Goal: Information Seeking & Learning: Check status

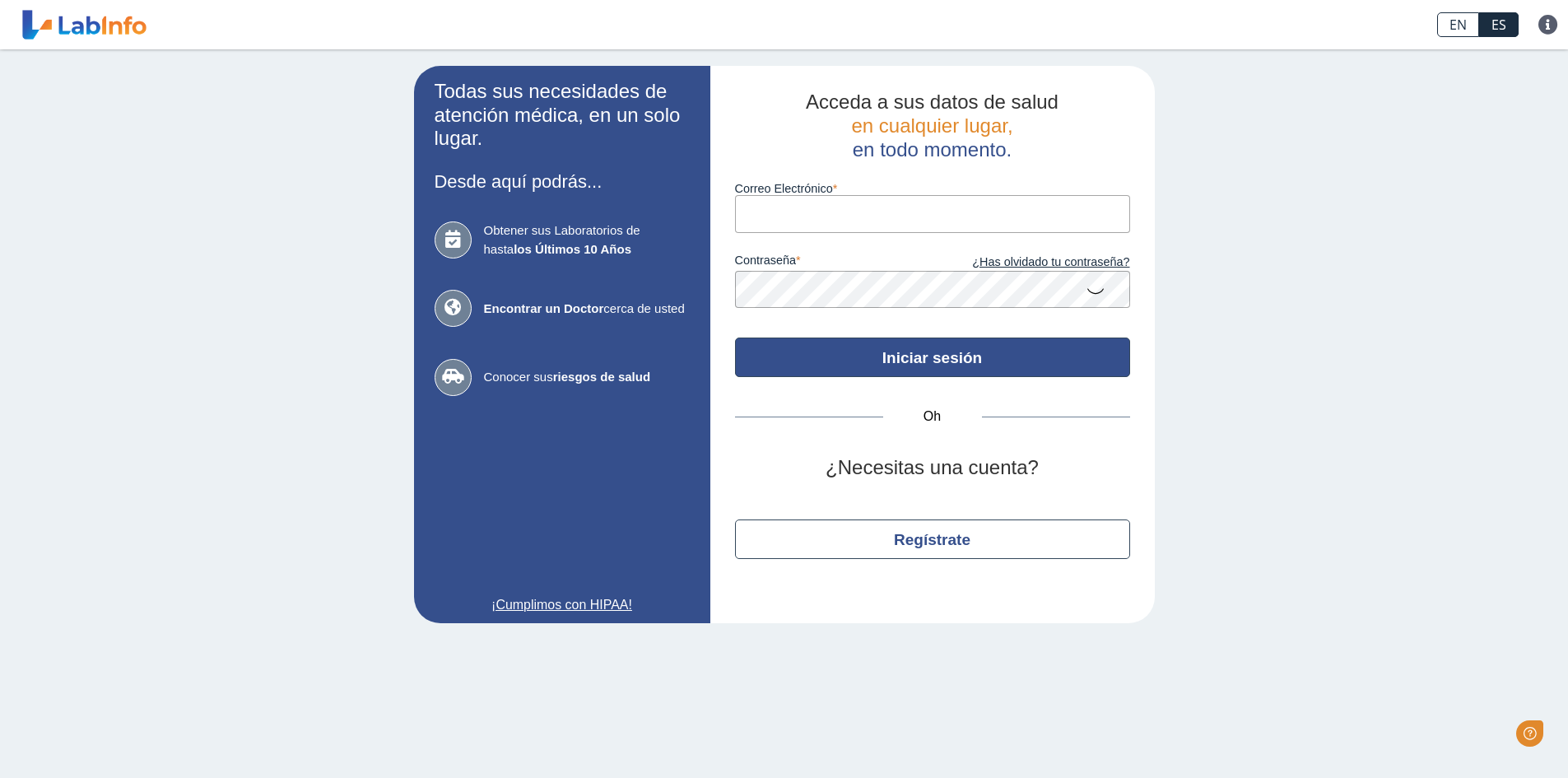
type input "[EMAIL_ADDRESS][DOMAIN_NAME]"
click at [973, 355] on font "Iniciar sesión" at bounding box center [932, 357] width 100 height 18
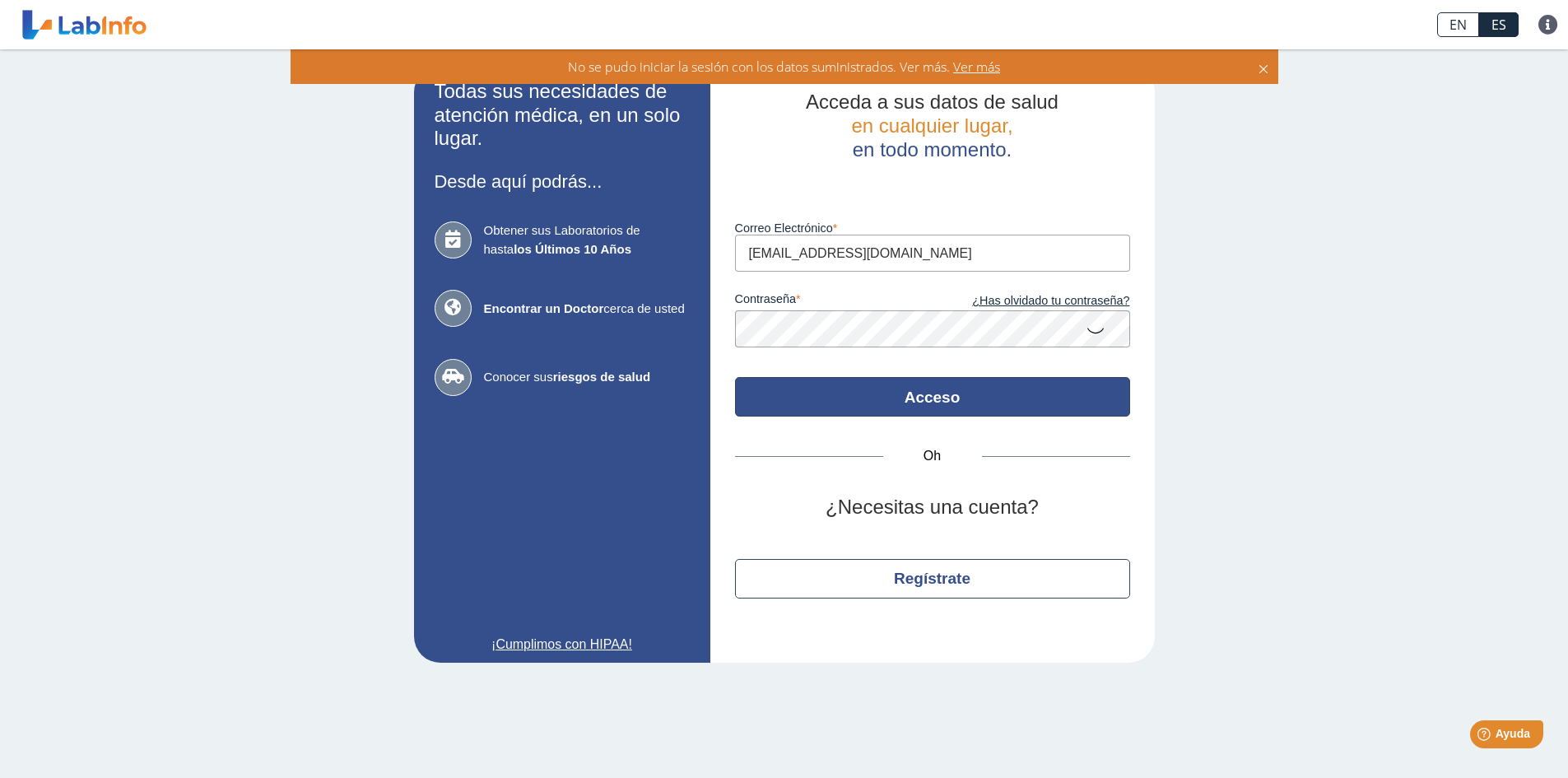
click at [1093, 329] on icon at bounding box center [1094, 329] width 19 height 32
click at [917, 400] on font "Acceso" at bounding box center [932, 397] width 56 height 18
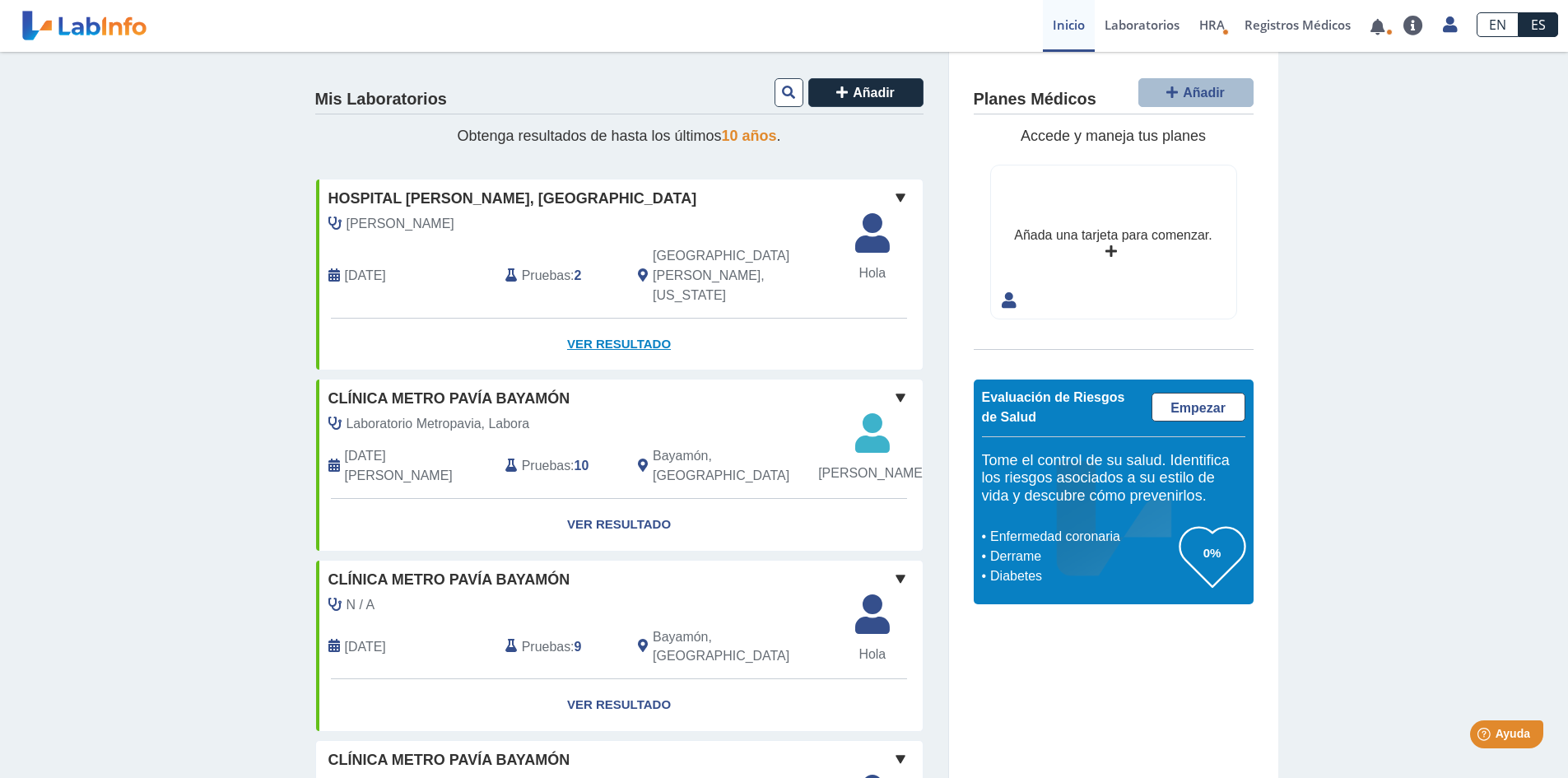
click at [627, 337] on font "Ver resultado" at bounding box center [619, 343] width 104 height 14
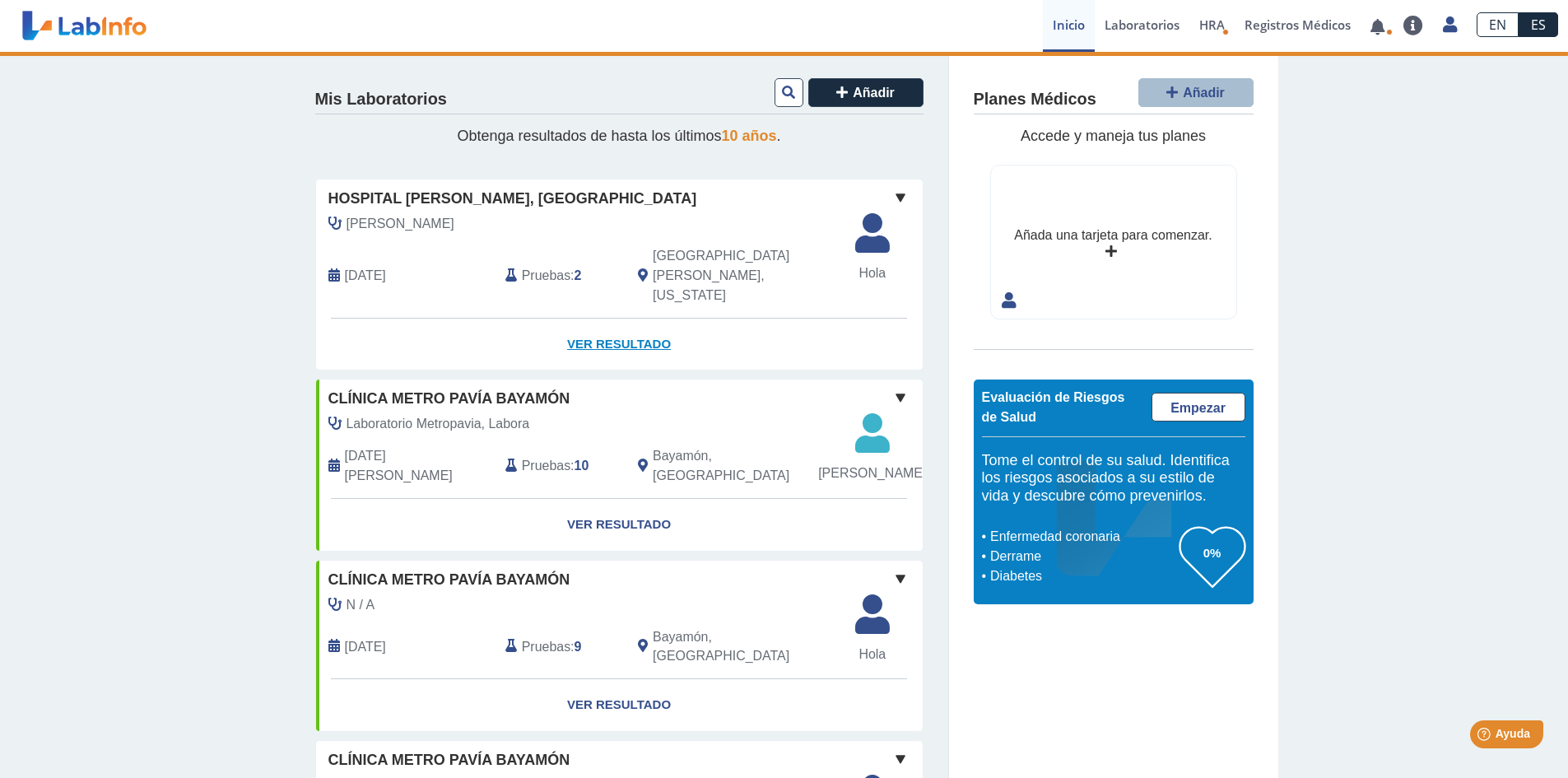
click at [588, 337] on font "Ver resultado" at bounding box center [619, 343] width 104 height 14
click at [597, 337] on font "Ver resultado" at bounding box center [619, 343] width 104 height 14
click at [560, 235] on div "González Rosario, Rafael 17 de septiembre de 2025 Pruebas : 2 San Juan, Puerto …" at bounding box center [581, 266] width 556 height 104
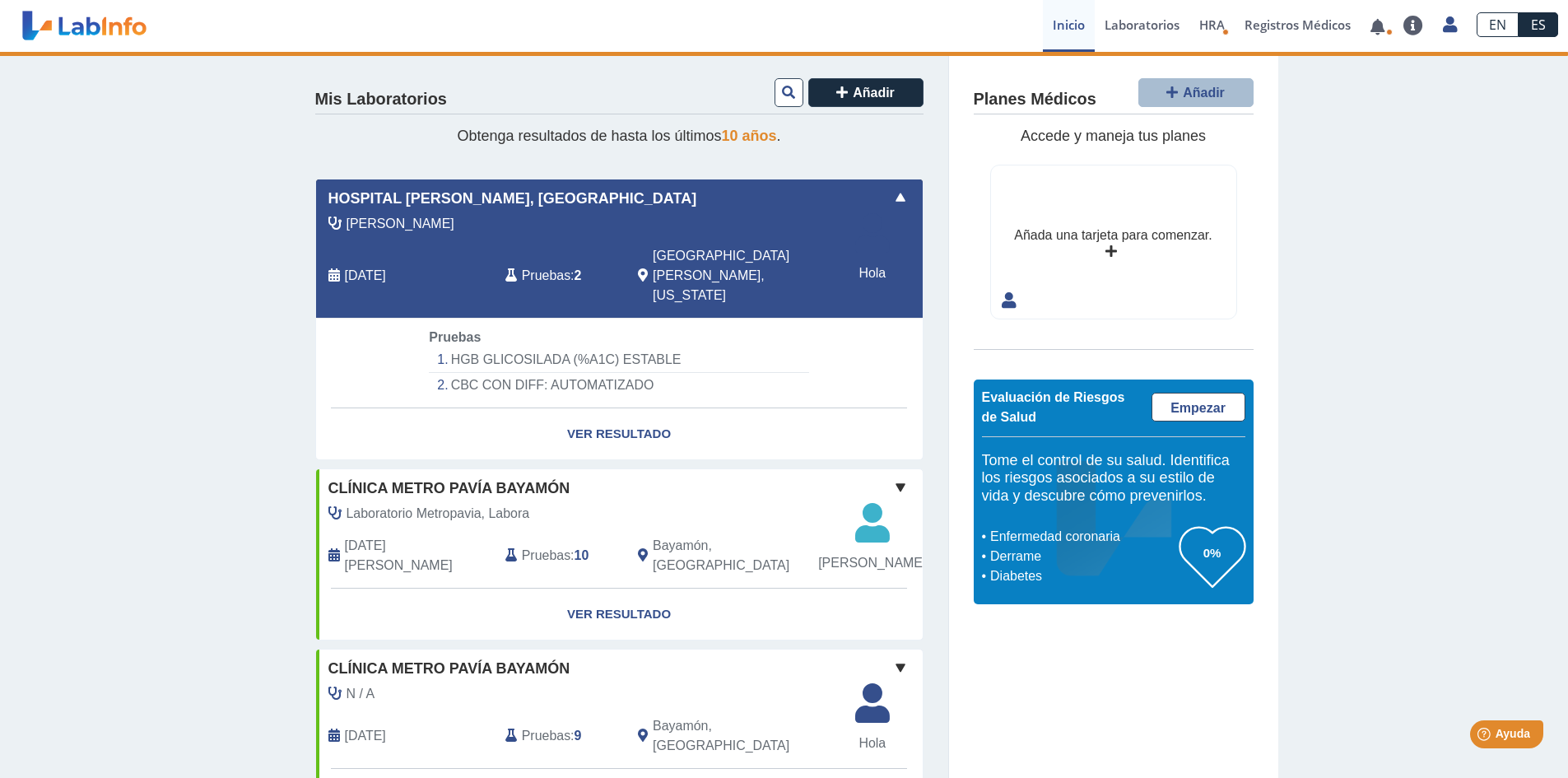
click at [518, 352] on font "HGB GLICOSILADA (%A1C) ESTABLE" at bounding box center [566, 359] width 230 height 14
click at [518, 377] on font "CBC CON DIFF: AUTOMATIZADO" at bounding box center [553, 384] width 204 height 14
click at [614, 426] on font "Ver resultado" at bounding box center [619, 433] width 104 height 14
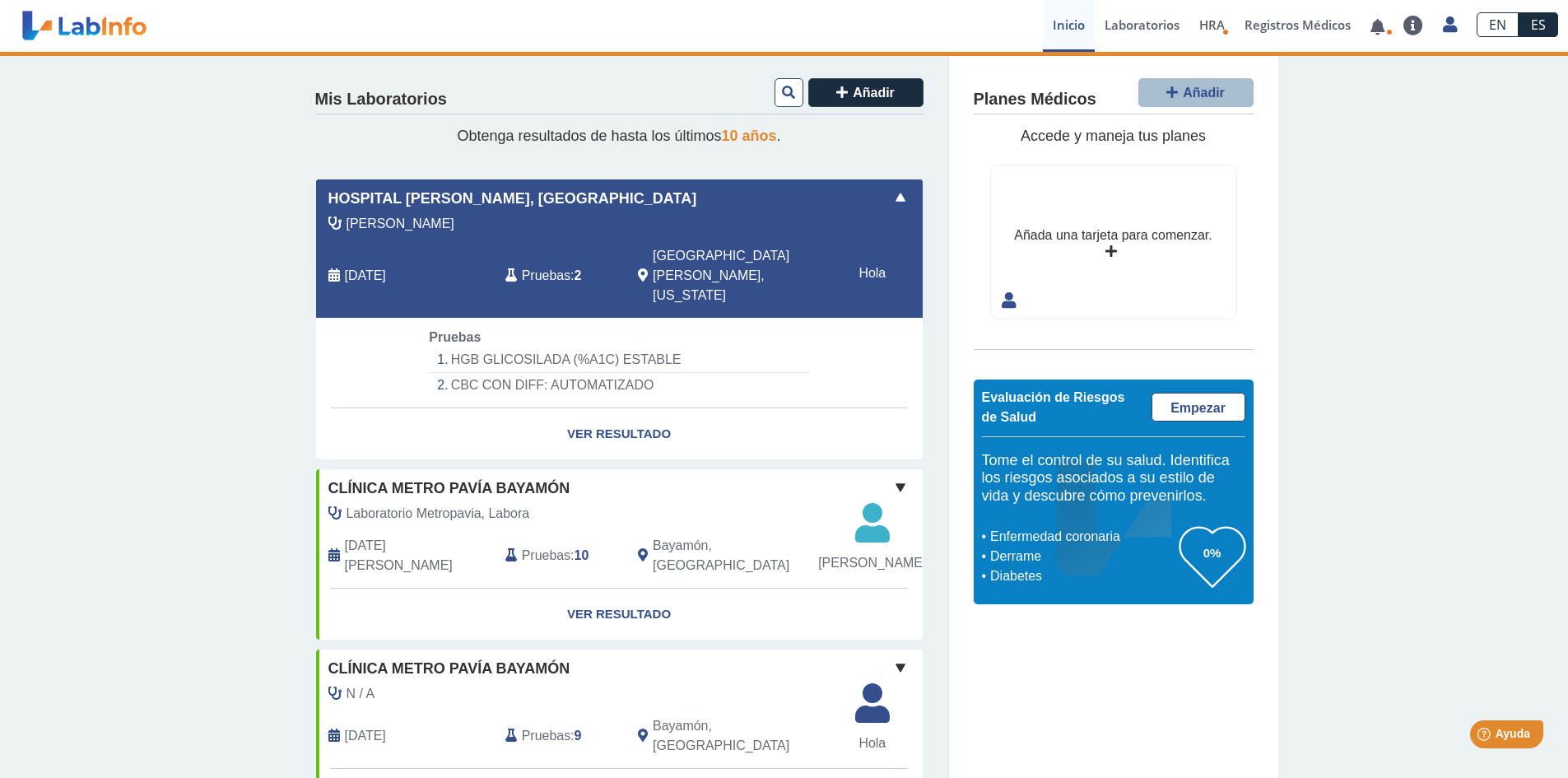
click at [631, 377] on font "CBC CON DIFF: AUTOMATIZADO" at bounding box center [553, 384] width 204 height 14
click at [487, 270] on div "González Rosario, Rafael 17 de septiembre de 2025 Pruebas : 2 San Juan, Puerto …" at bounding box center [581, 266] width 556 height 104
click at [613, 279] on div "Pruebas : 2" at bounding box center [559, 276] width 132 height 59
drag, startPoint x: 772, startPoint y: 287, endPoint x: 780, endPoint y: 289, distance: 8.2
click at [772, 288] on div "González Rosario, Rafael 17 de septiembre de 2025 Pruebas : 2 San Juan, Puerto …" at bounding box center [581, 266] width 556 height 104
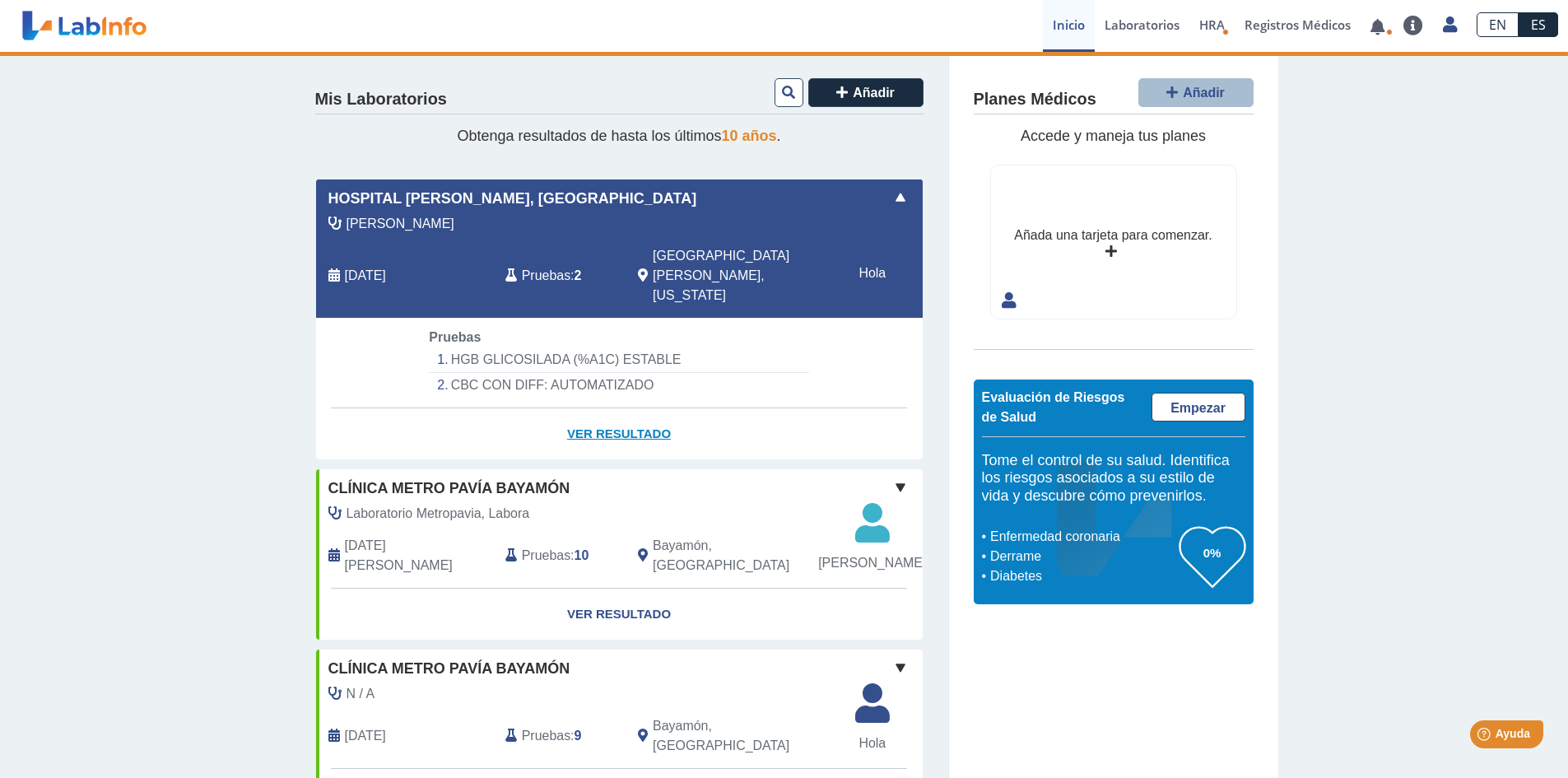
click at [586, 426] on font "Ver resultado" at bounding box center [619, 433] width 104 height 14
click at [586, 426] on font "Ver resultado" at bounding box center [619, 433] width 104 height 14
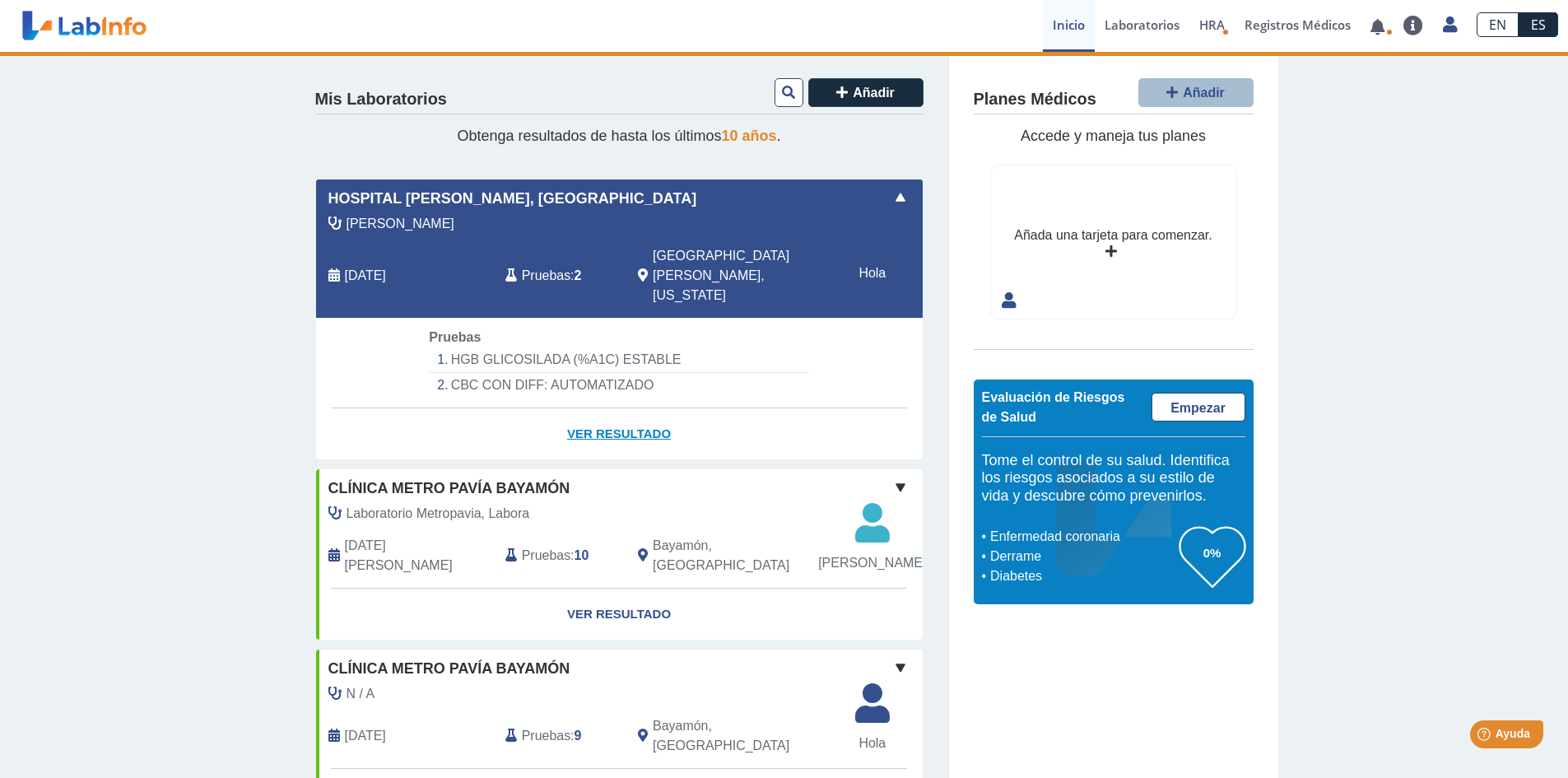
drag, startPoint x: 586, startPoint y: 411, endPoint x: 586, endPoint y: 419, distance: 8.0
click at [586, 426] on font "Ver resultado" at bounding box center [619, 433] width 104 height 14
click at [584, 424] on link "Ver resultado" at bounding box center [620, 434] width 607 height 52
click at [628, 426] on font "Ver resultado" at bounding box center [619, 433] width 104 height 14
click at [630, 426] on font "Ver resultado" at bounding box center [619, 433] width 104 height 14
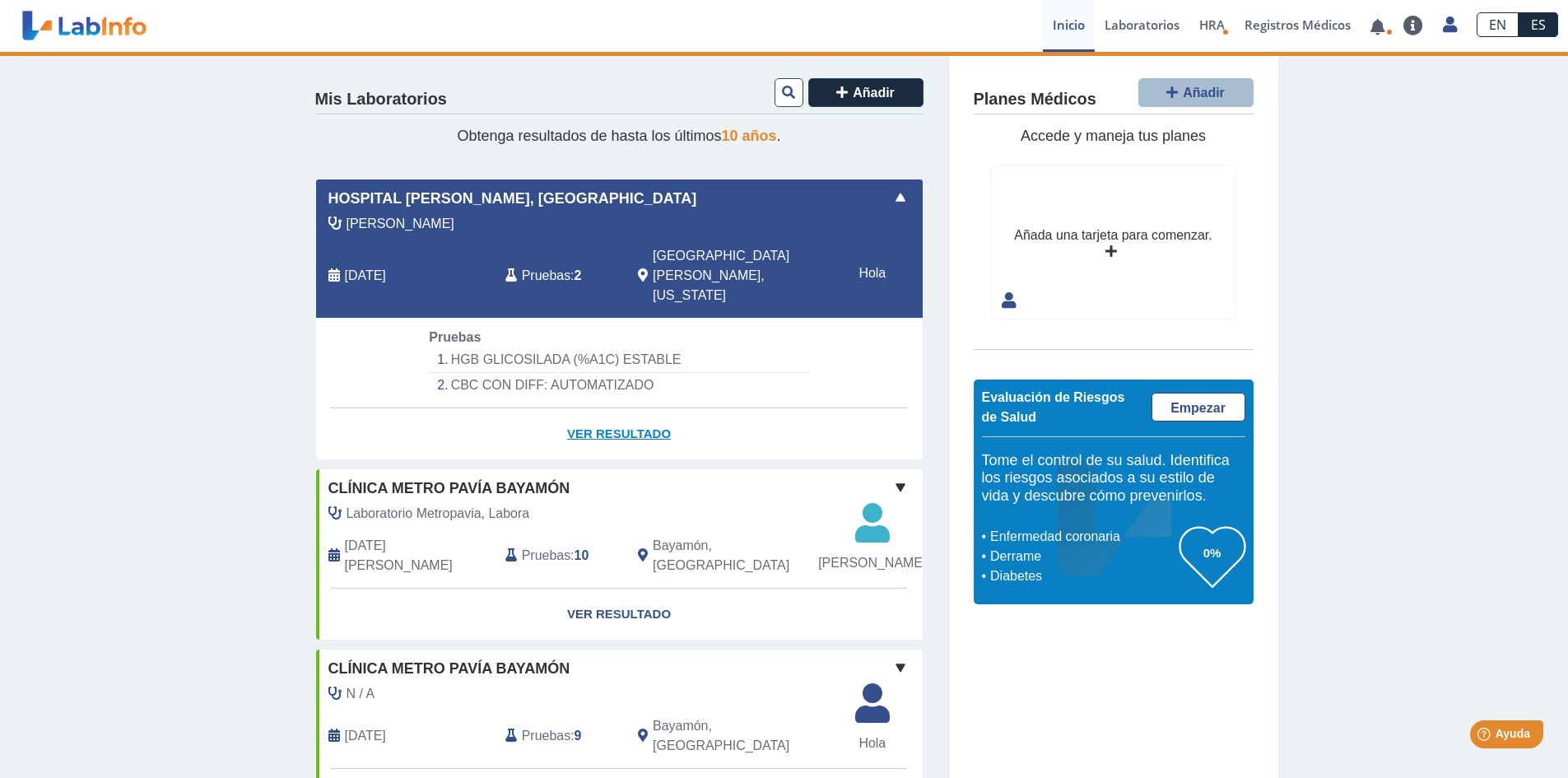
click at [630, 426] on font "Ver resultado" at bounding box center [619, 433] width 104 height 14
click at [629, 426] on font "Ver resultado" at bounding box center [619, 433] width 104 height 14
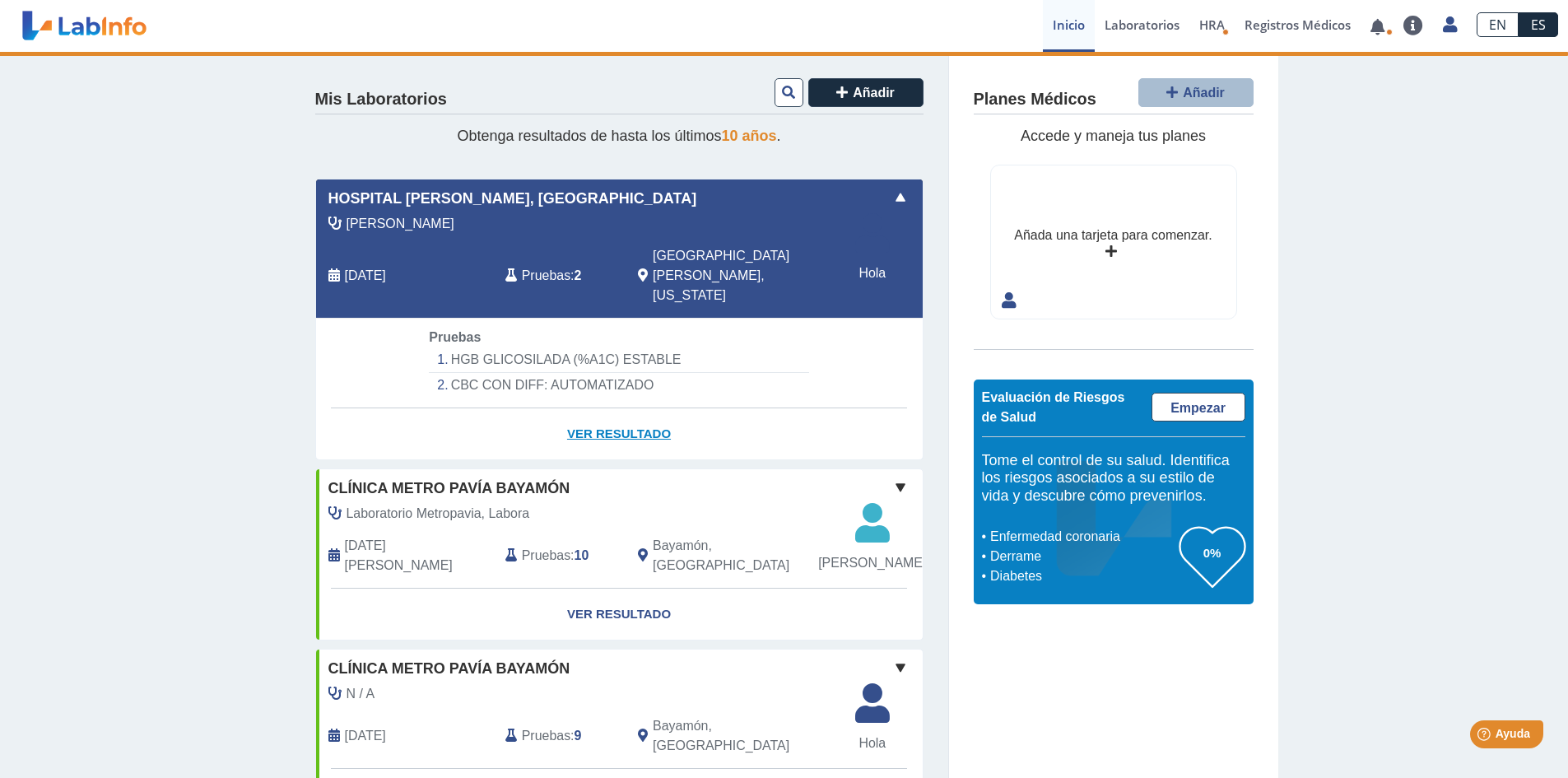
click at [628, 426] on font "Ver resultado" at bounding box center [619, 433] width 104 height 14
click at [626, 426] on font "Ver resultado" at bounding box center [619, 433] width 104 height 14
click at [625, 426] on font "Ver resultado" at bounding box center [619, 433] width 104 height 14
click at [627, 426] on font "Ver resultado" at bounding box center [619, 433] width 104 height 14
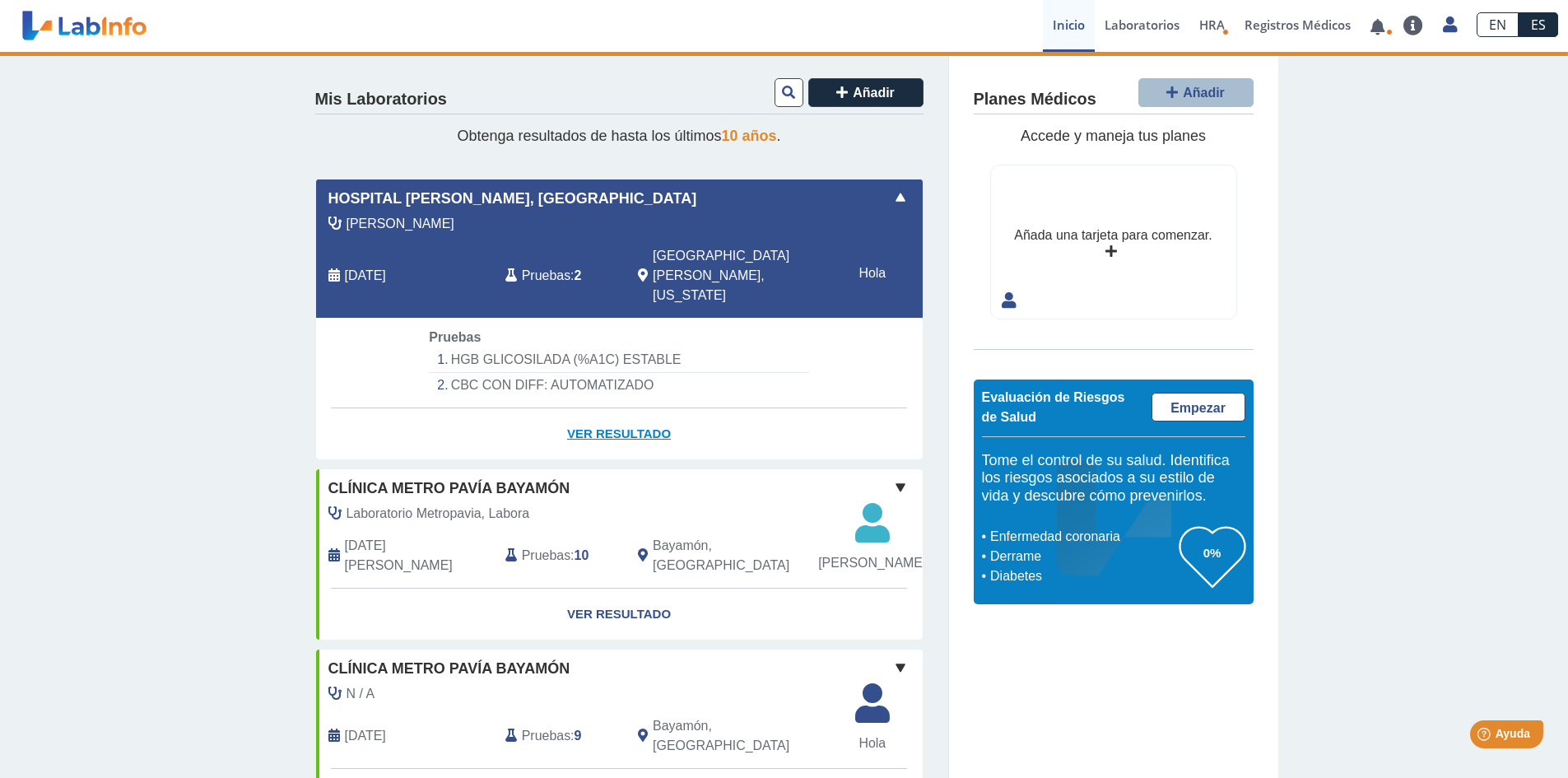
click at [627, 426] on font "Ver resultado" at bounding box center [619, 433] width 104 height 14
click at [624, 426] on font "Ver resultado" at bounding box center [619, 433] width 104 height 14
click at [623, 426] on font "Ver resultado" at bounding box center [619, 433] width 104 height 14
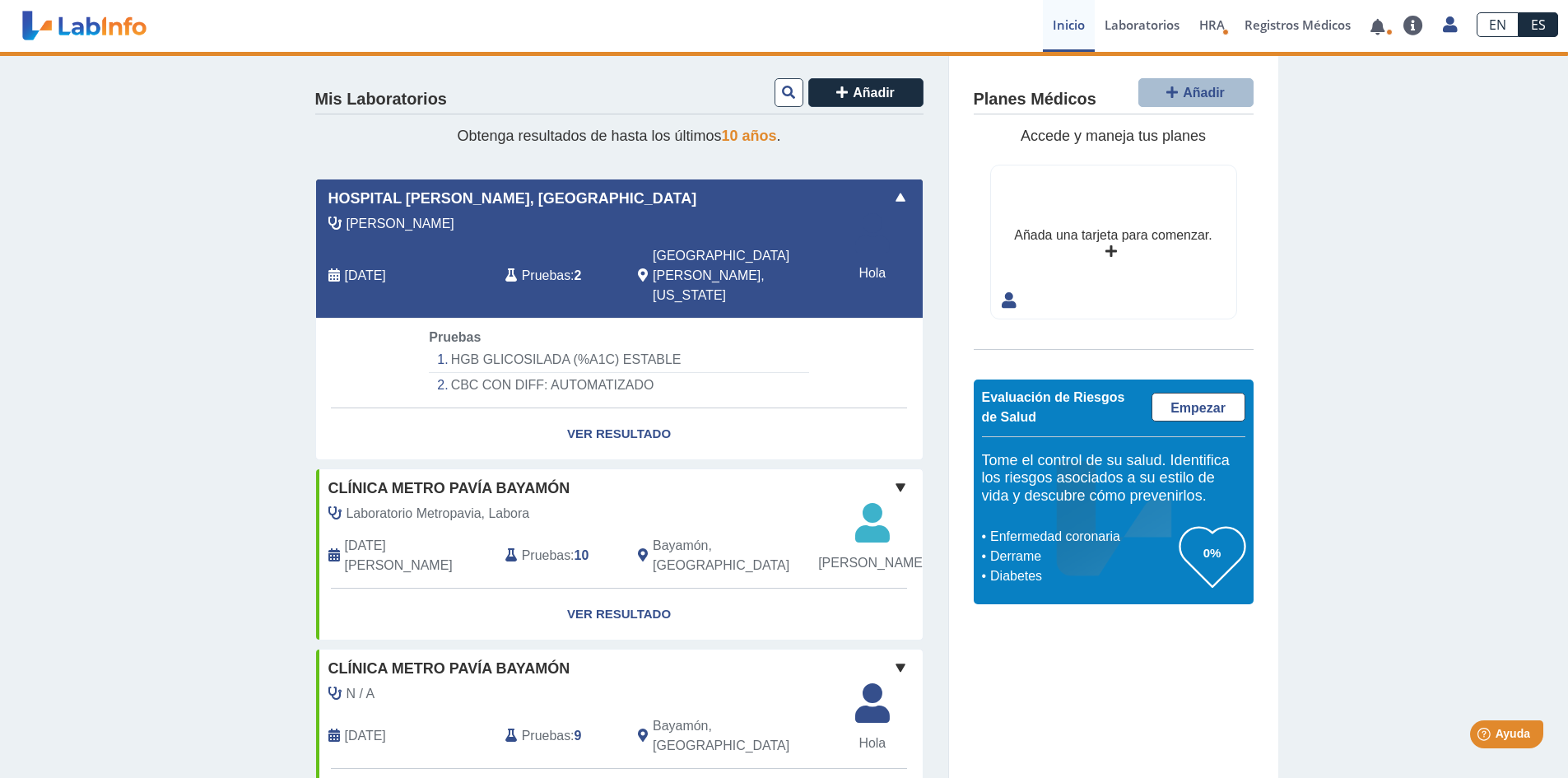
click at [891, 194] on span at bounding box center [900, 197] width 19 height 19
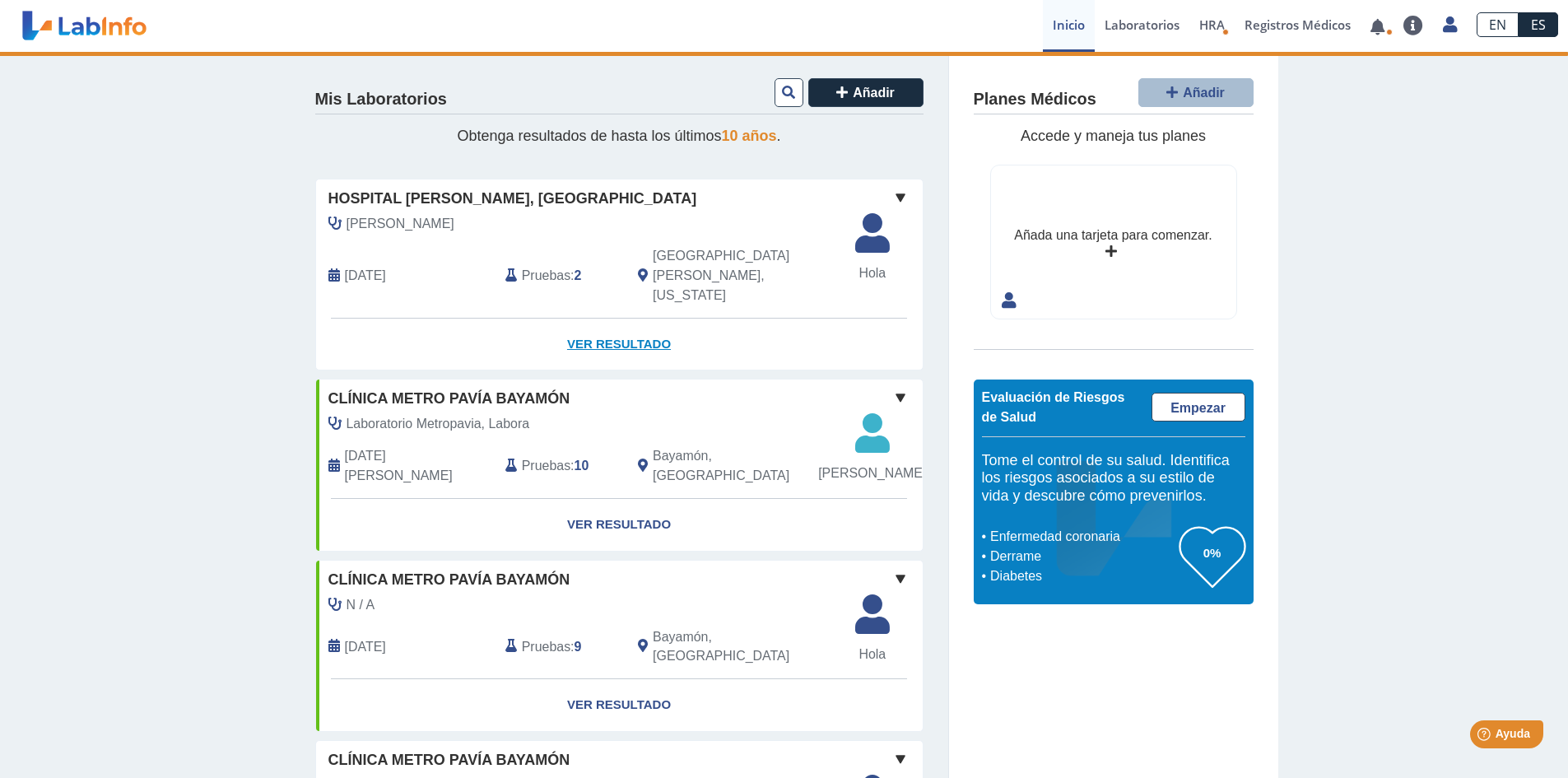
click at [645, 337] on font "Ver resultado" at bounding box center [619, 343] width 104 height 14
click at [386, 268] on font "[DATE]" at bounding box center [365, 275] width 41 height 14
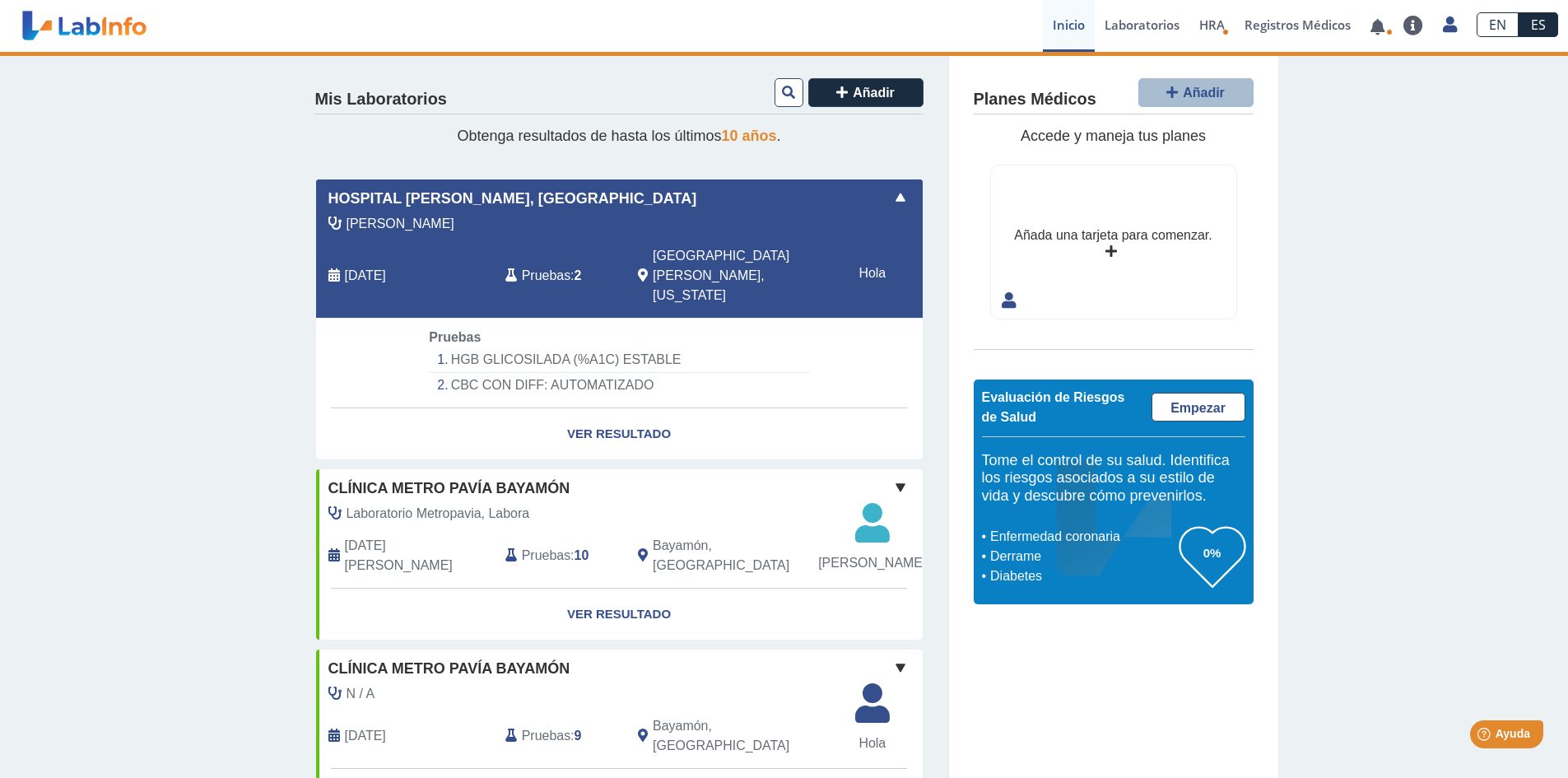
click at [457, 352] on font "HGB GLICOSILADA (%A1C) ESTABLE" at bounding box center [566, 359] width 230 height 14
click at [471, 377] on font "CBC CON DIFF: AUTOMATIZADO" at bounding box center [553, 384] width 204 height 14
click at [468, 377] on font "CBC CON DIFF: AUTOMATIZADO" at bounding box center [553, 384] width 204 height 14
click at [611, 426] on font "Ver resultado" at bounding box center [619, 433] width 104 height 14
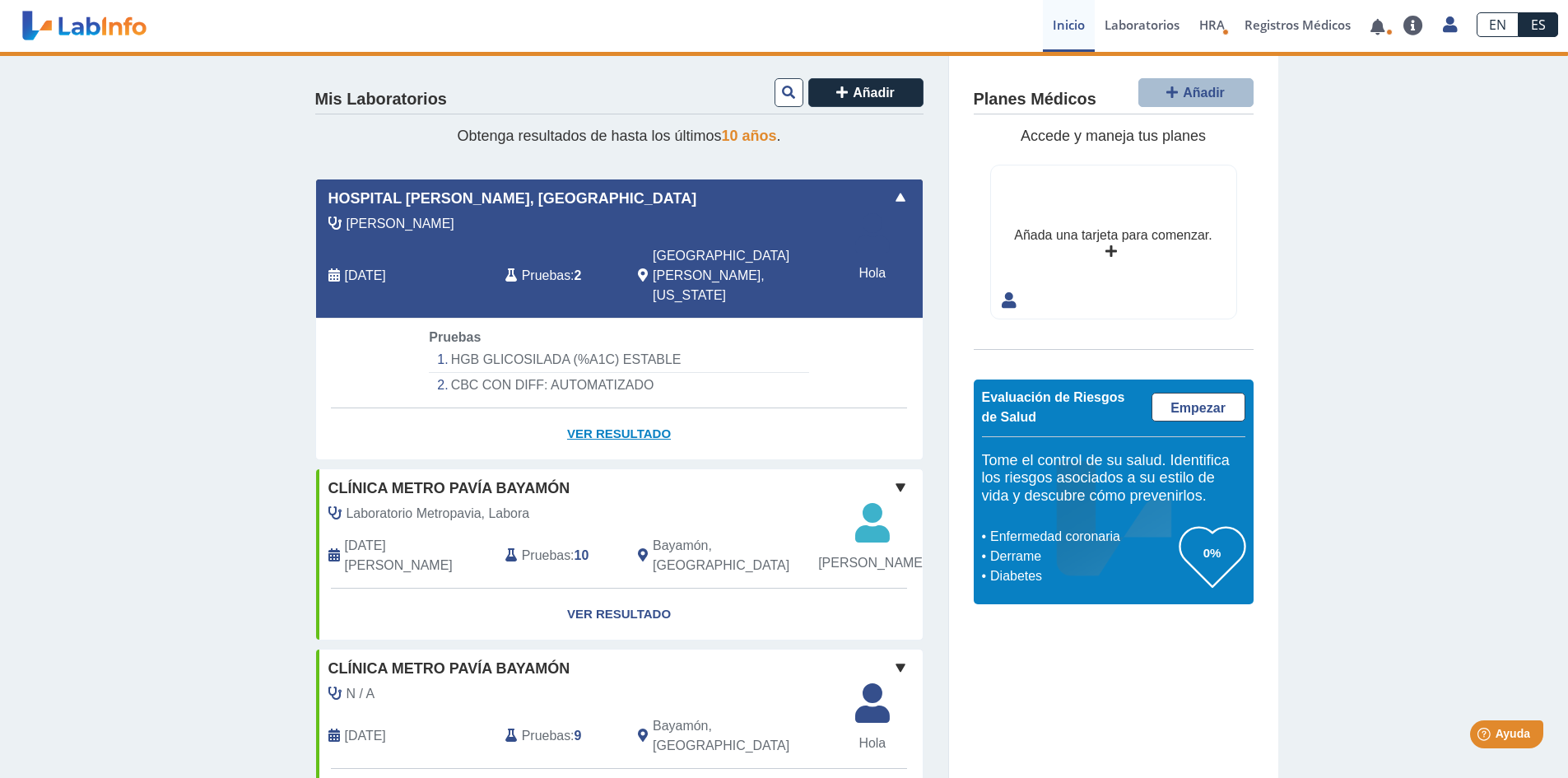
click at [610, 426] on font "Ver resultado" at bounding box center [619, 433] width 104 height 14
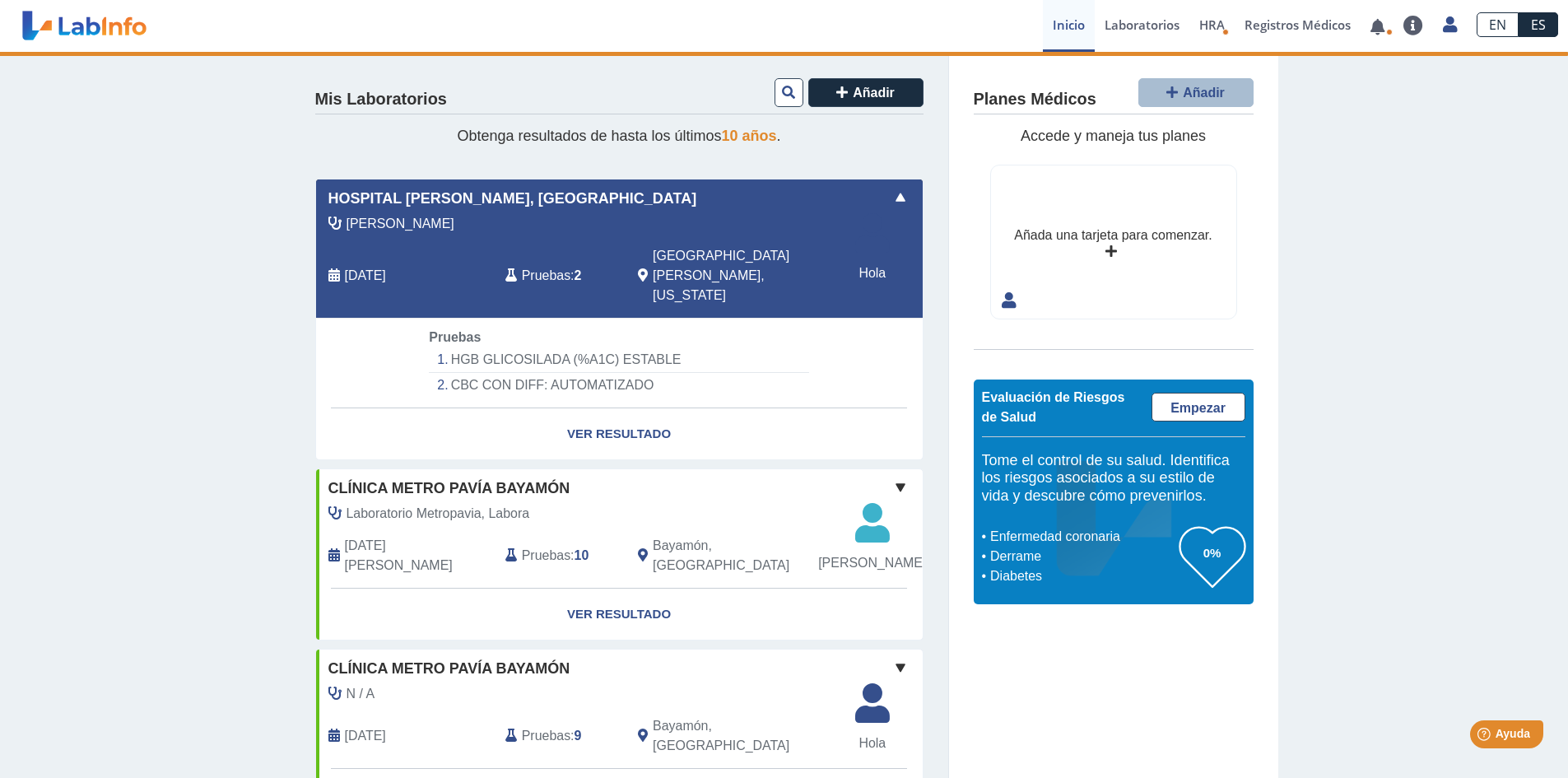
click at [891, 200] on span at bounding box center [900, 197] width 19 height 19
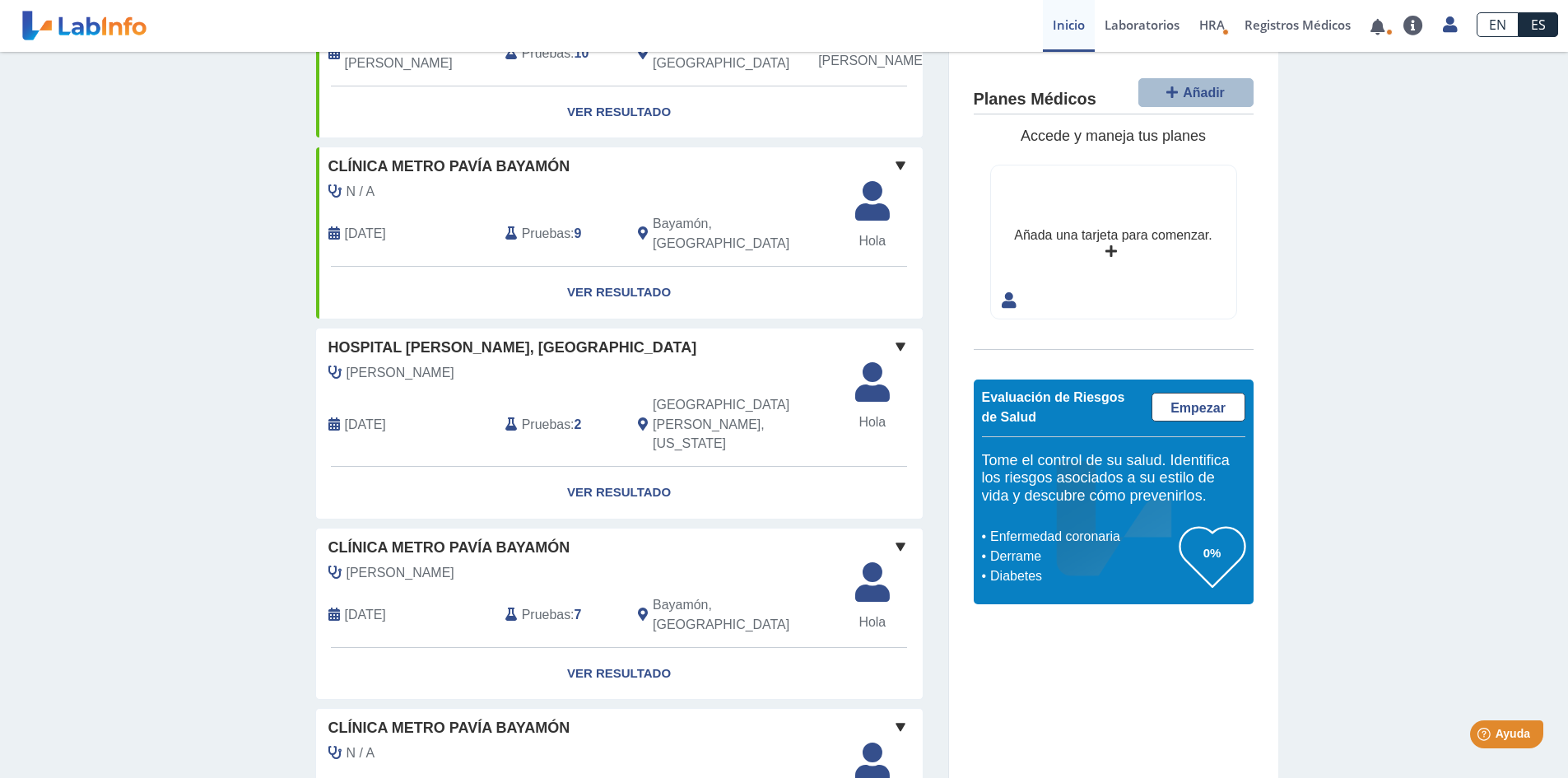
scroll to position [247, 0]
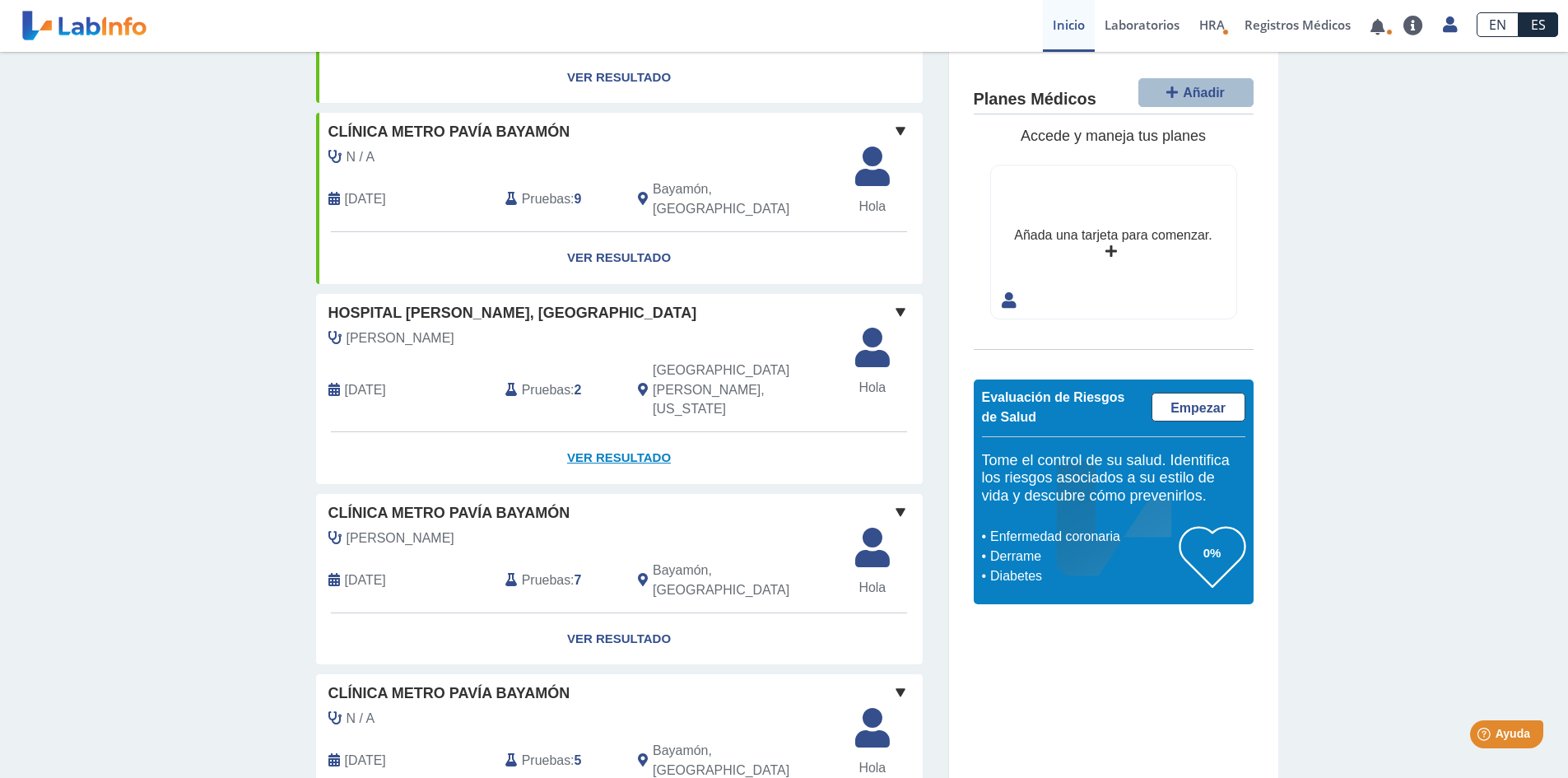
click at [652, 451] on font "Ver resultado" at bounding box center [619, 457] width 104 height 14
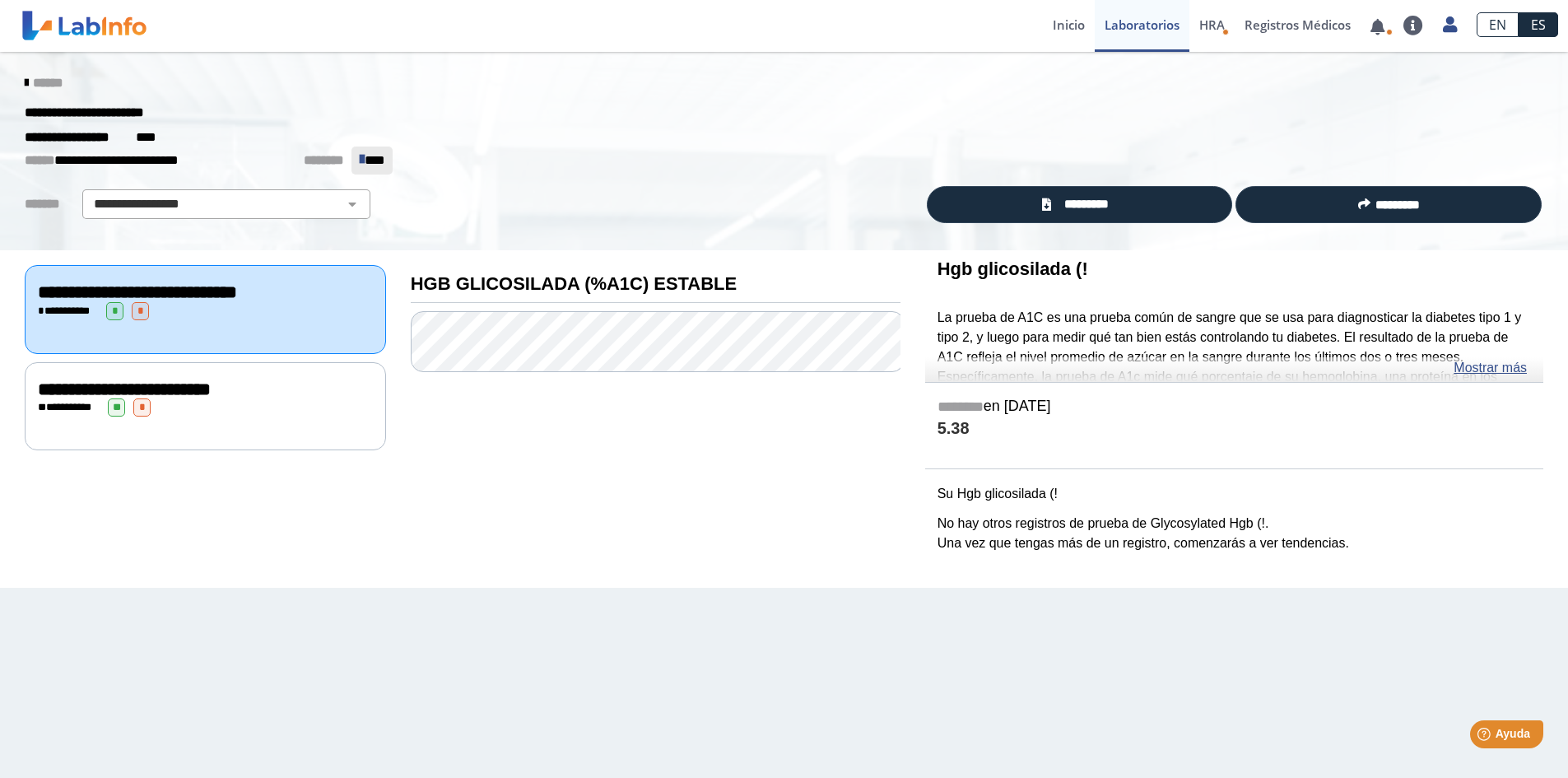
click at [238, 322] on div "**********" at bounding box center [205, 308] width 362 height 88
click at [1485, 373] on font "Mostrar más" at bounding box center [1489, 367] width 73 height 14
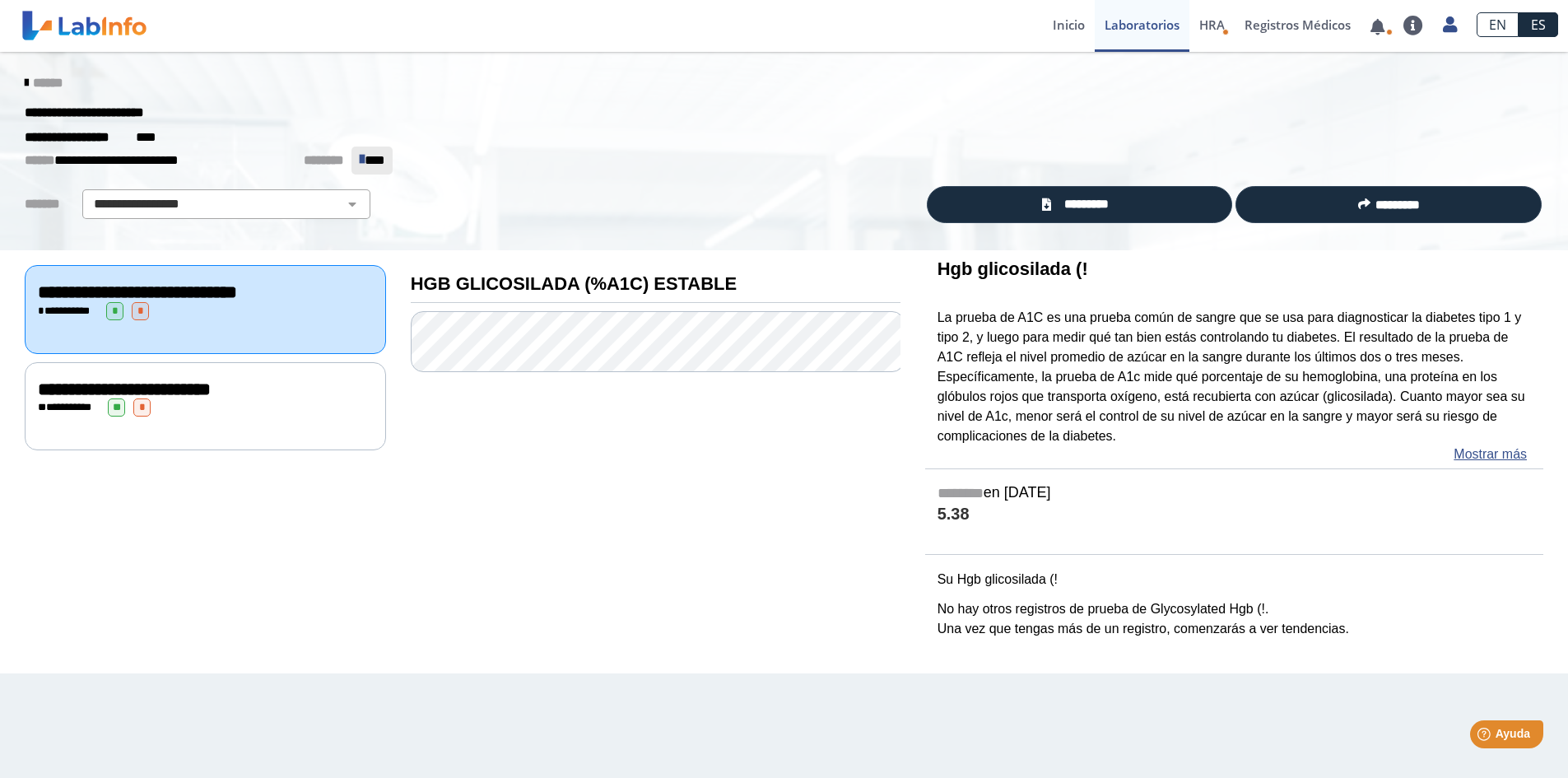
click at [253, 420] on div "**********" at bounding box center [205, 405] width 362 height 88
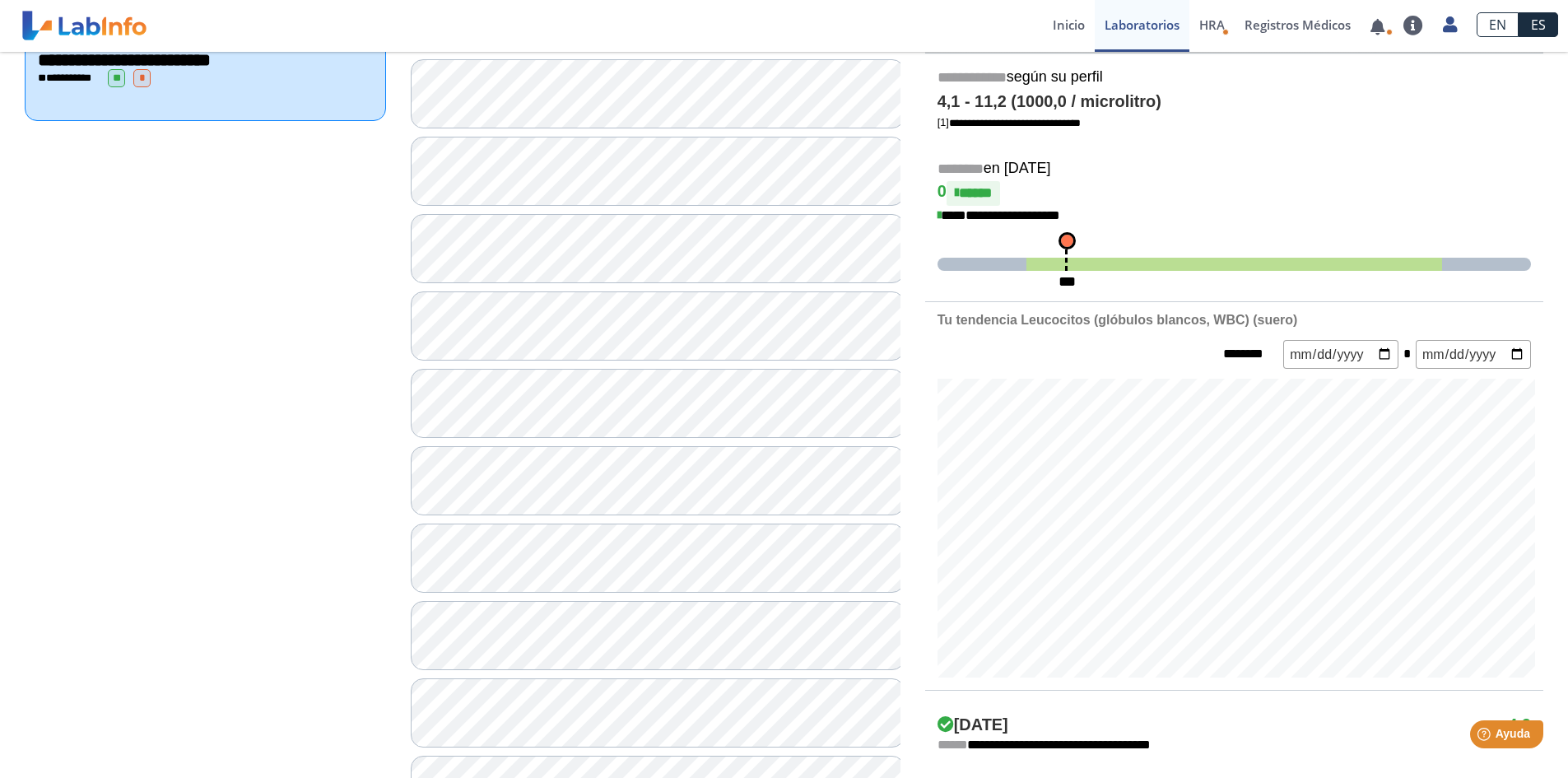
scroll to position [412, 0]
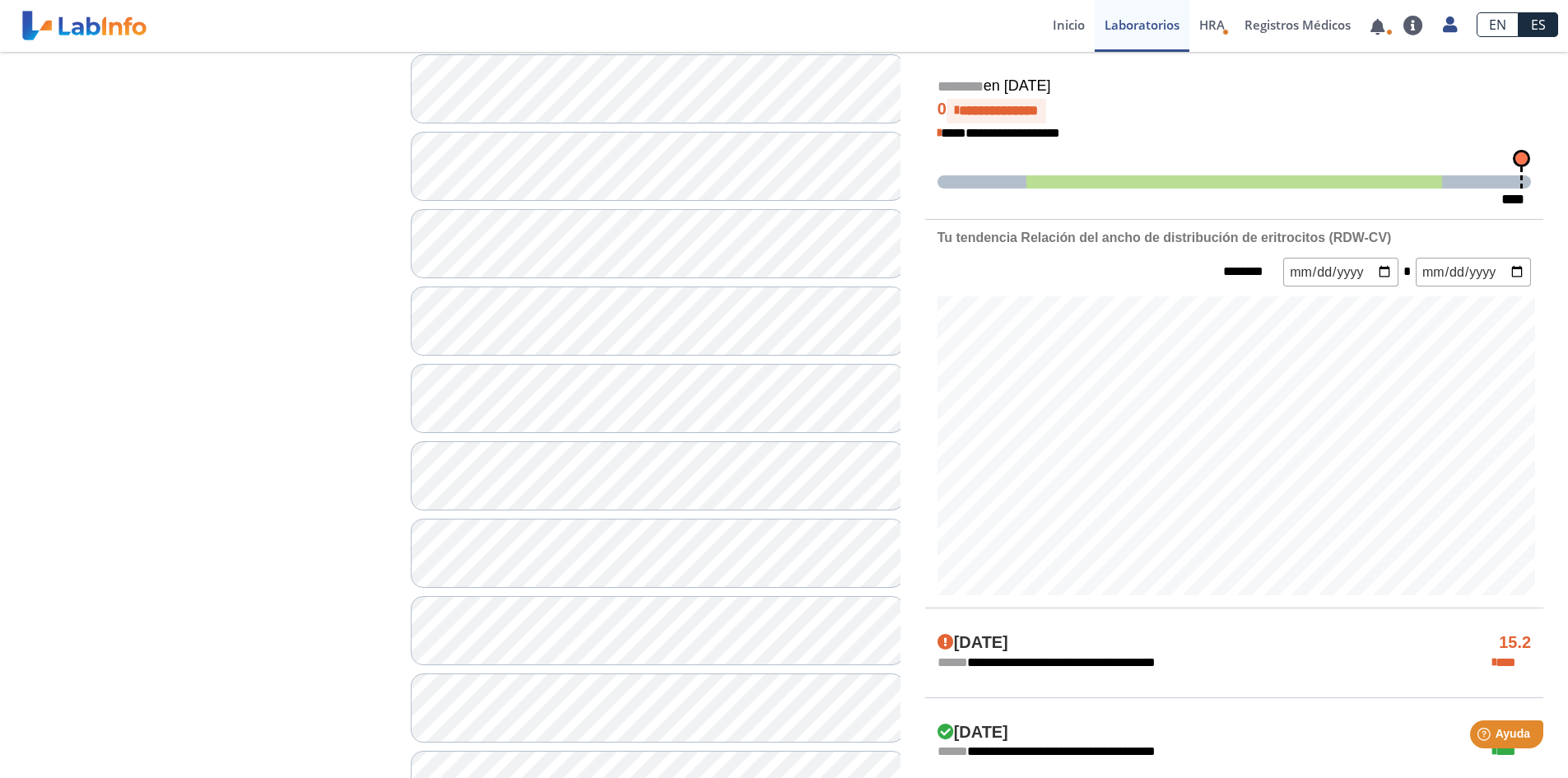
scroll to position [82, 0]
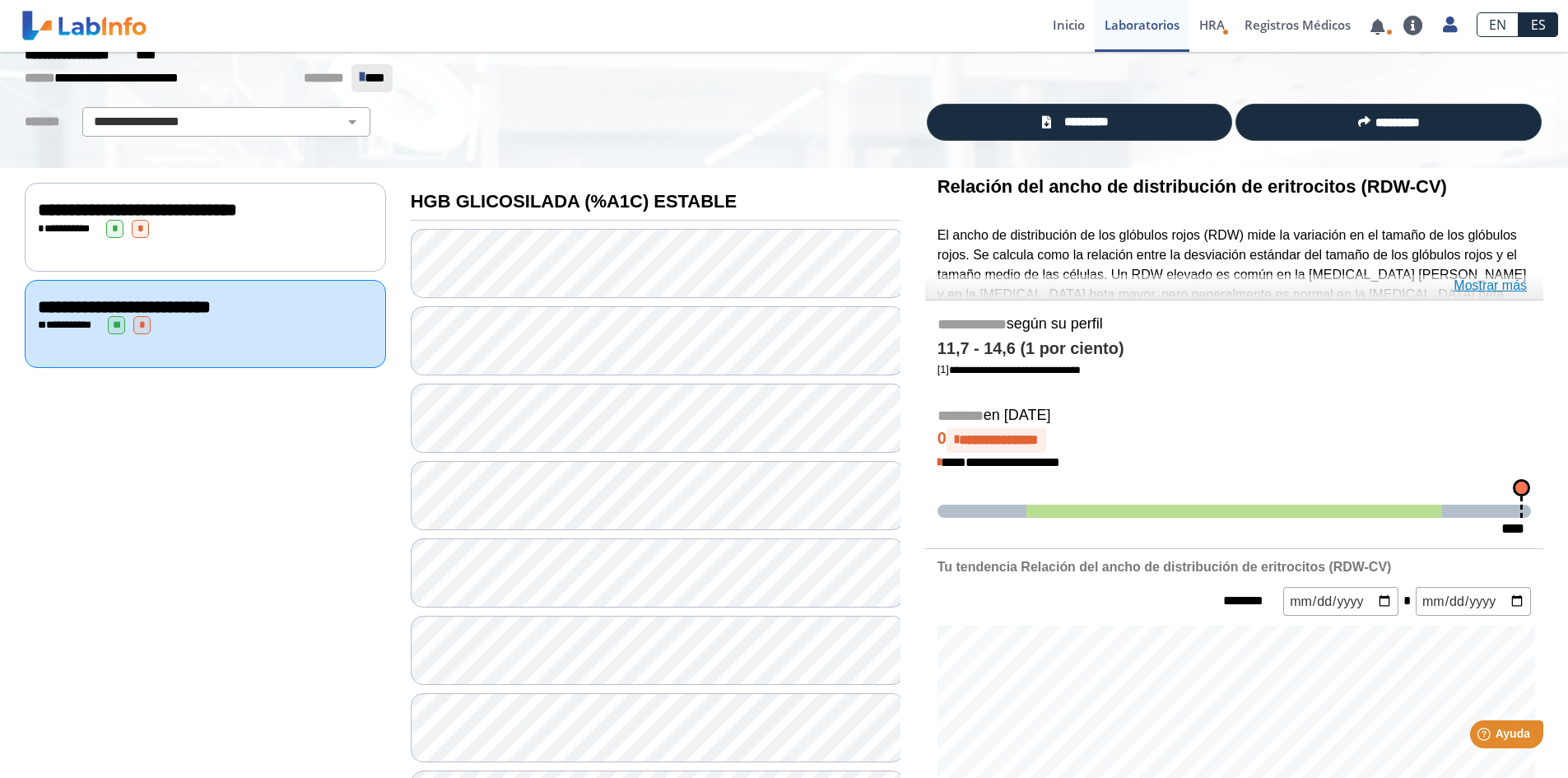
click at [1495, 285] on font "Mostrar más" at bounding box center [1489, 285] width 73 height 14
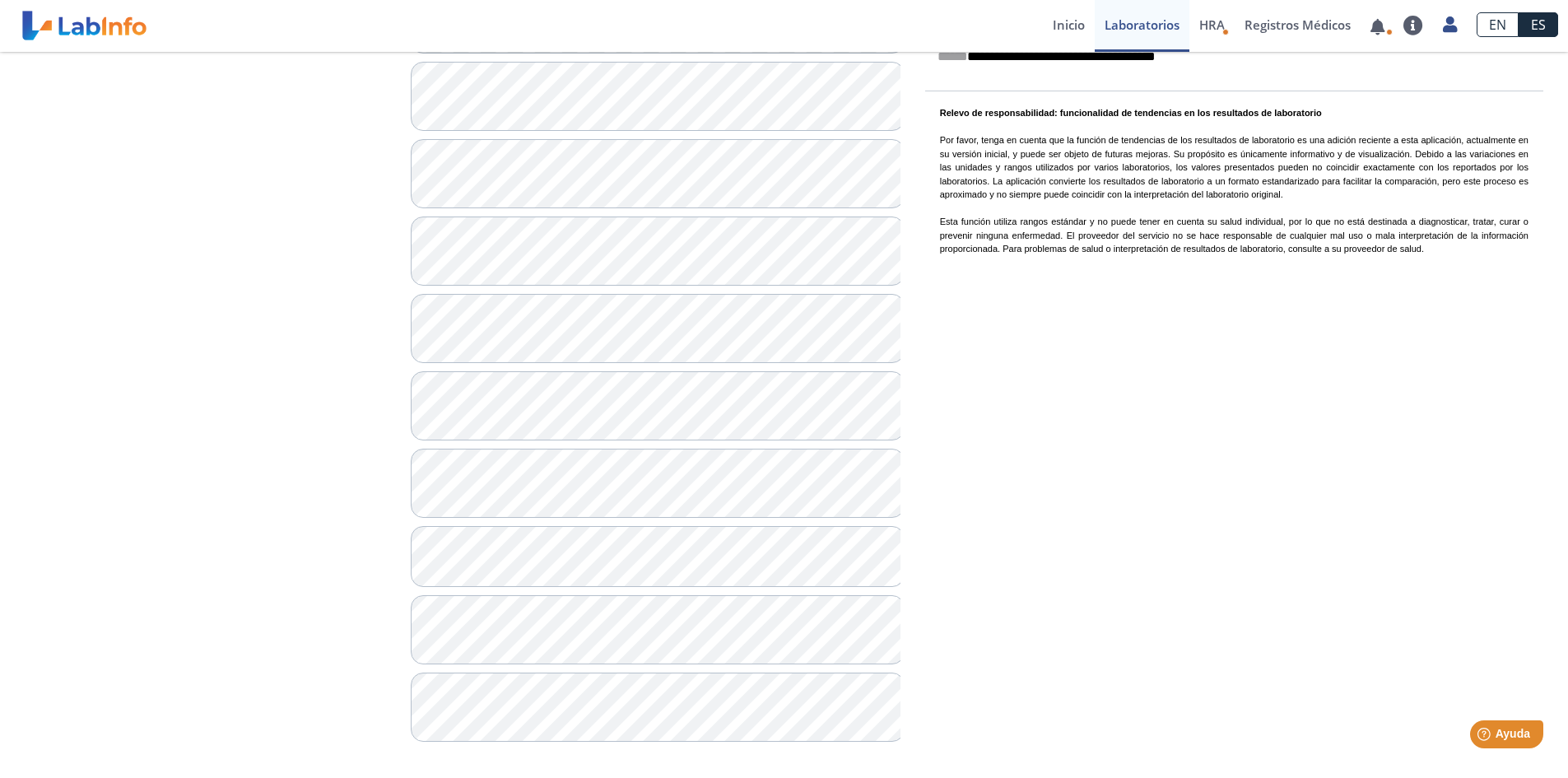
scroll to position [1338, 0]
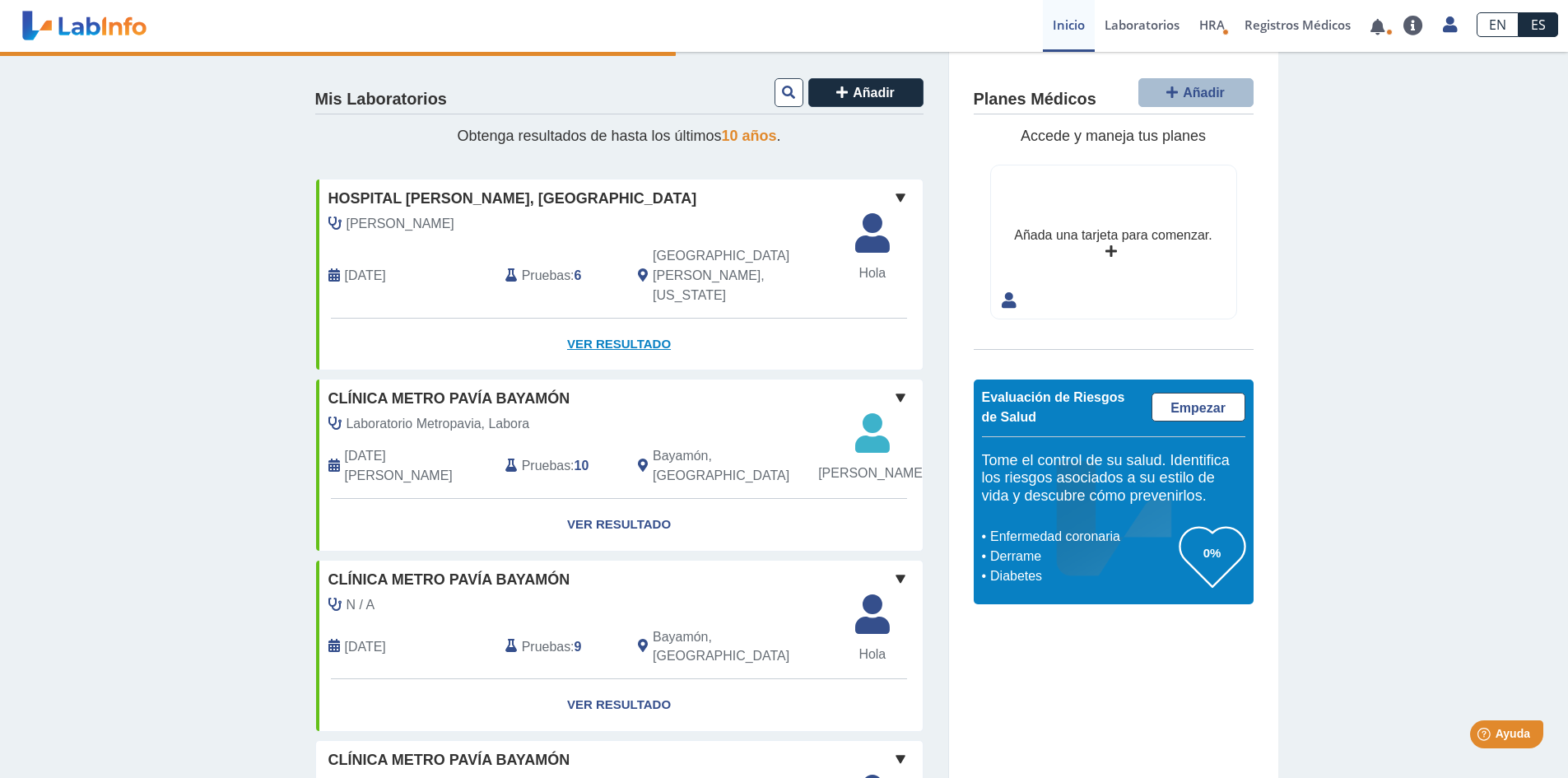
click at [595, 337] on font "Ver resultado" at bounding box center [619, 343] width 104 height 14
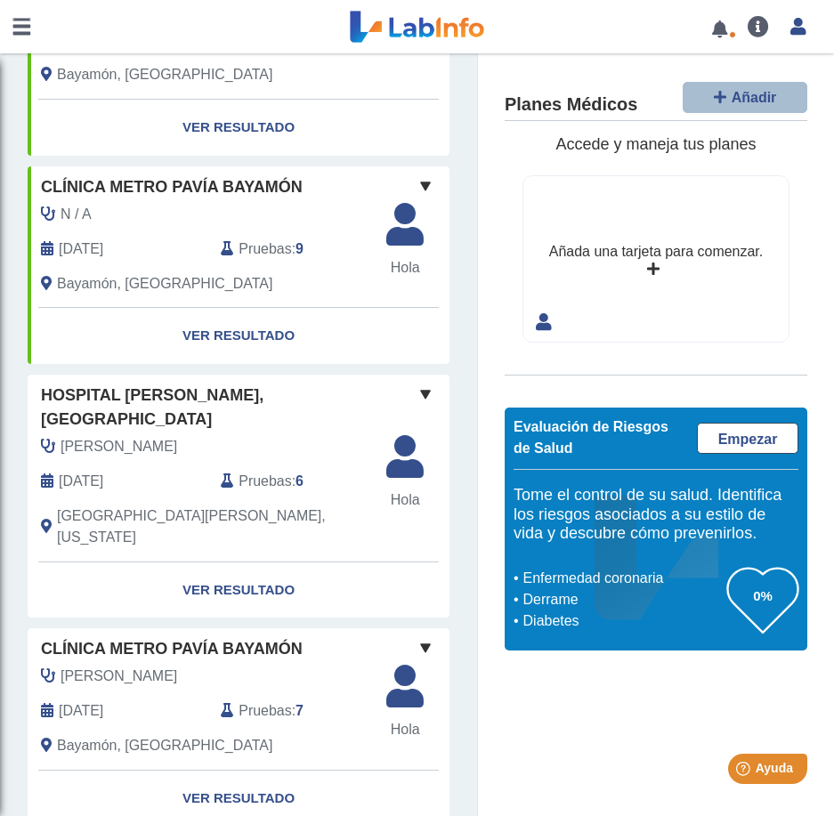
scroll to position [267, 0]
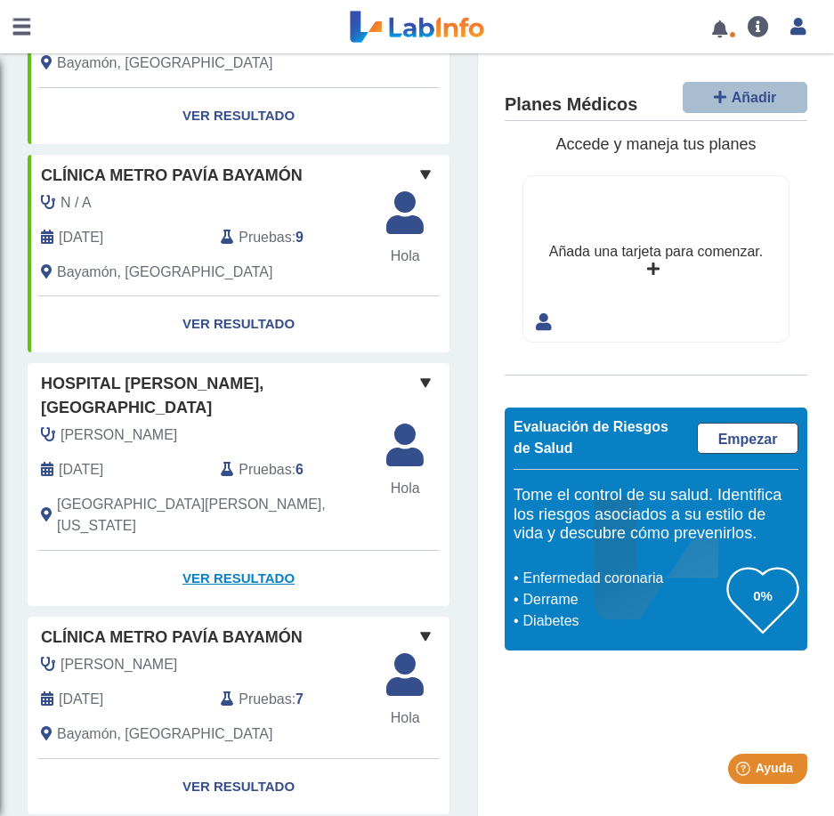
click at [227, 570] on font "Ver resultado" at bounding box center [238, 577] width 112 height 15
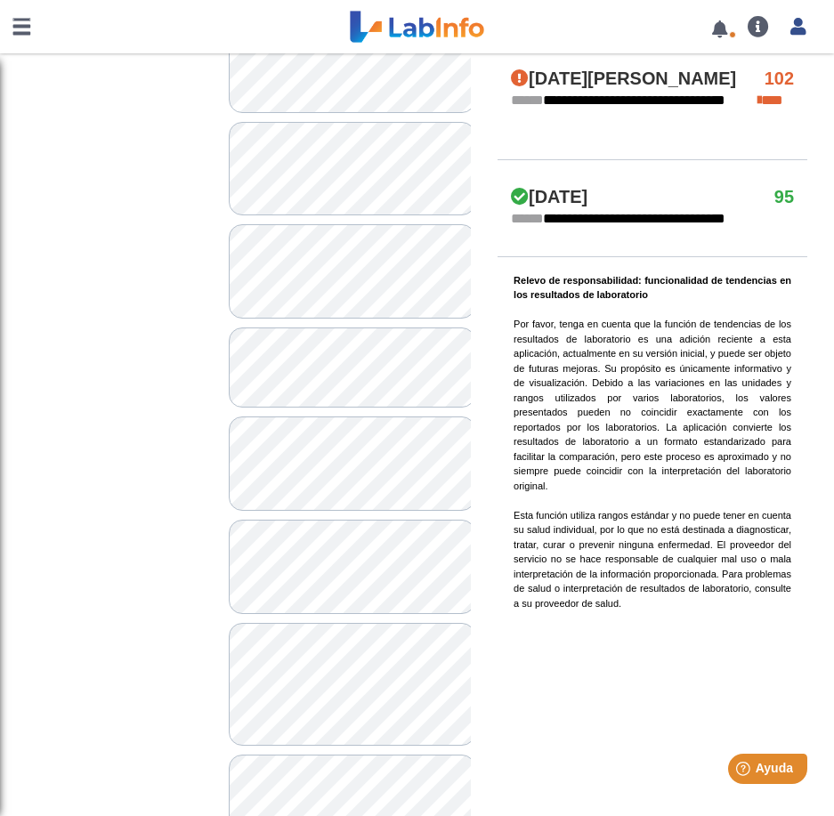
scroll to position [1157, 0]
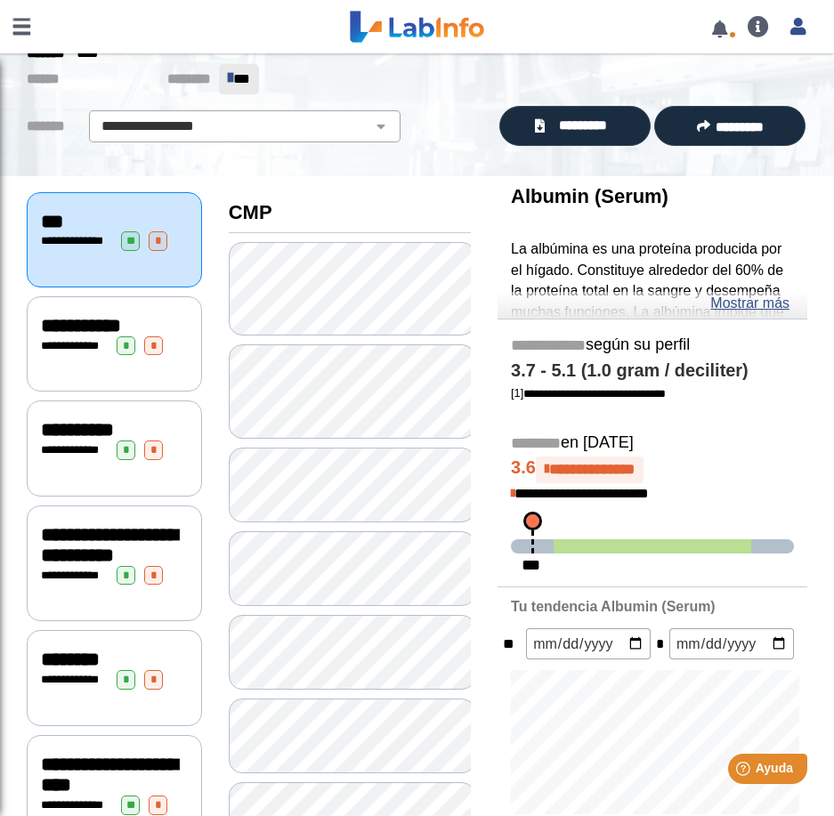
scroll to position [89, 0]
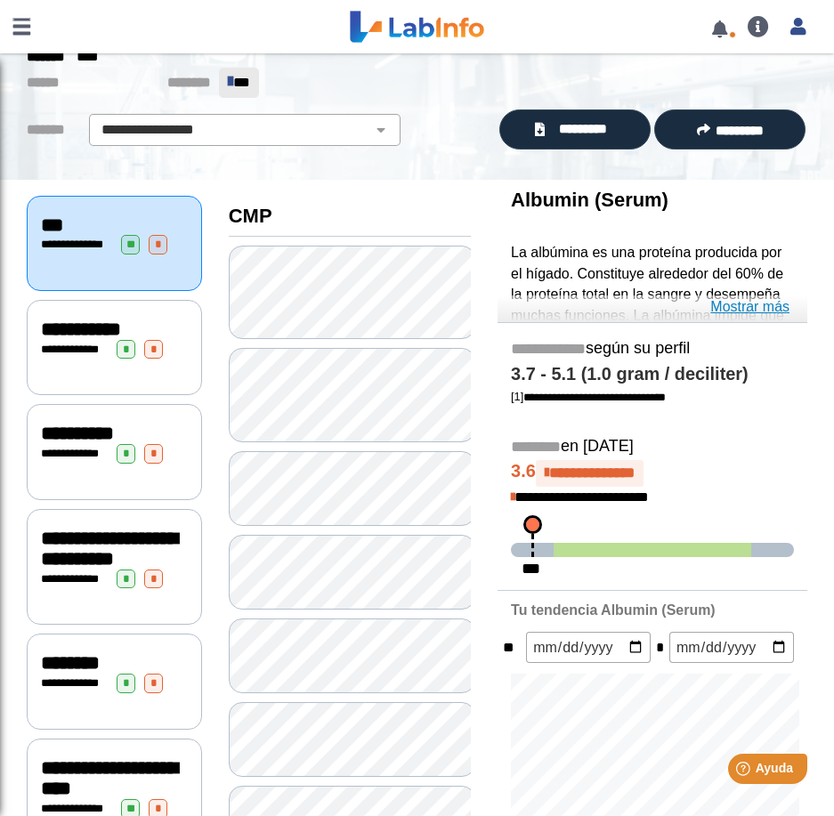
click at [764, 310] on link "Mostrar más" at bounding box center [749, 306] width 79 height 21
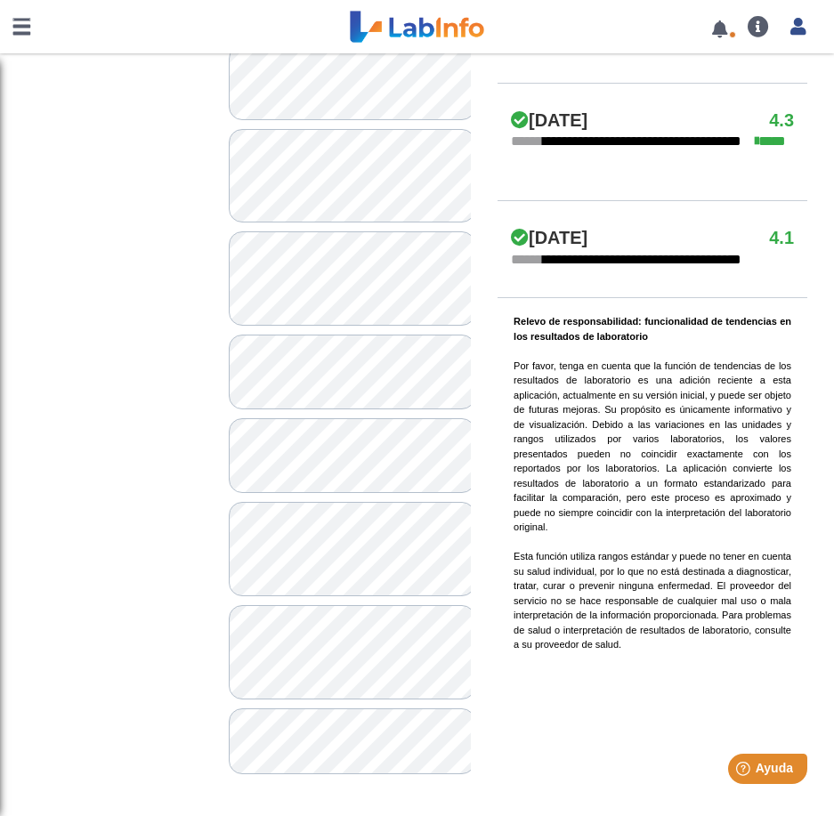
scroll to position [1309, 0]
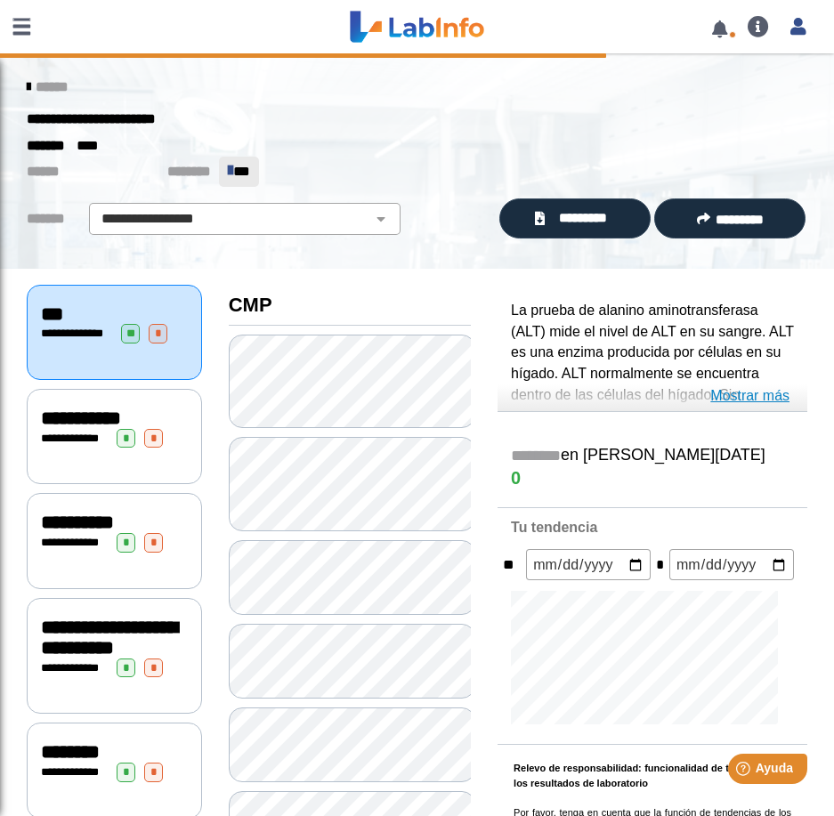
click at [742, 400] on link "Mostrar más" at bounding box center [749, 395] width 79 height 21
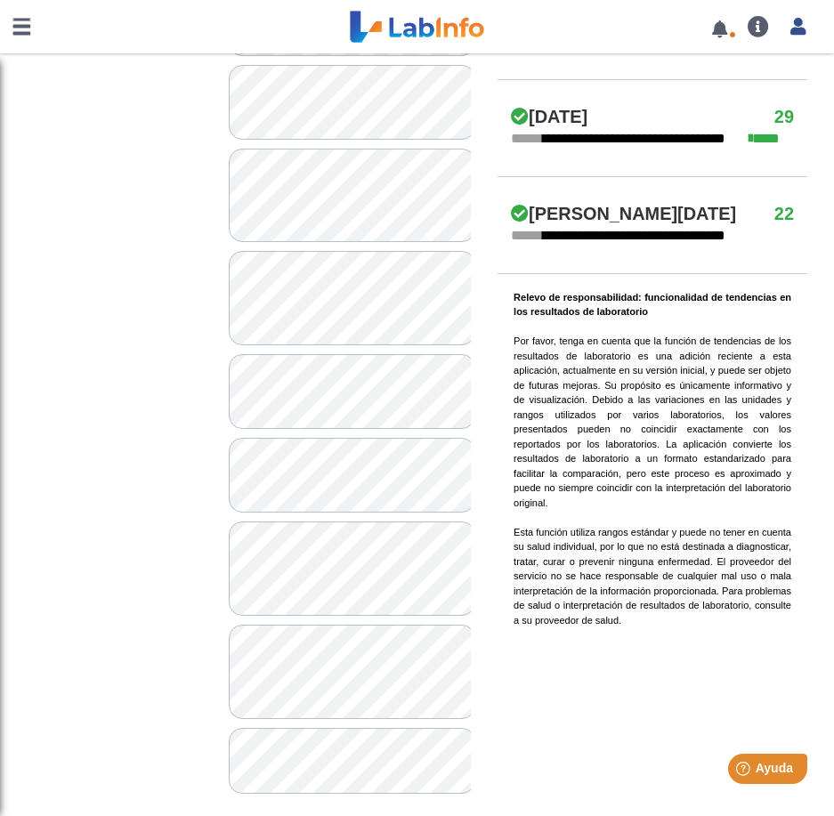
scroll to position [1309, 0]
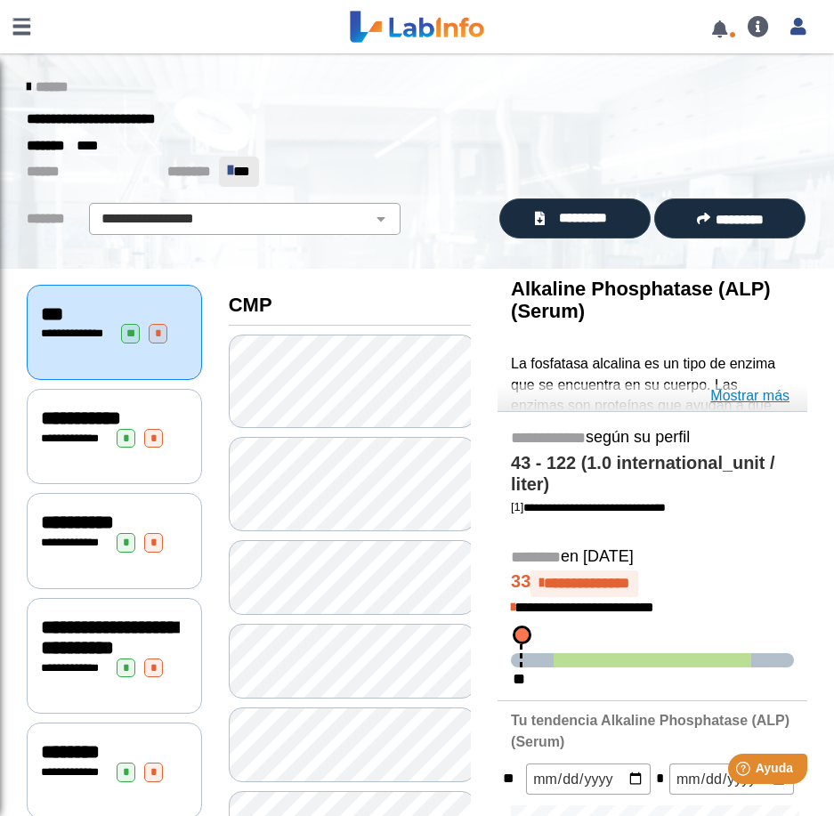
click at [759, 399] on link "Mostrar más" at bounding box center [749, 395] width 79 height 21
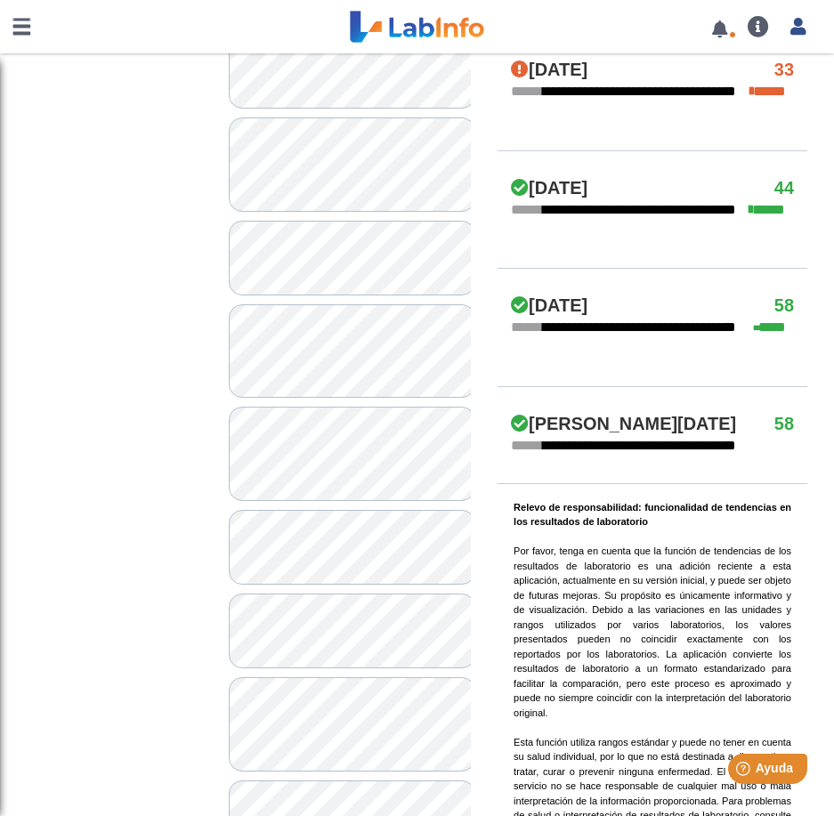
scroll to position [864, 0]
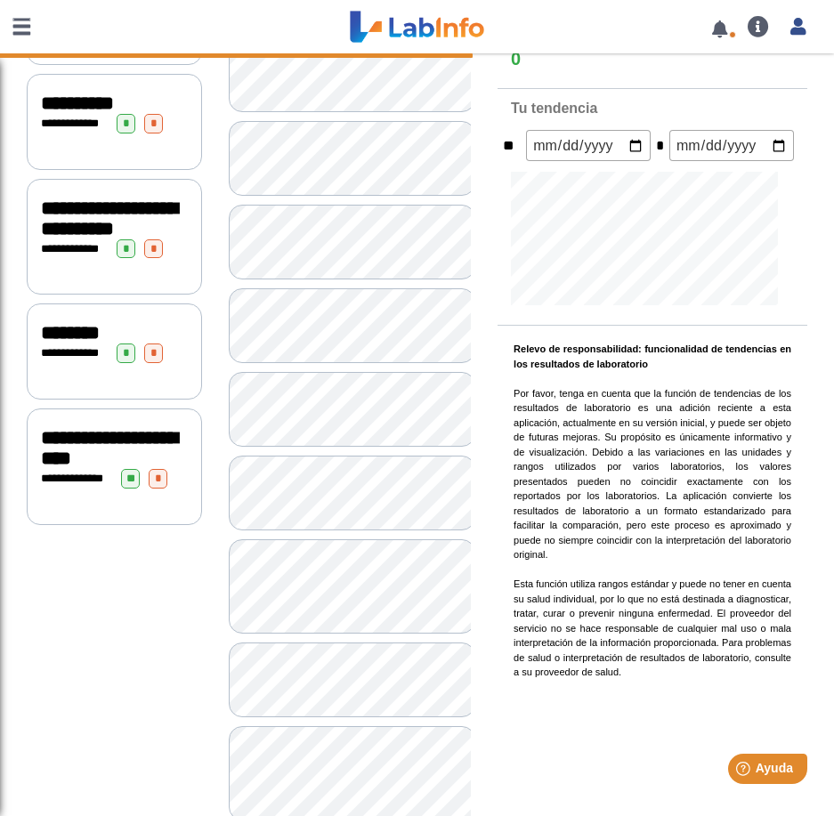
scroll to position [63, 0]
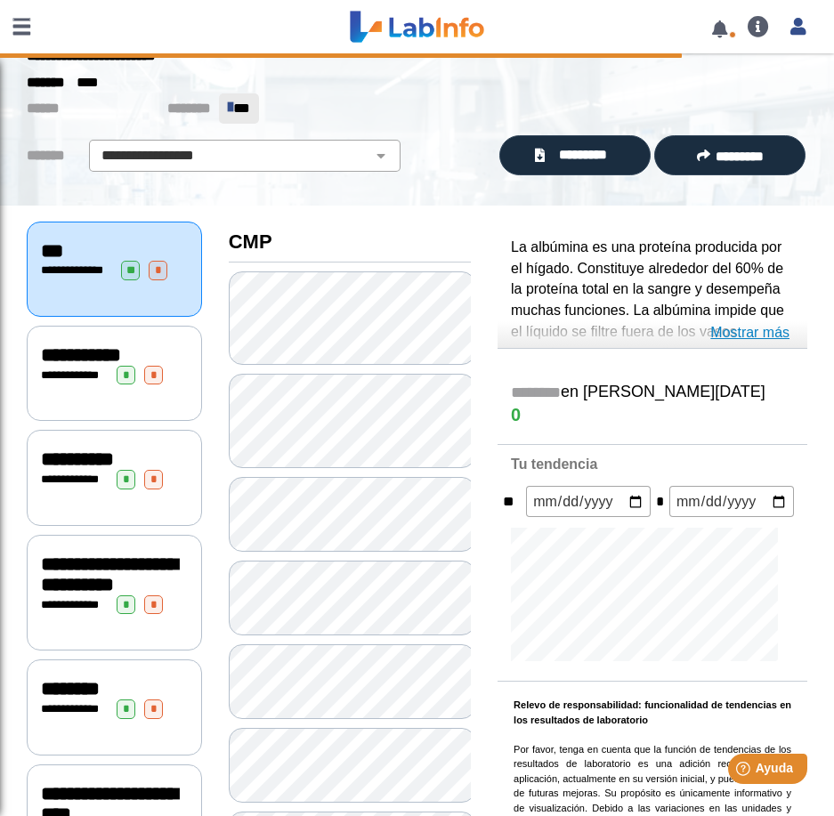
click at [738, 338] on link "Mostrar más" at bounding box center [749, 332] width 79 height 21
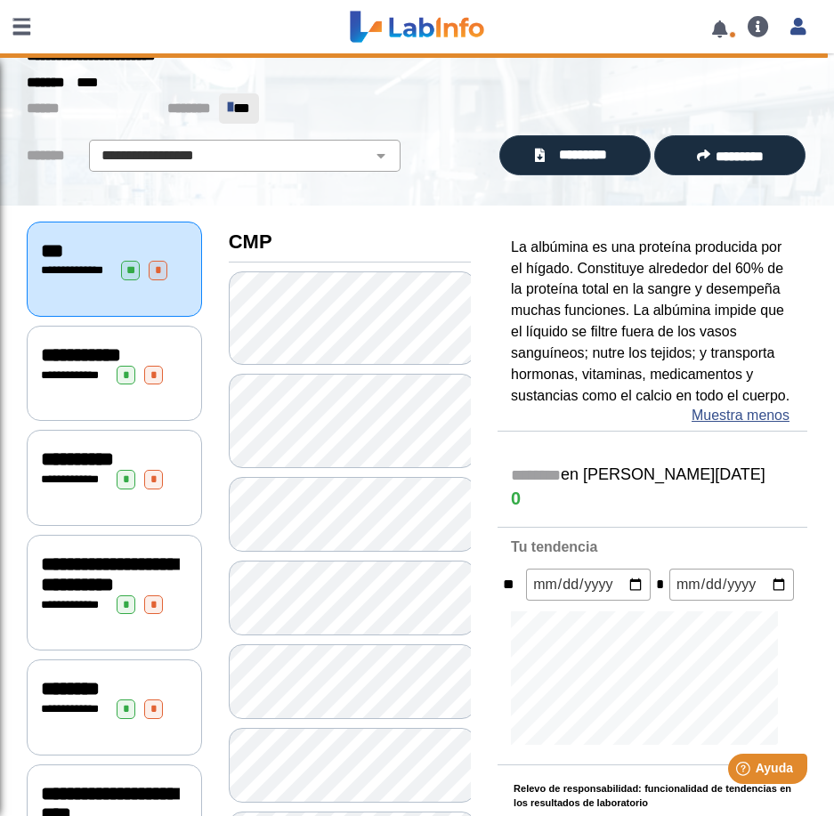
click at [70, 380] on div "**********" at bounding box center [114, 376] width 147 height 20
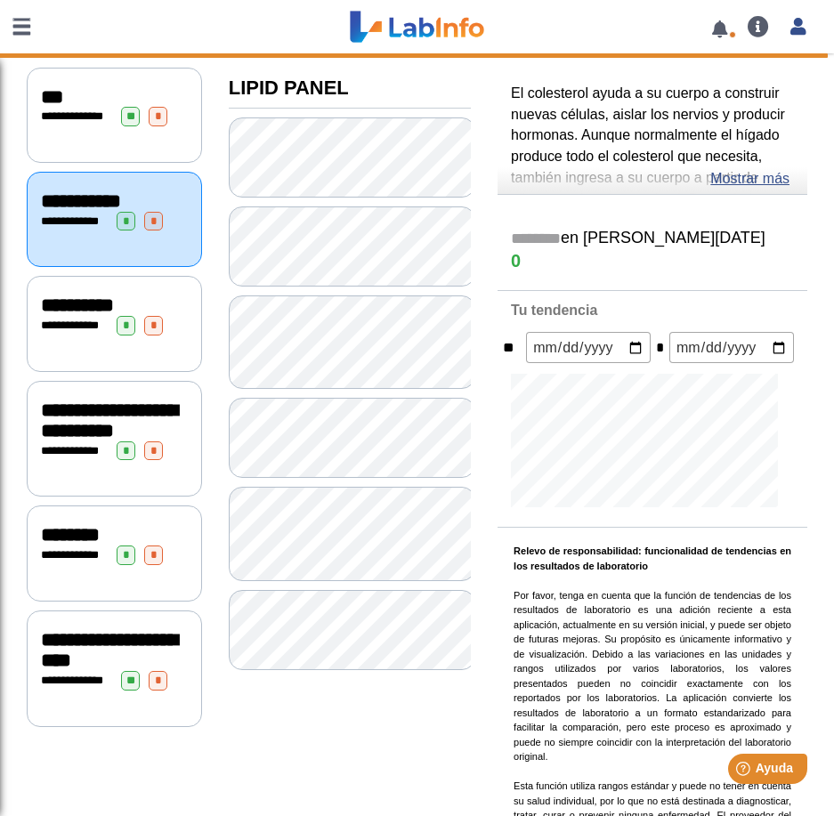
scroll to position [241, 0]
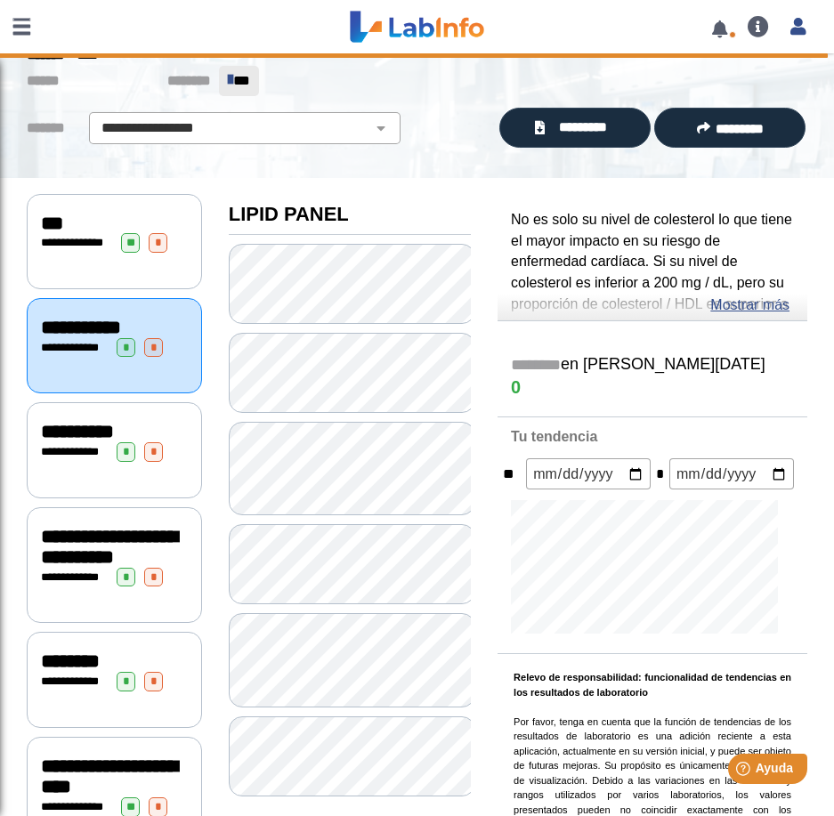
scroll to position [63, 0]
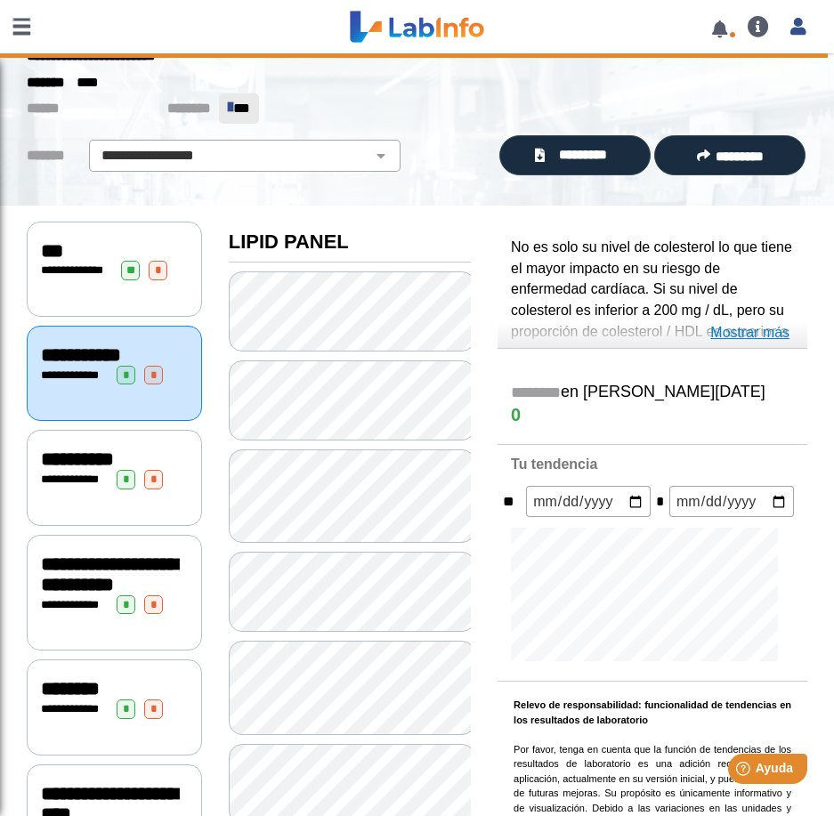
click at [740, 335] on link "Mostrar más" at bounding box center [749, 332] width 79 height 21
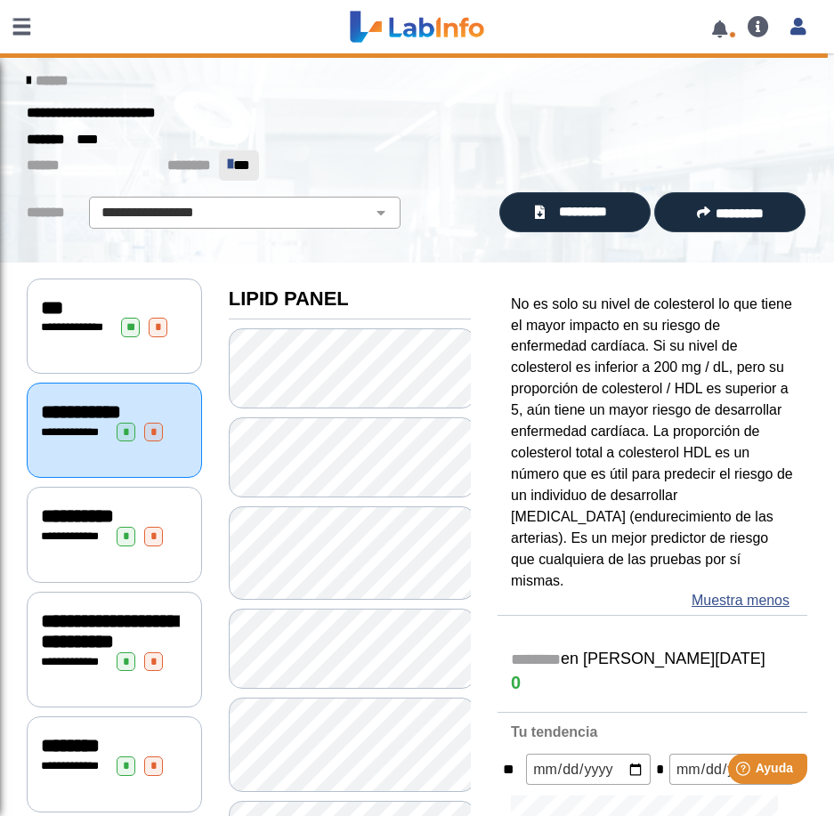
scroll to position [0, 0]
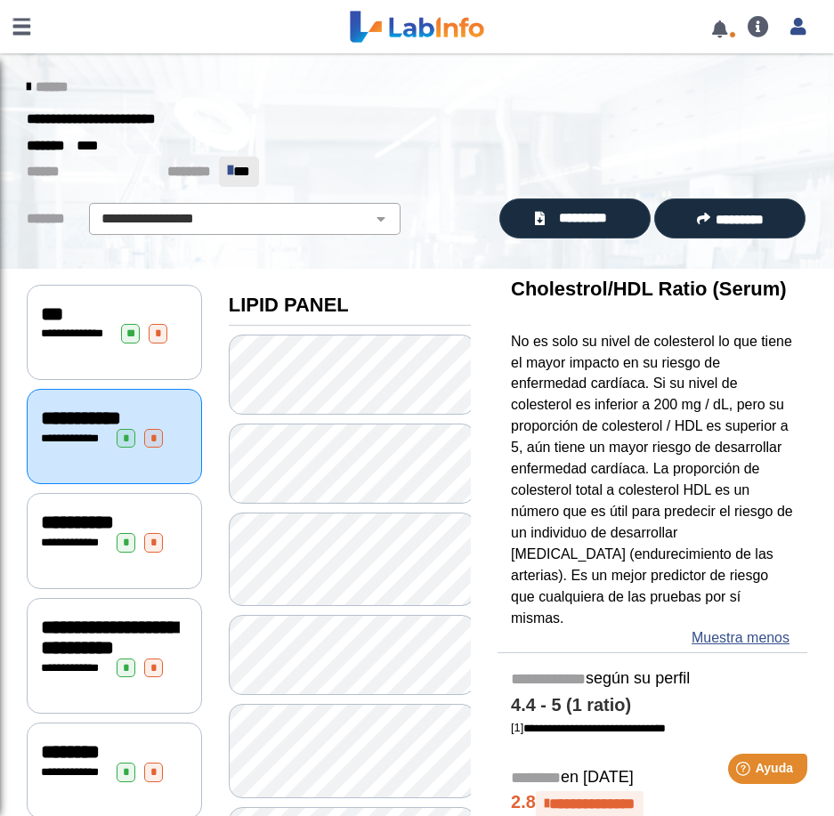
click at [111, 568] on div "**********" at bounding box center [114, 540] width 175 height 95
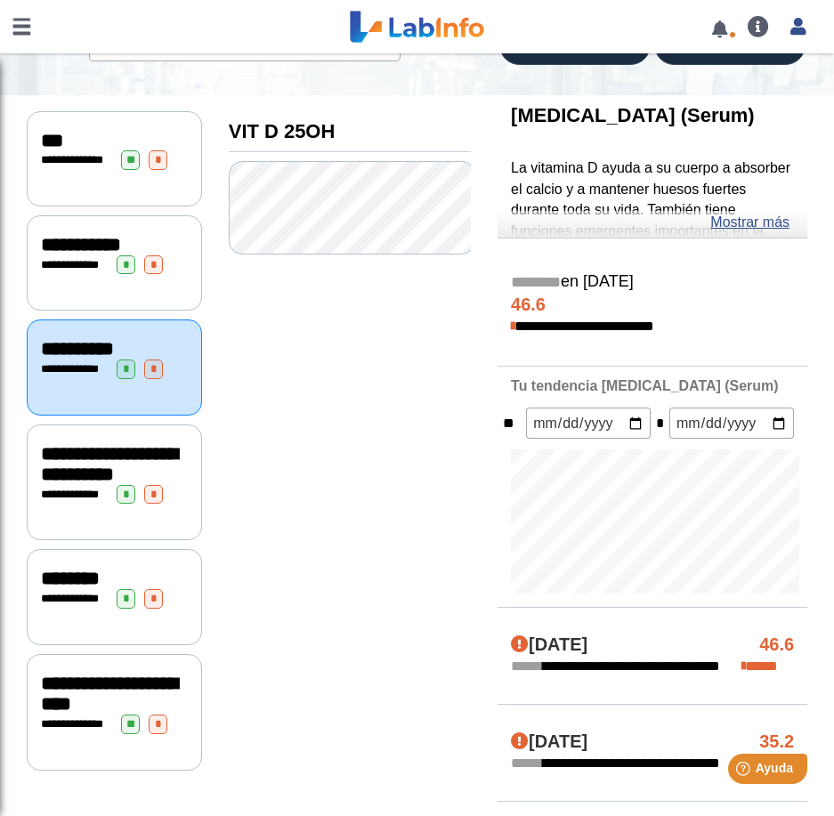
scroll to position [267, 0]
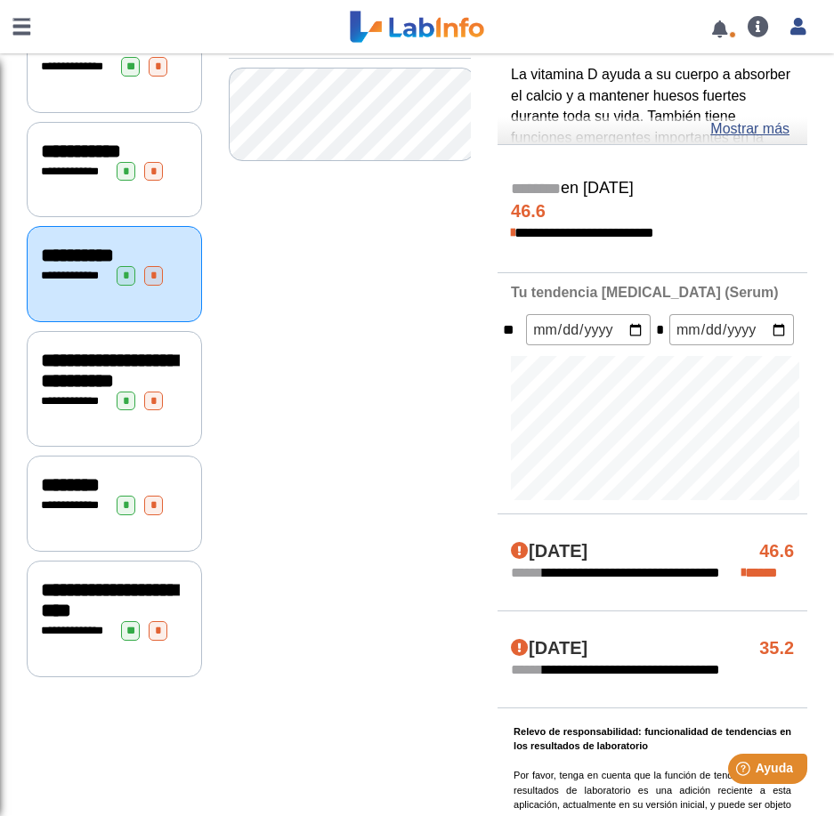
click at [80, 429] on div "**********" at bounding box center [114, 389] width 175 height 117
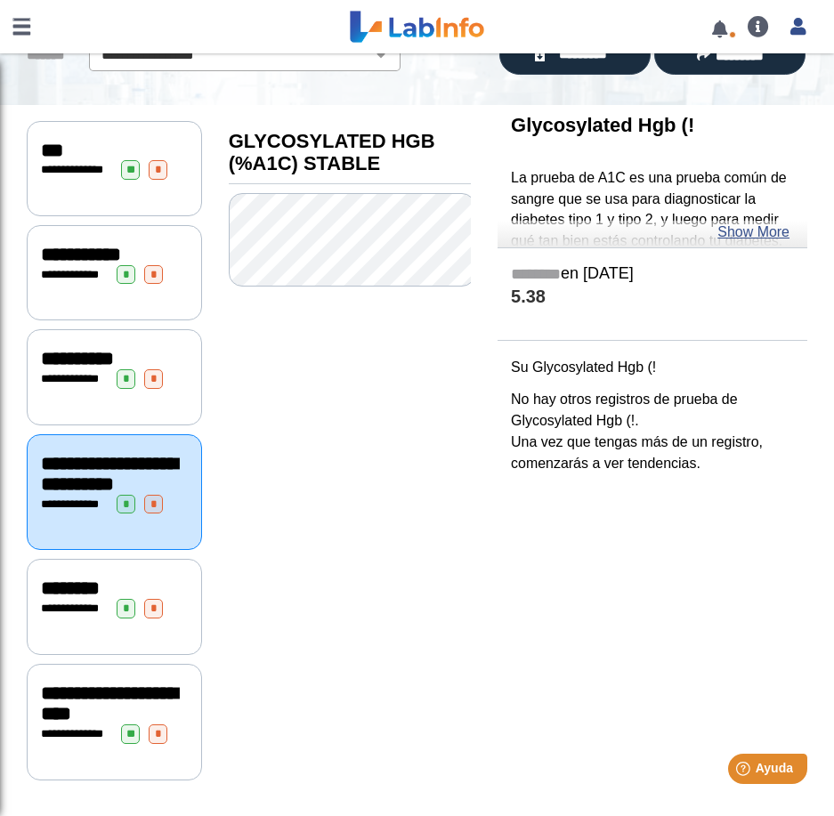
scroll to position [188, 0]
click at [58, 605] on div "**********" at bounding box center [114, 606] width 175 height 95
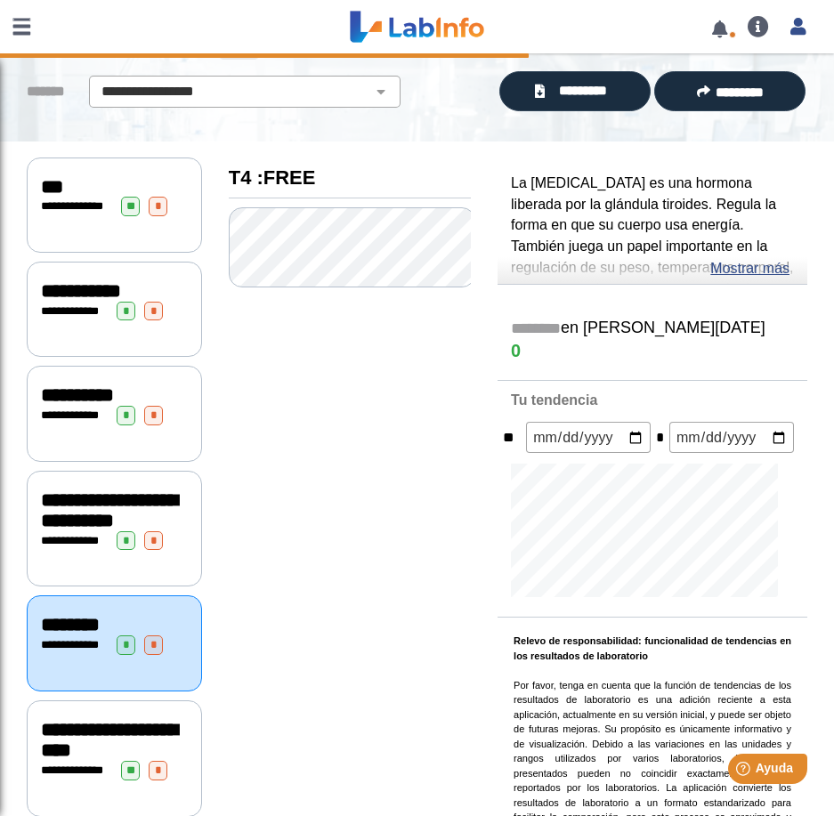
scroll to position [304, 0]
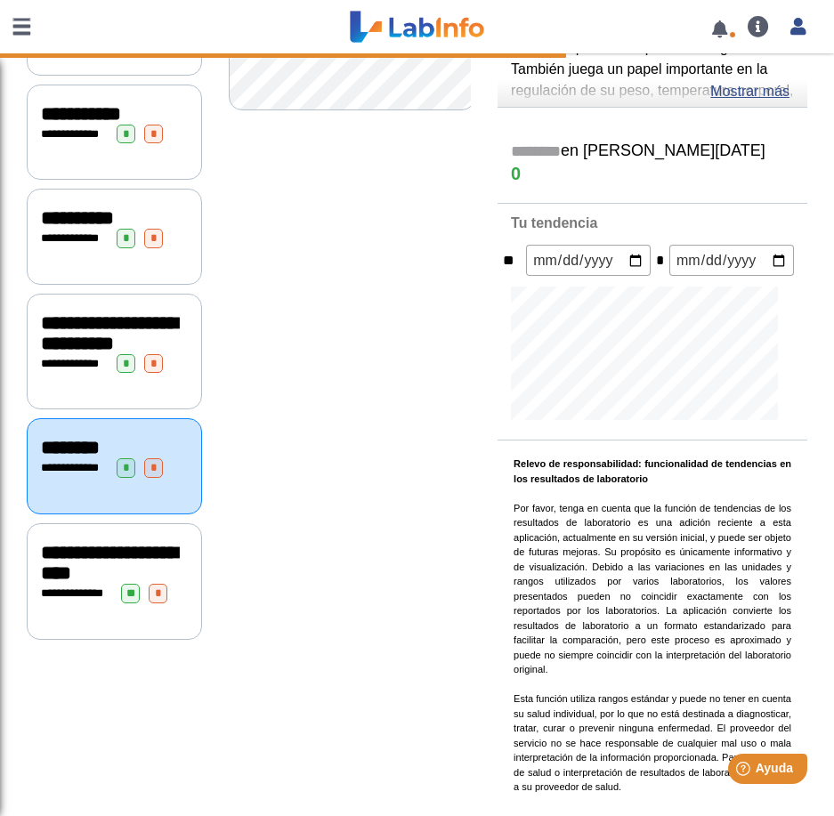
click at [162, 545] on div "**********" at bounding box center [114, 581] width 175 height 117
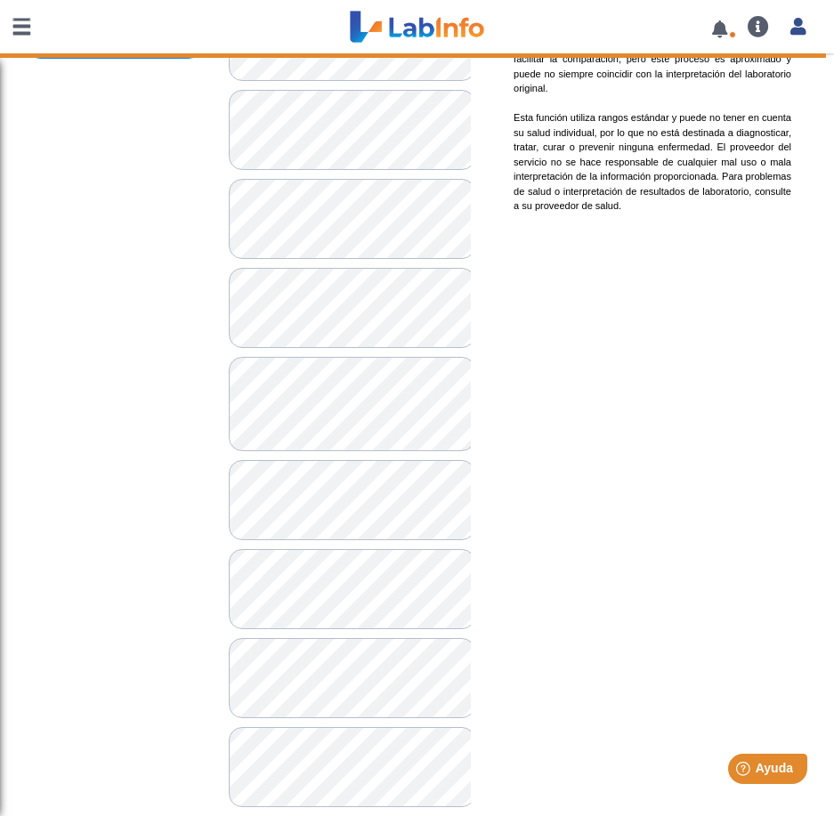
scroll to position [877, 0]
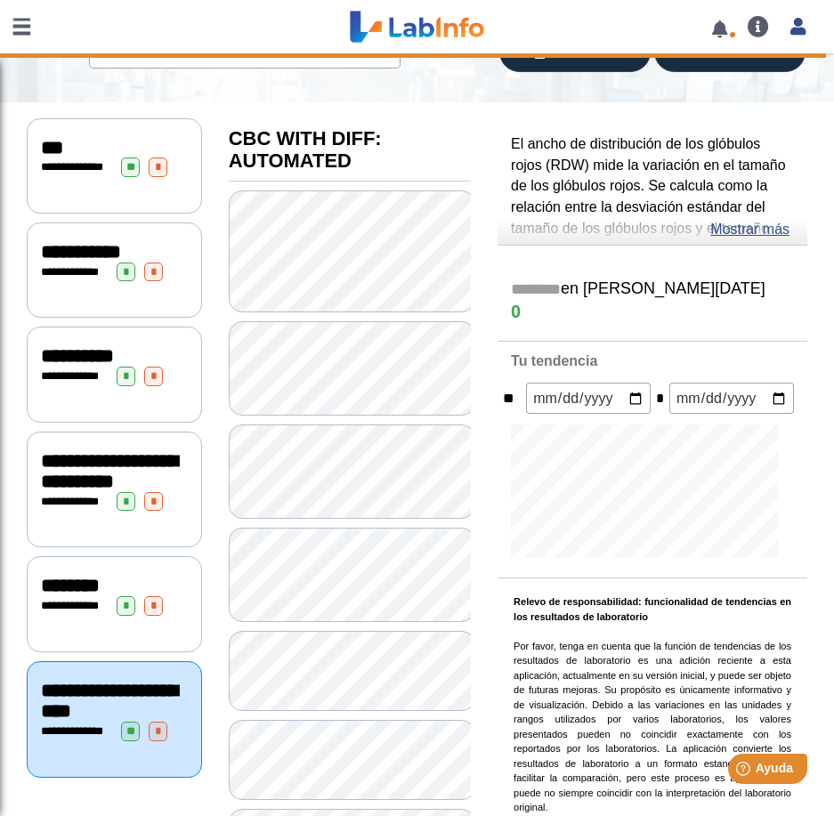
scroll to position [165, 0]
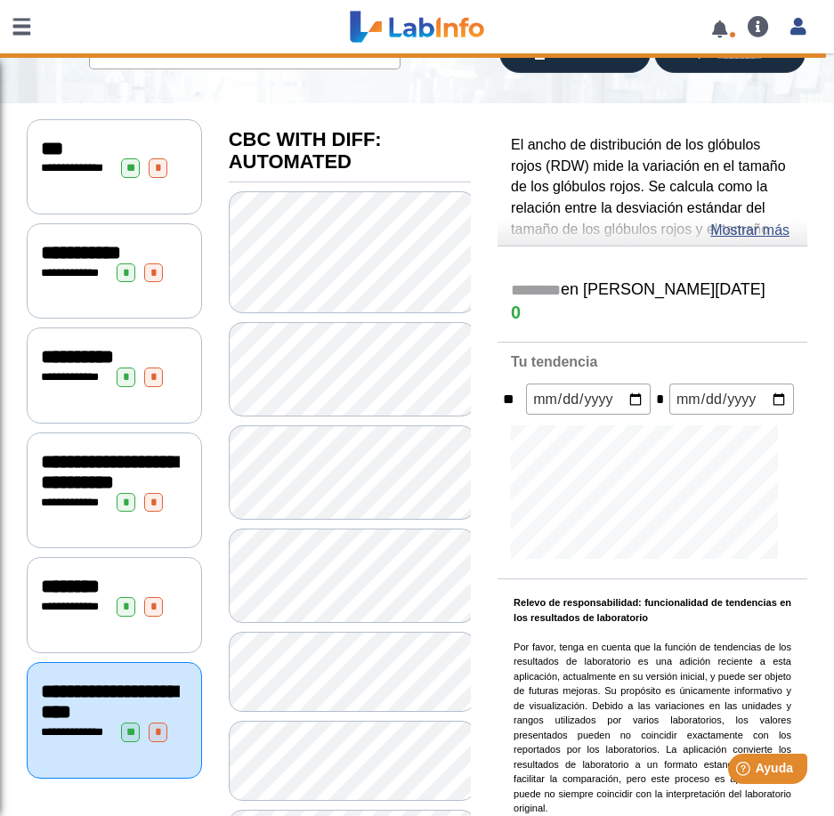
click at [80, 629] on div "**********" at bounding box center [114, 604] width 175 height 95
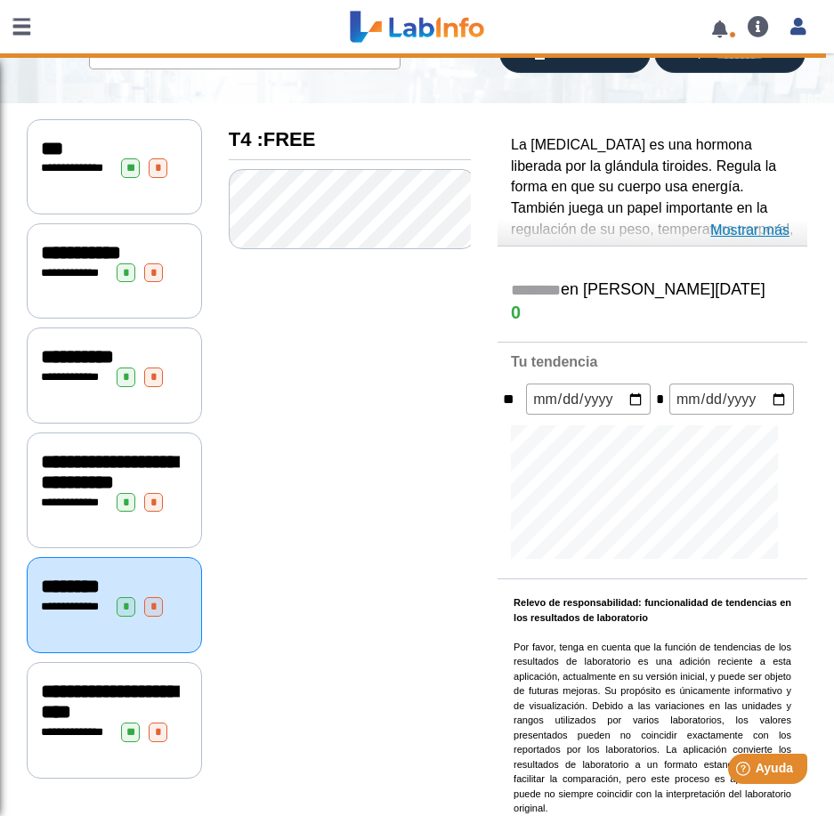
click at [747, 224] on link "Mostrar más" at bounding box center [749, 230] width 79 height 21
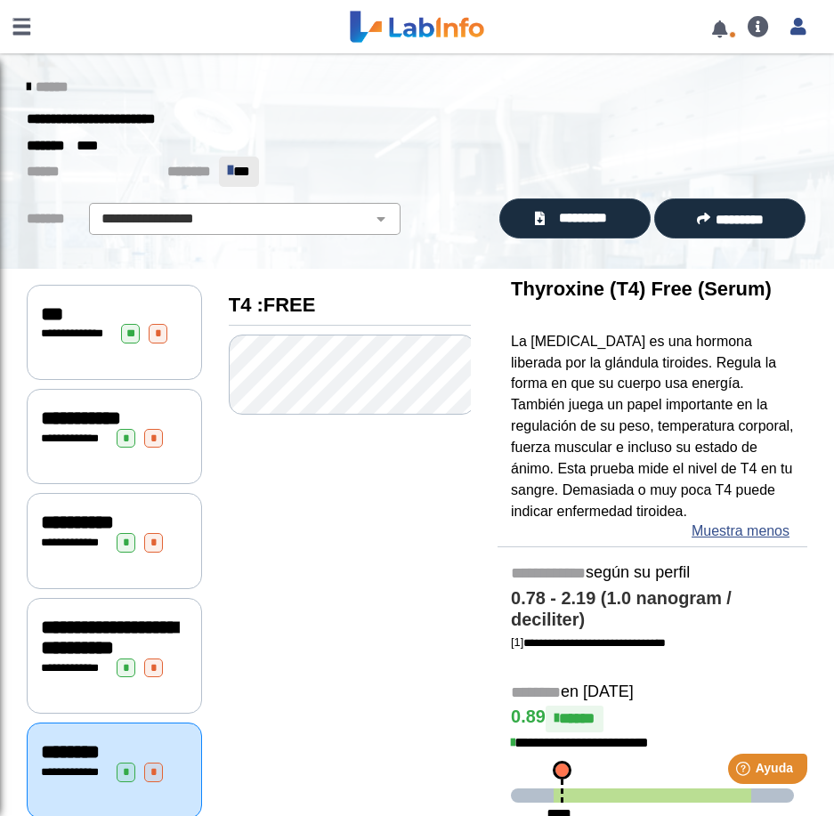
click at [106, 288] on div "**********" at bounding box center [114, 332] width 175 height 95
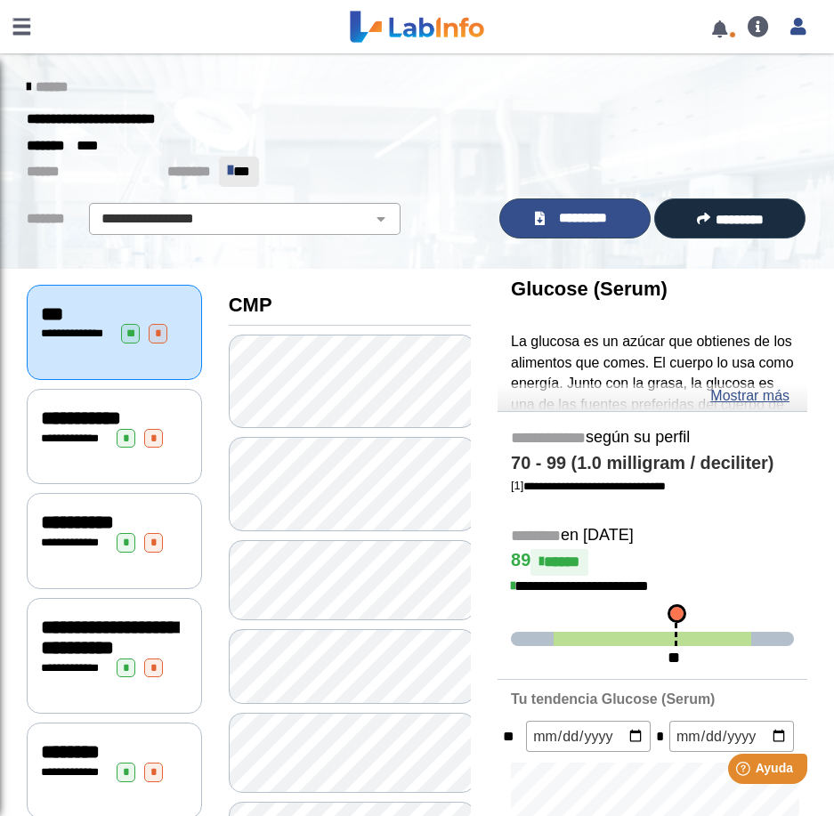
click at [580, 216] on span "*********" at bounding box center [582, 218] width 65 height 20
click at [577, 216] on span "*********" at bounding box center [582, 218] width 65 height 20
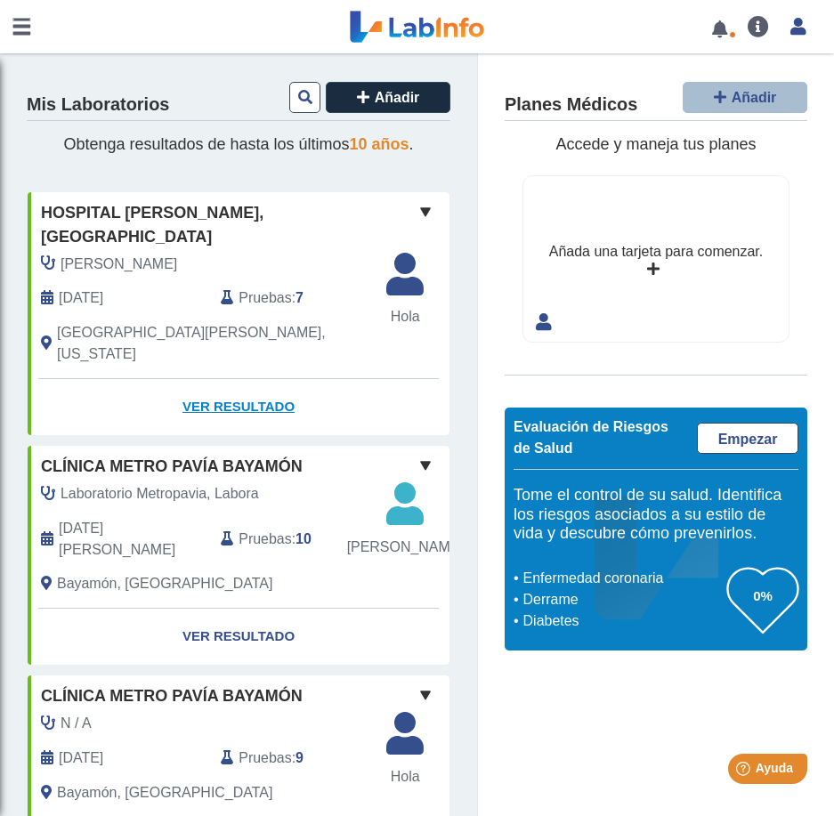
click at [222, 379] on link "Ver resultado" at bounding box center [239, 407] width 422 height 56
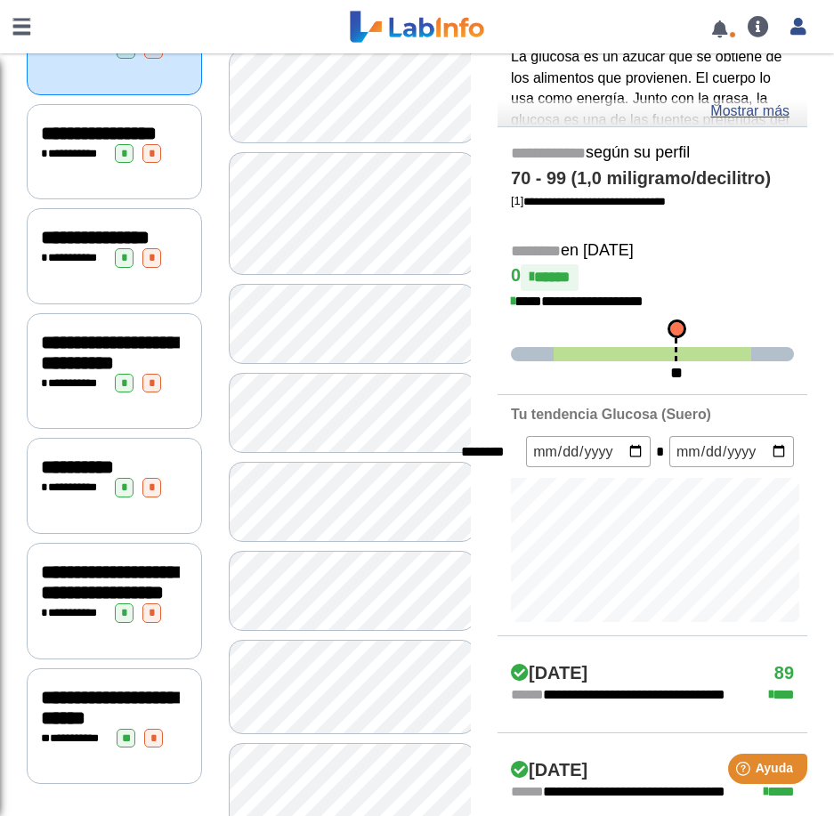
scroll to position [267, 0]
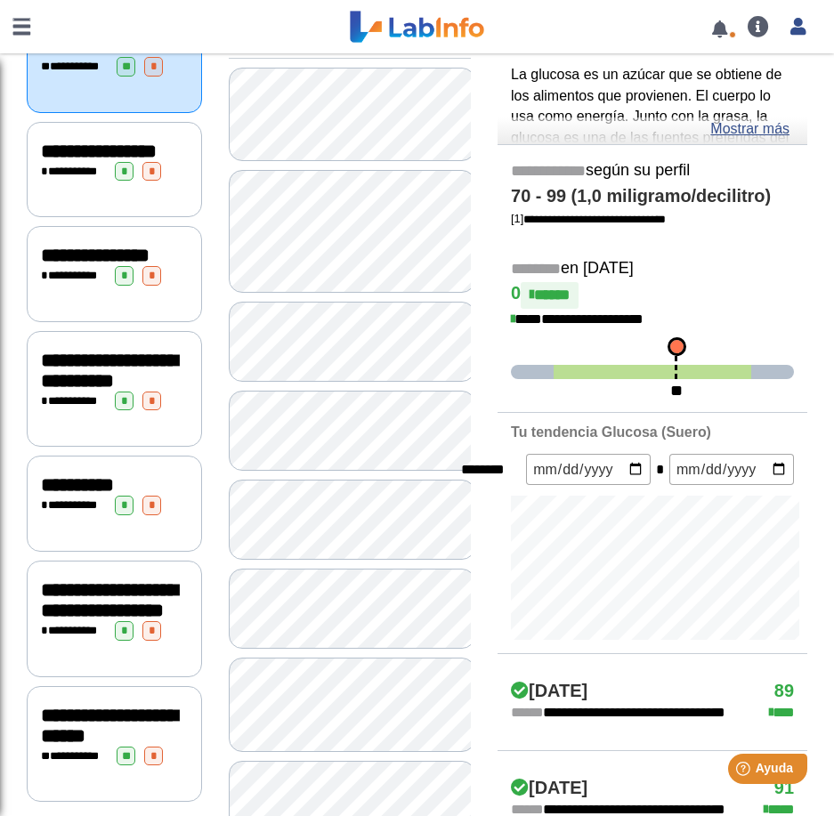
drag, startPoint x: 56, startPoint y: 722, endPoint x: 75, endPoint y: 722, distance: 18.7
click at [71, 641] on div "**********" at bounding box center [114, 631] width 147 height 20
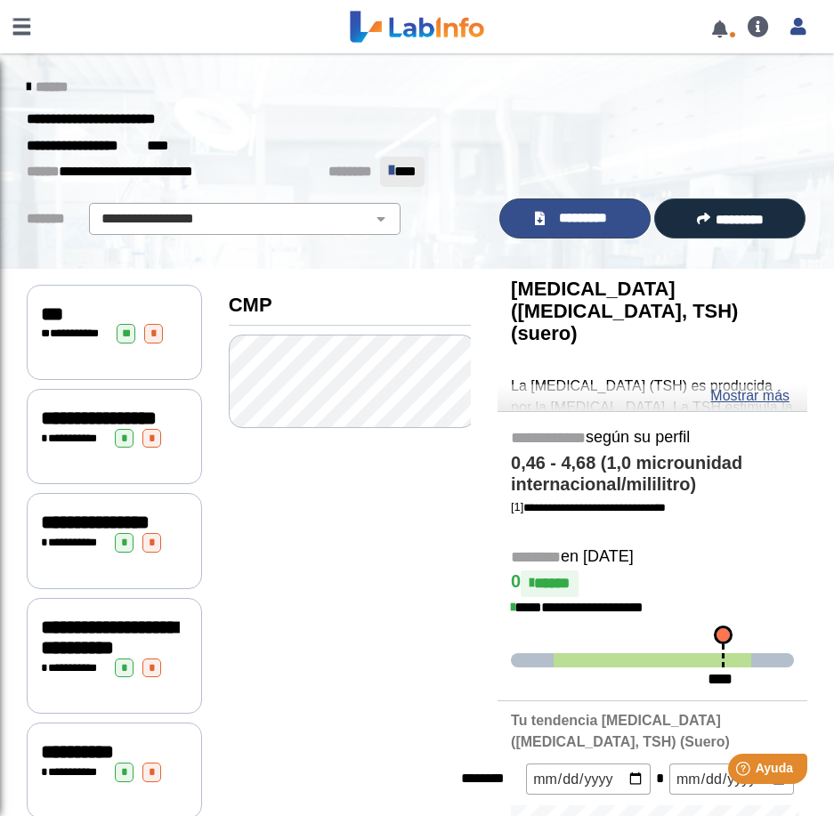
click at [563, 213] on font "*********" at bounding box center [583, 217] width 48 height 13
click at [70, 481] on div "**********" at bounding box center [114, 436] width 175 height 95
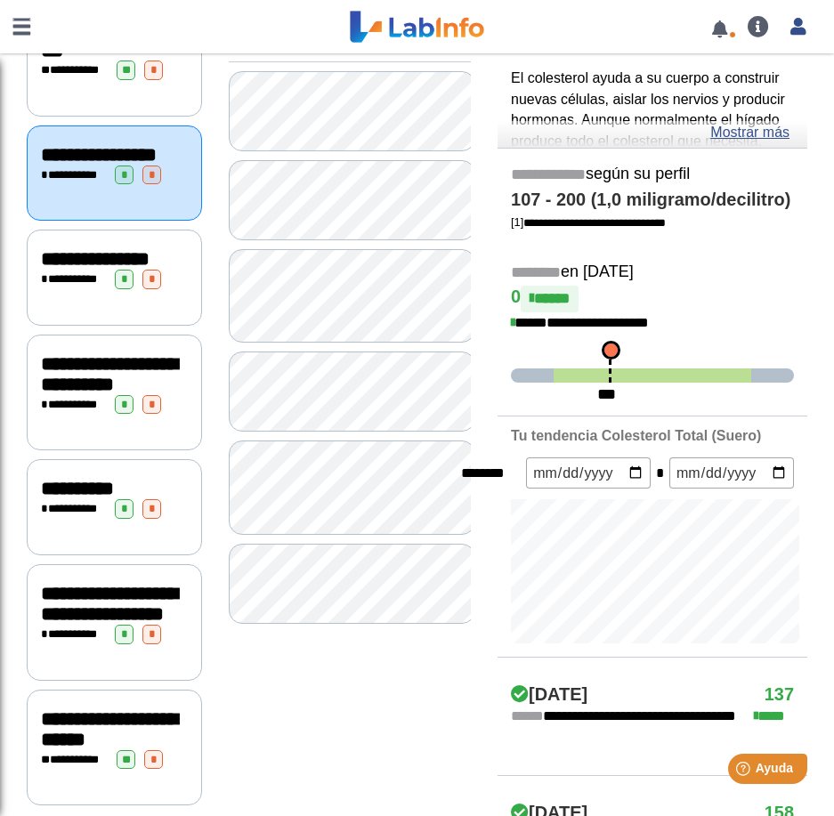
scroll to position [356, 0]
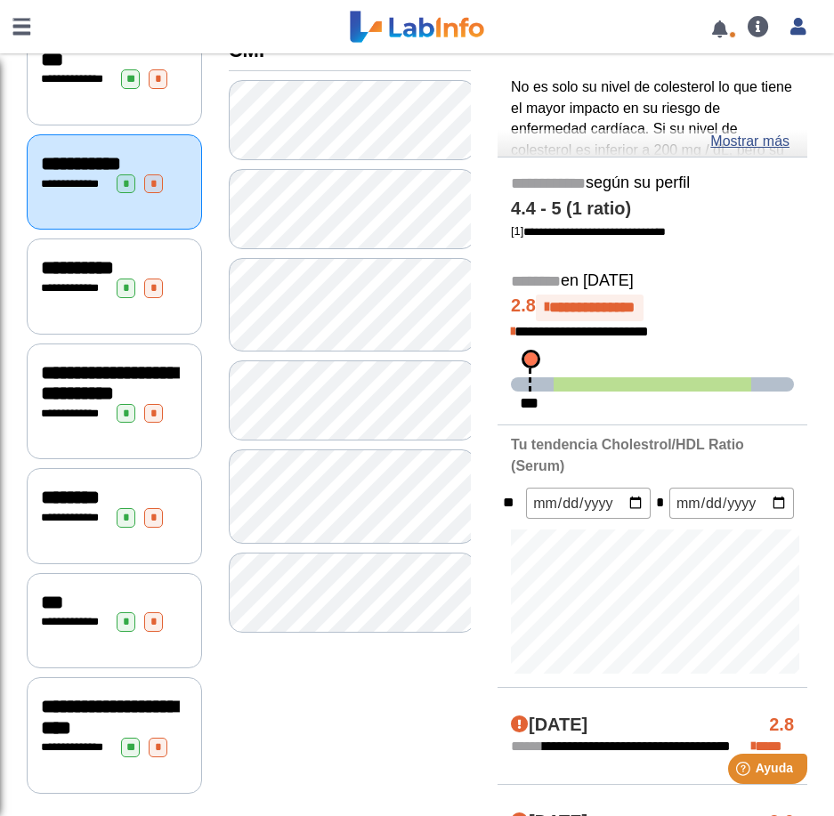
scroll to position [267, 0]
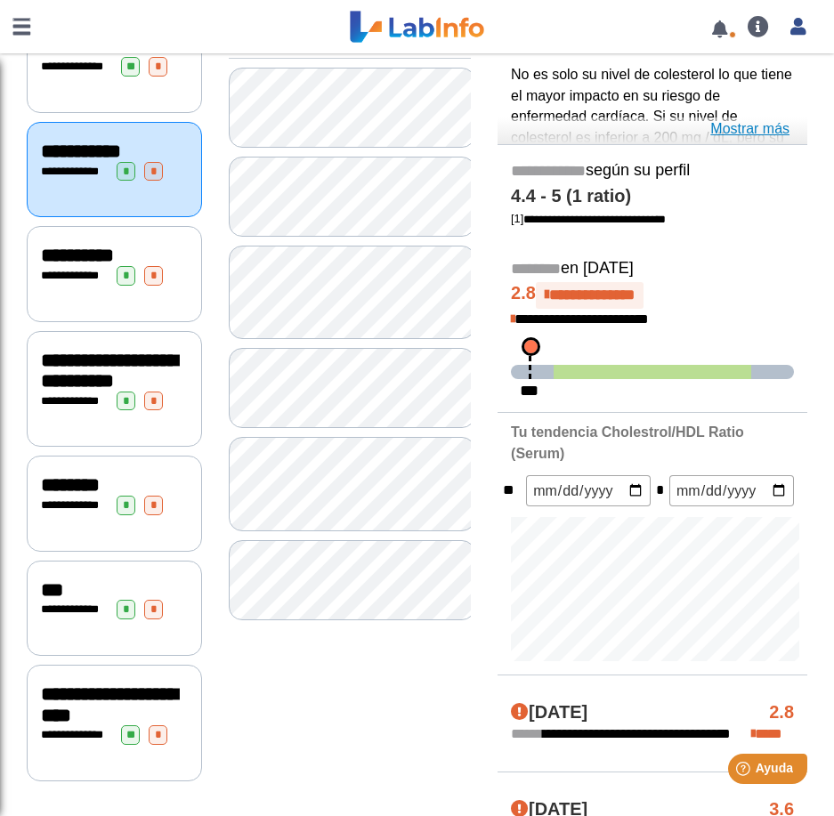
click at [762, 133] on link "Mostrar más" at bounding box center [749, 128] width 79 height 21
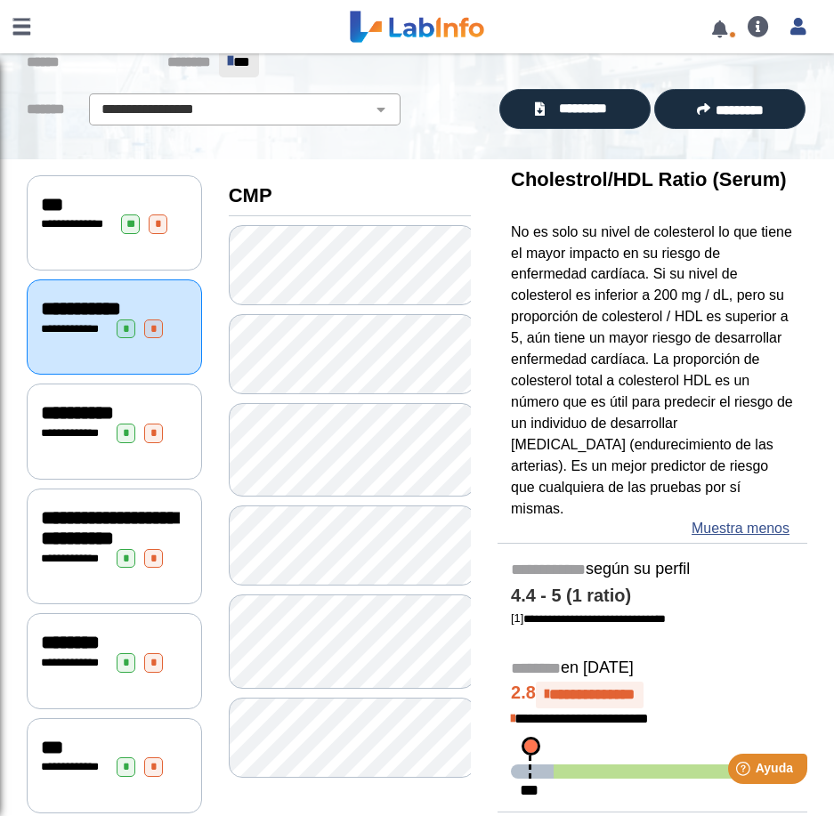
scroll to position [0, 0]
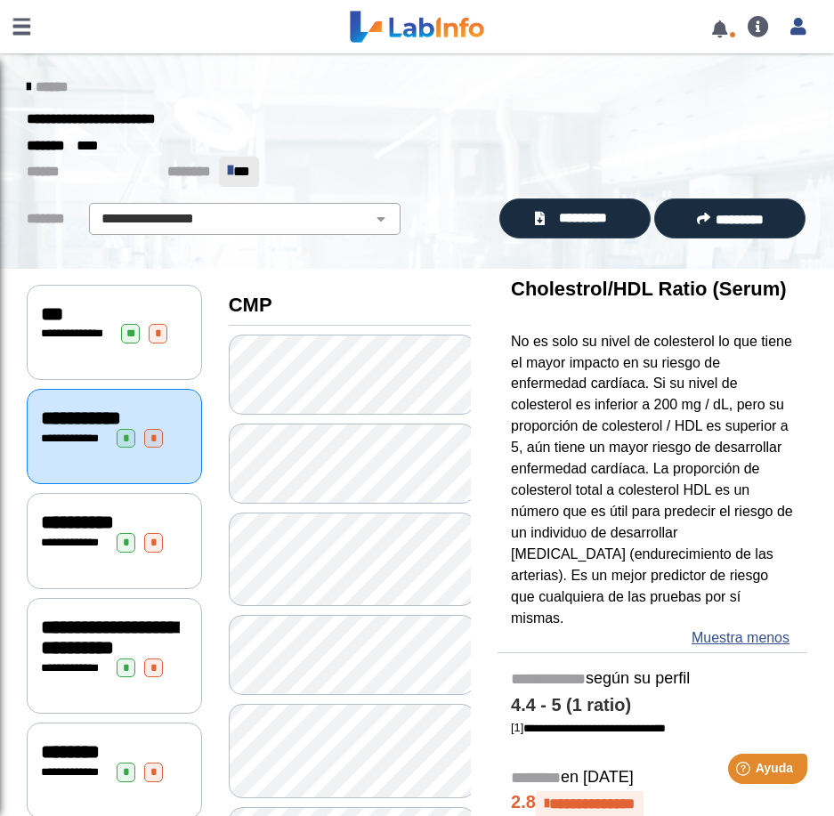
click at [91, 342] on div "**********" at bounding box center [114, 334] width 147 height 20
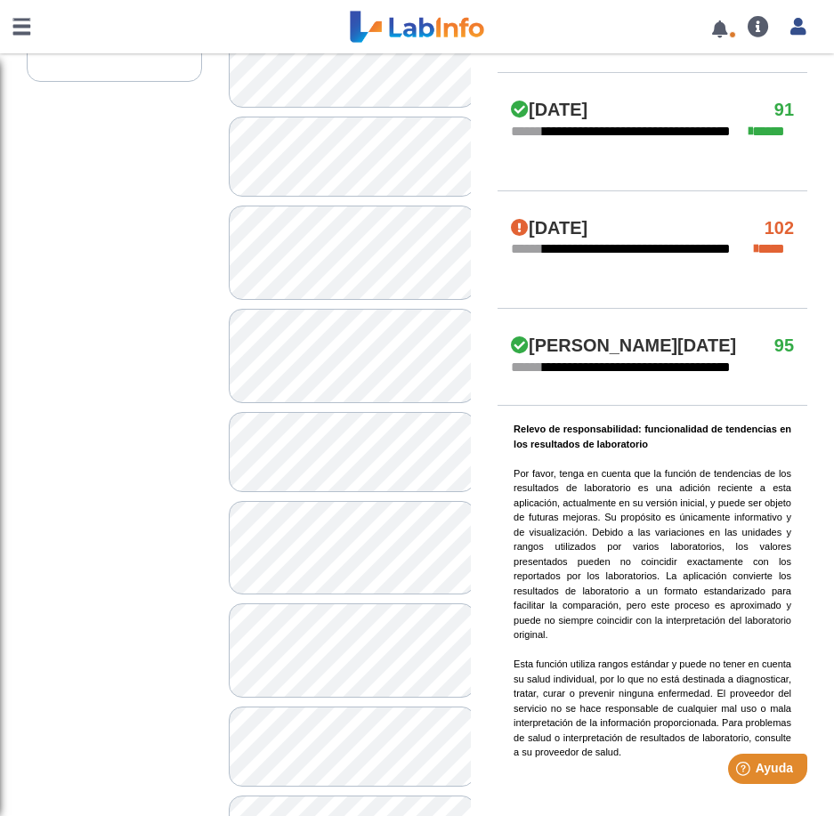
scroll to position [979, 0]
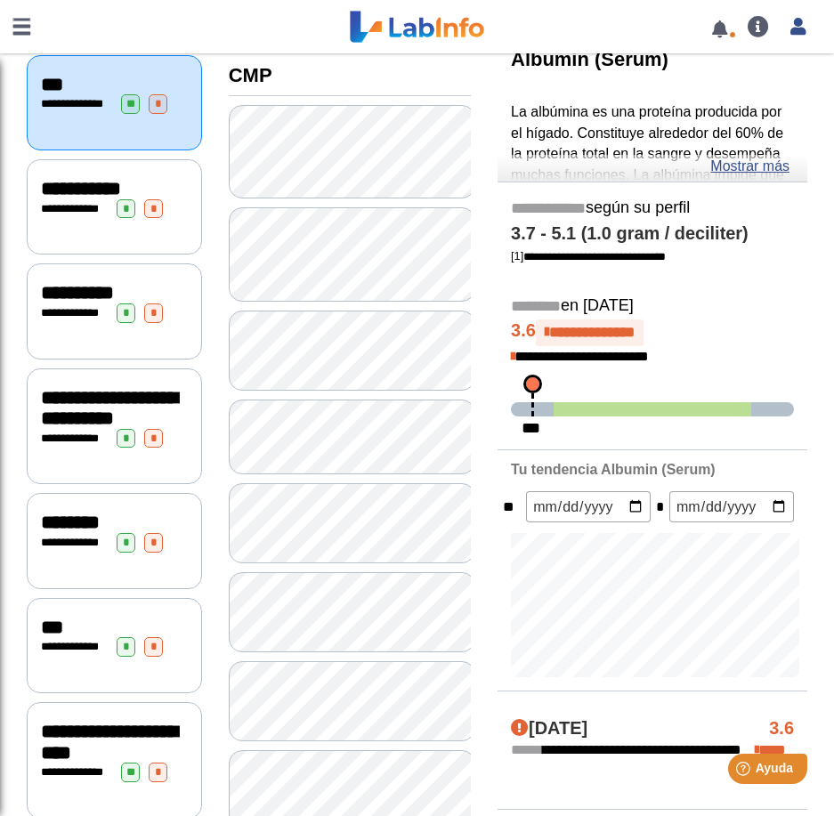
scroll to position [89, 0]
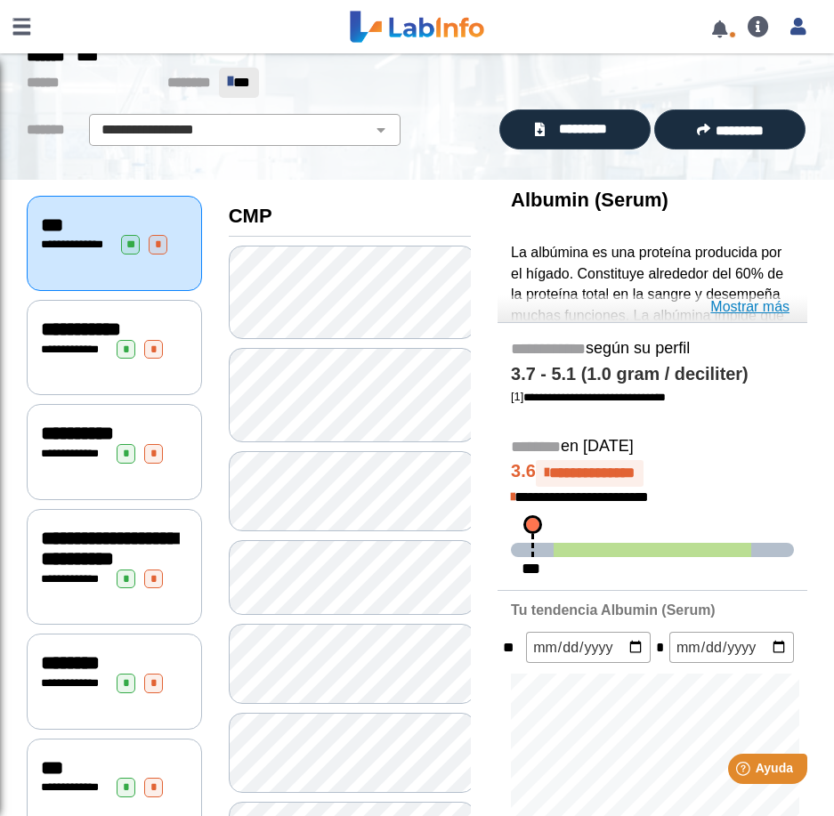
click at [733, 308] on link "Mostrar más" at bounding box center [749, 306] width 79 height 21
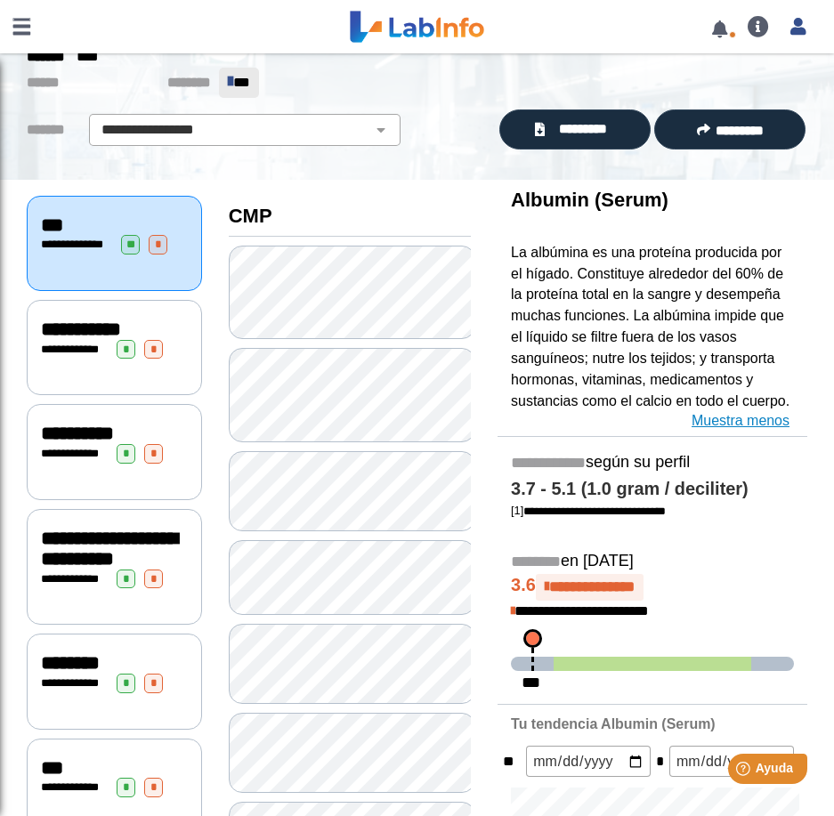
click at [733, 419] on link "Muestra menos" at bounding box center [740, 420] width 98 height 21
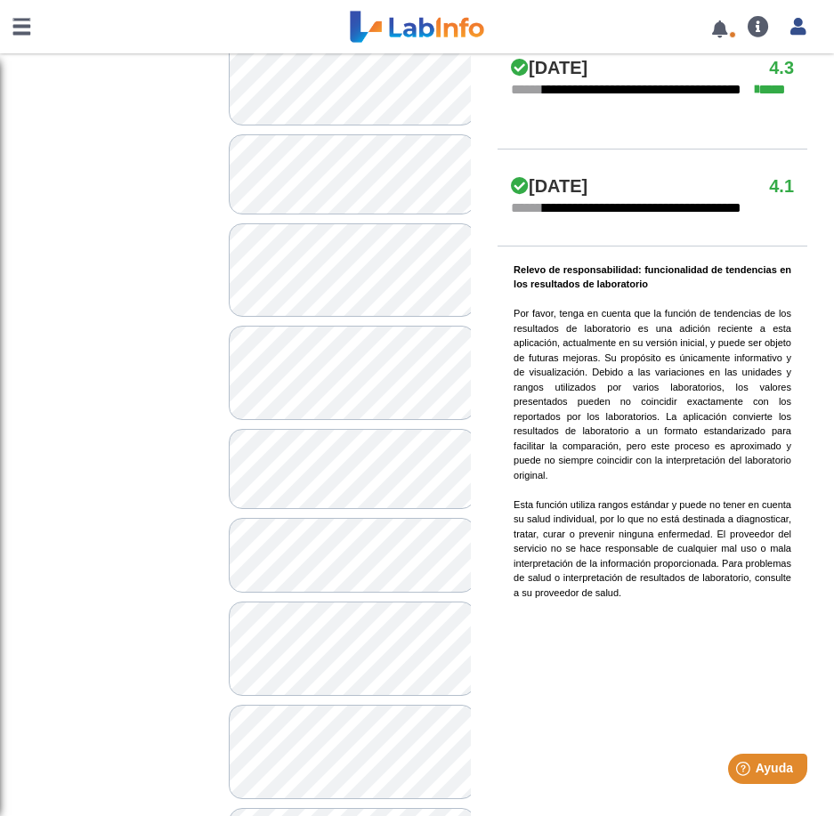
scroll to position [1245, 0]
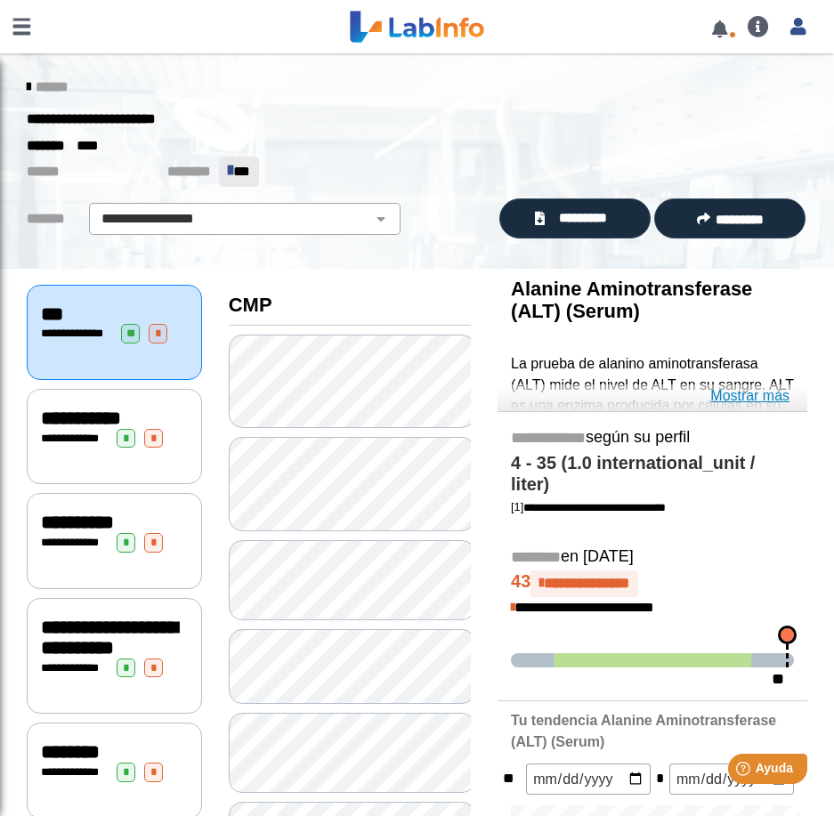
click at [730, 393] on link "Mostrar más" at bounding box center [749, 395] width 79 height 21
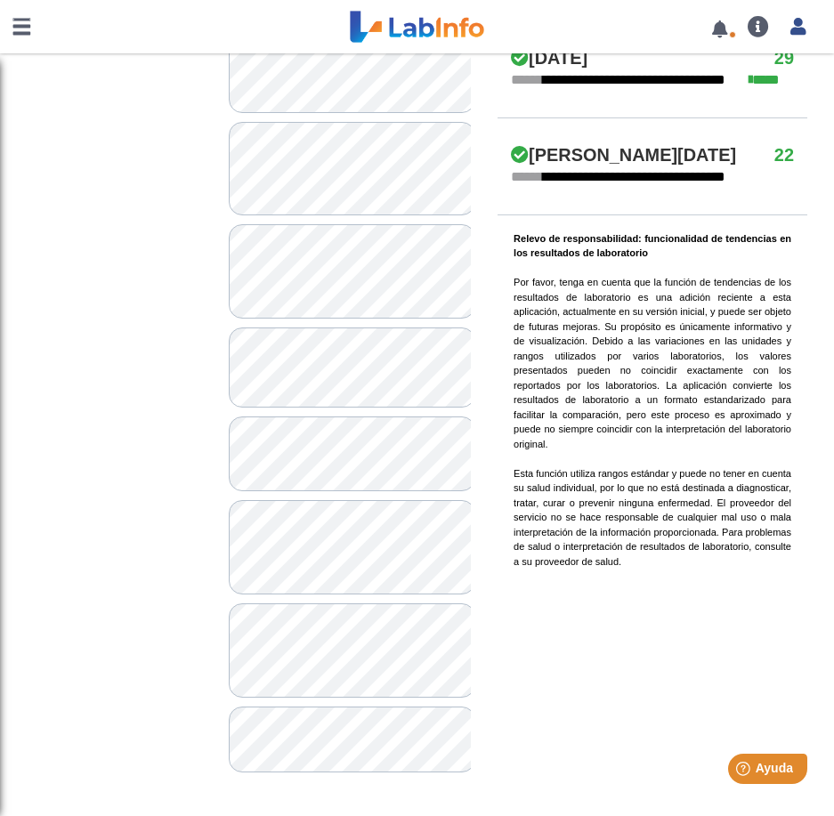
scroll to position [1346, 0]
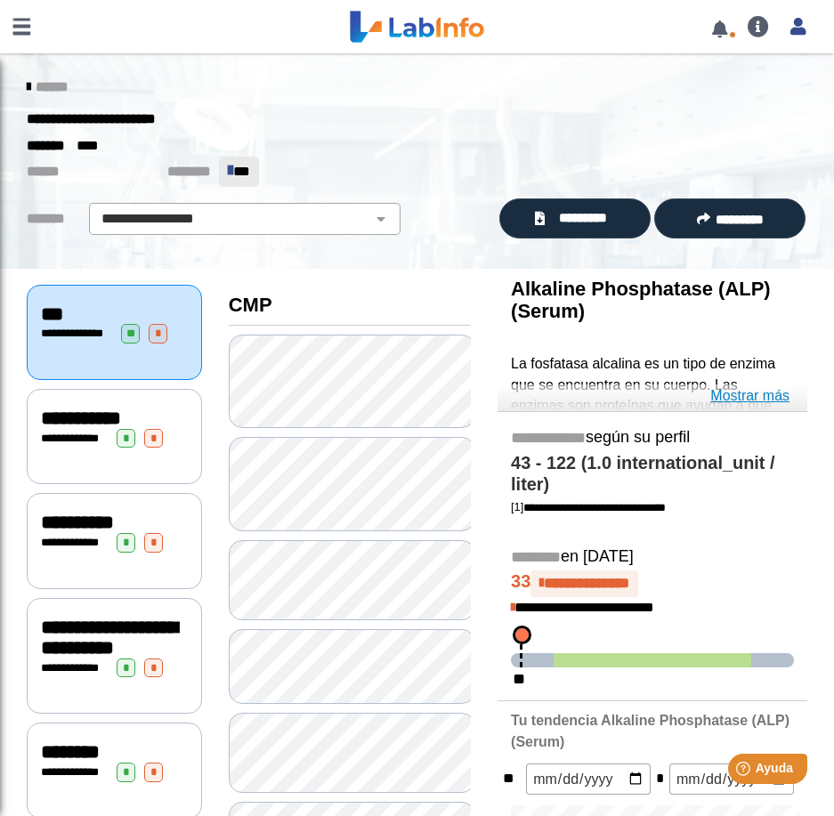
click at [759, 392] on link "Mostrar más" at bounding box center [749, 395] width 79 height 21
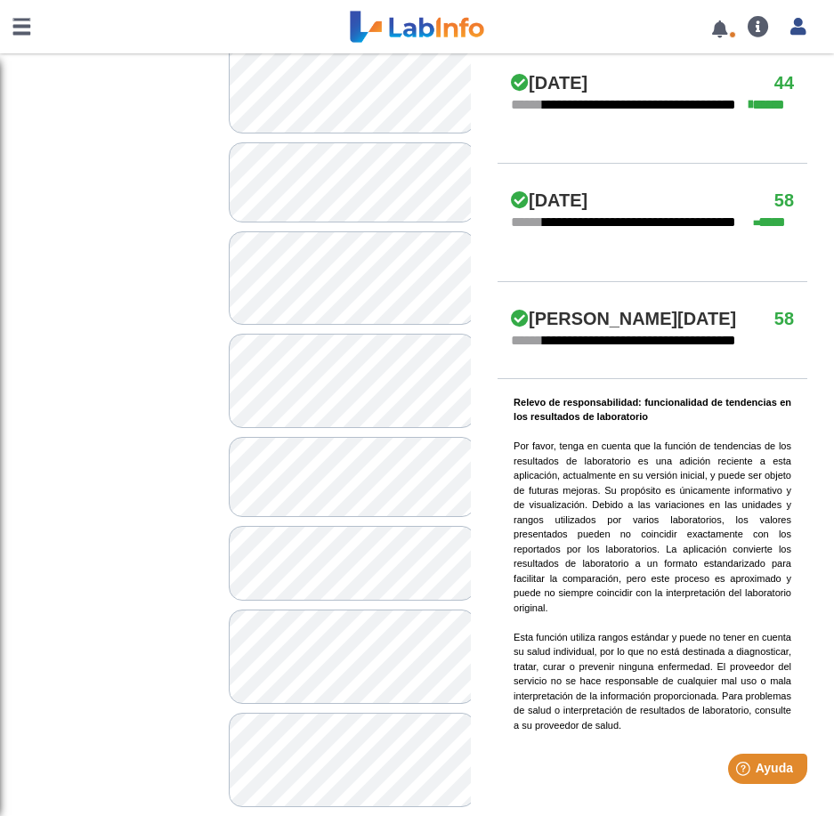
scroll to position [1245, 0]
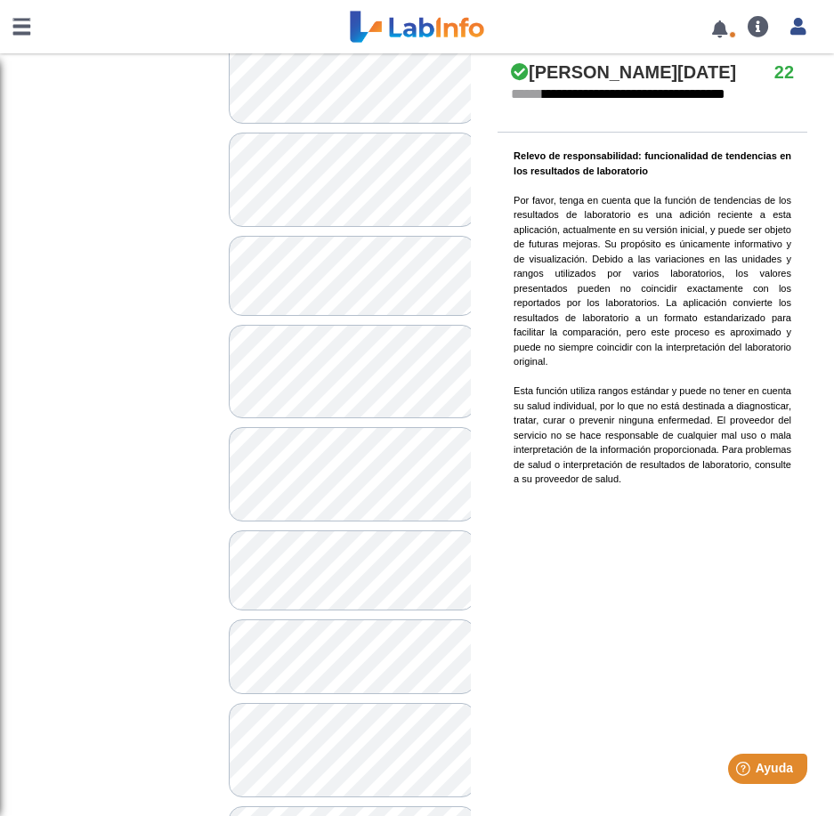
scroll to position [1245, 0]
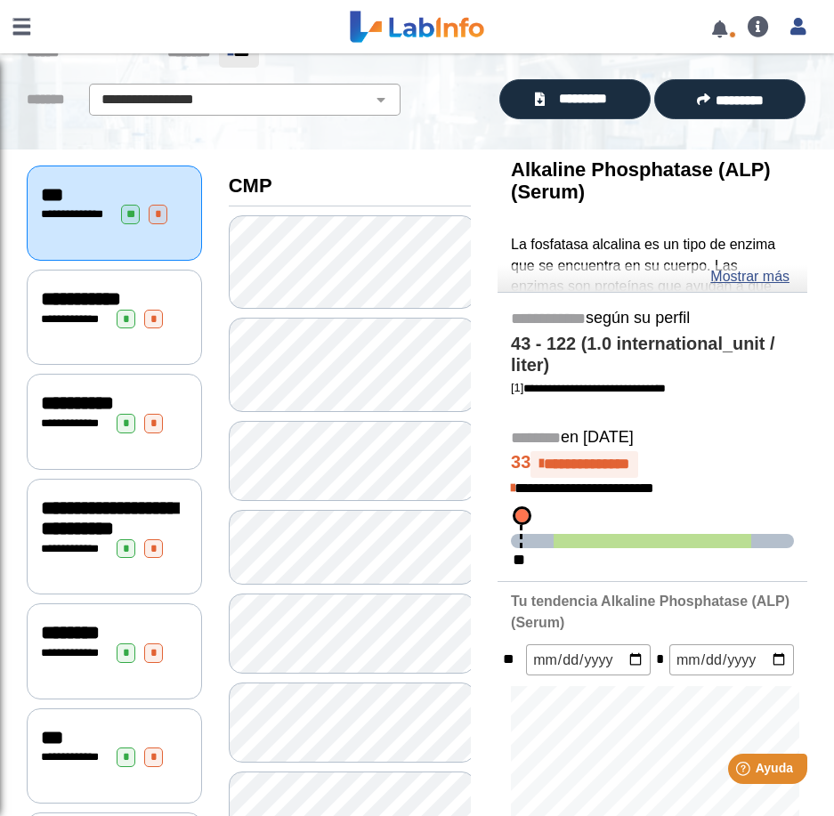
scroll to position [101, 0]
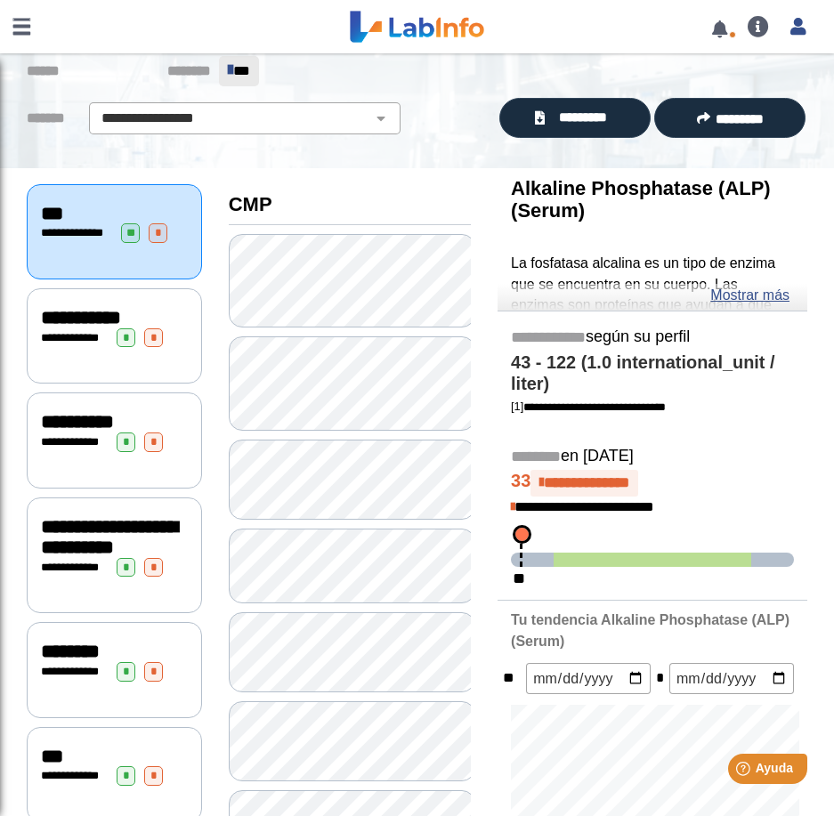
click at [51, 360] on div "**********" at bounding box center [114, 335] width 175 height 95
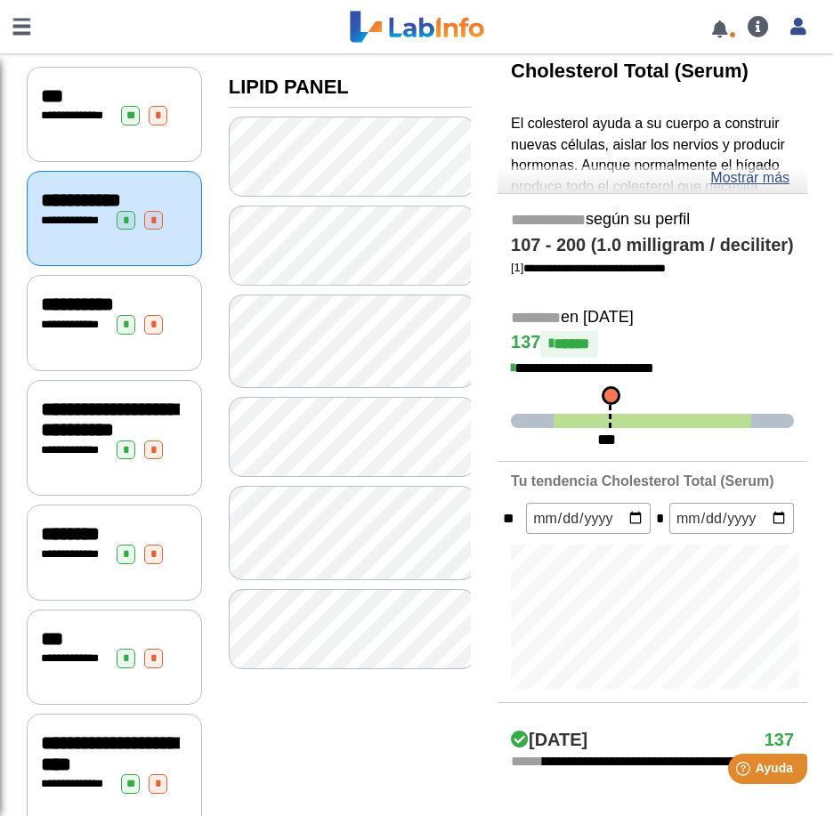
scroll to position [278, 0]
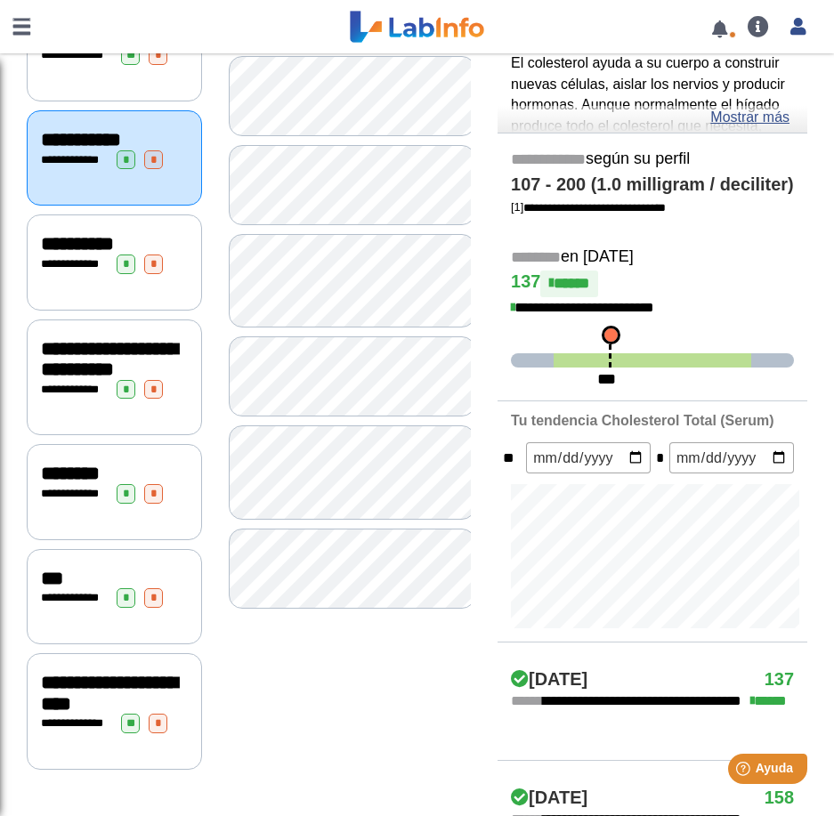
click at [66, 275] on div "**********" at bounding box center [114, 261] width 175 height 95
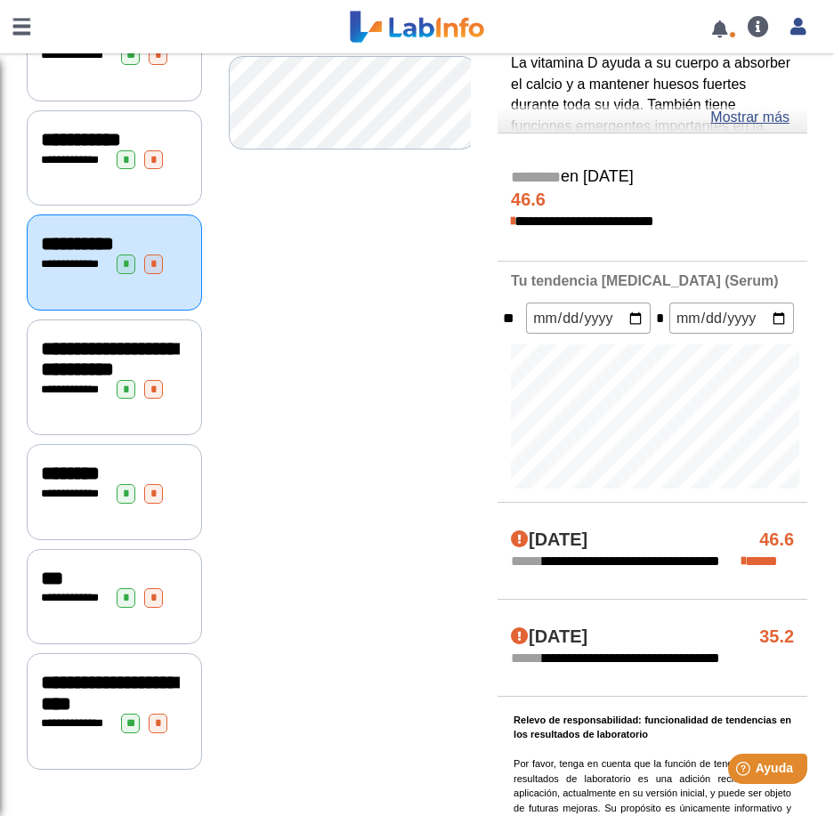
click at [59, 422] on div "**********" at bounding box center [114, 377] width 175 height 117
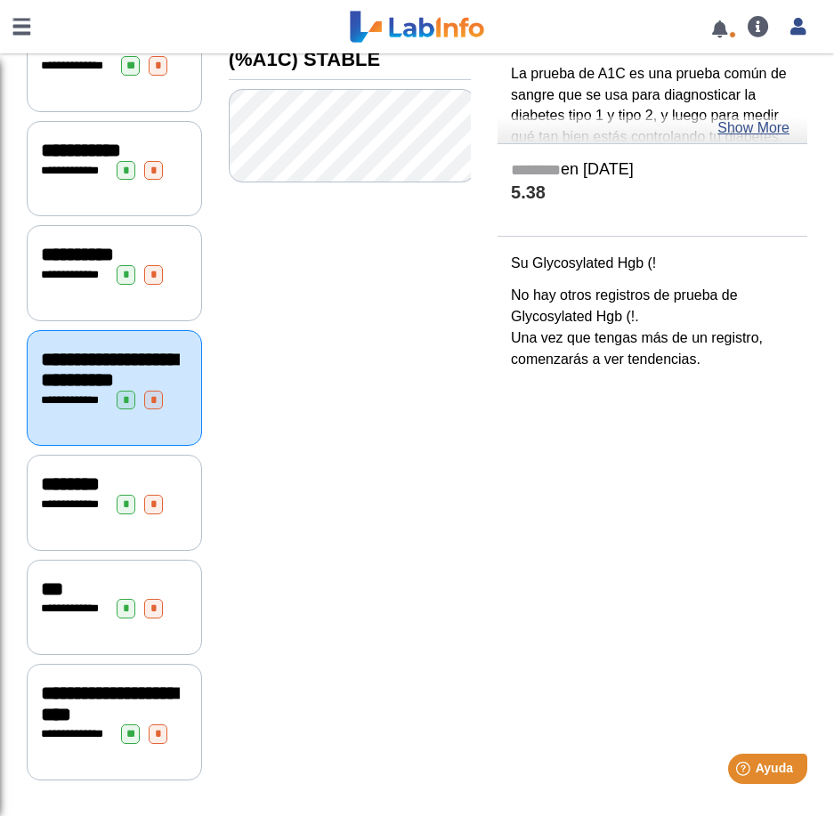
click at [77, 516] on div "**********" at bounding box center [114, 502] width 175 height 95
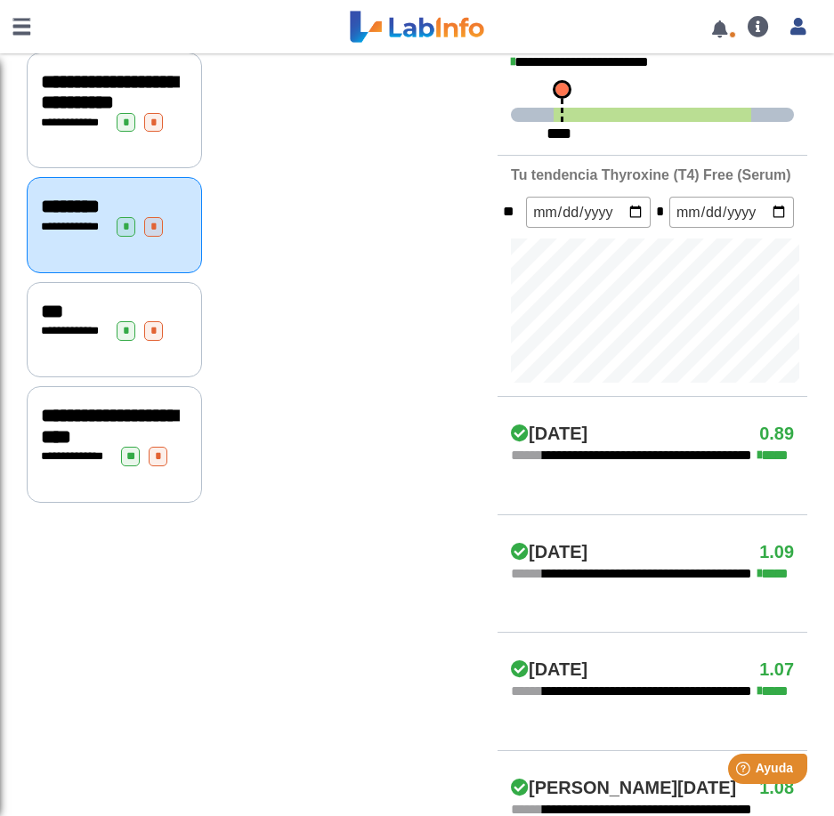
click at [50, 336] on span "**********" at bounding box center [74, 331] width 49 height 12
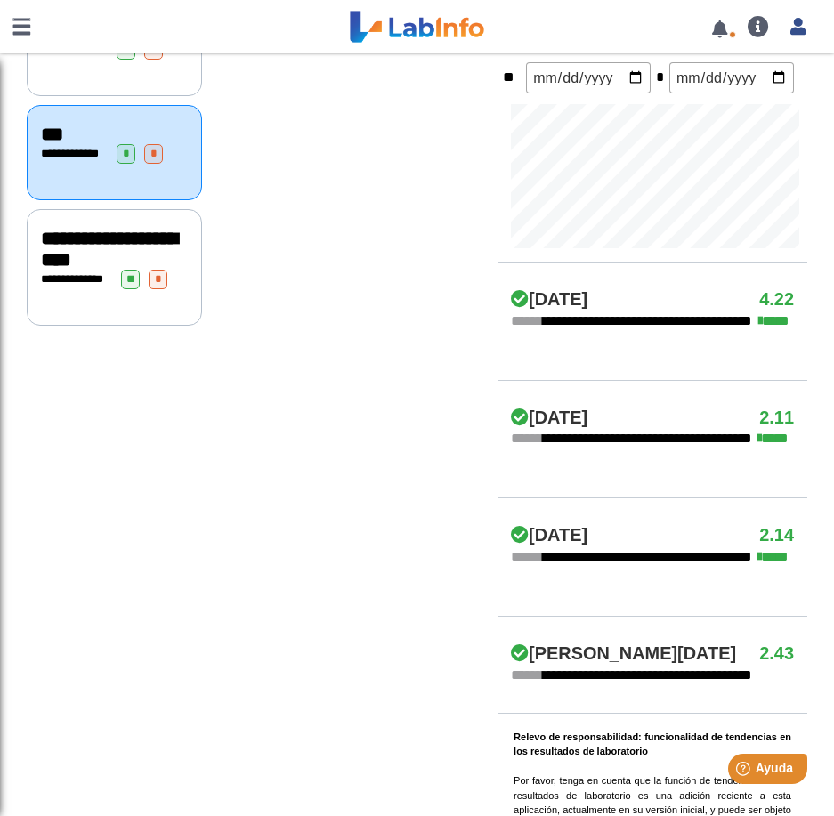
scroll to position [723, 0]
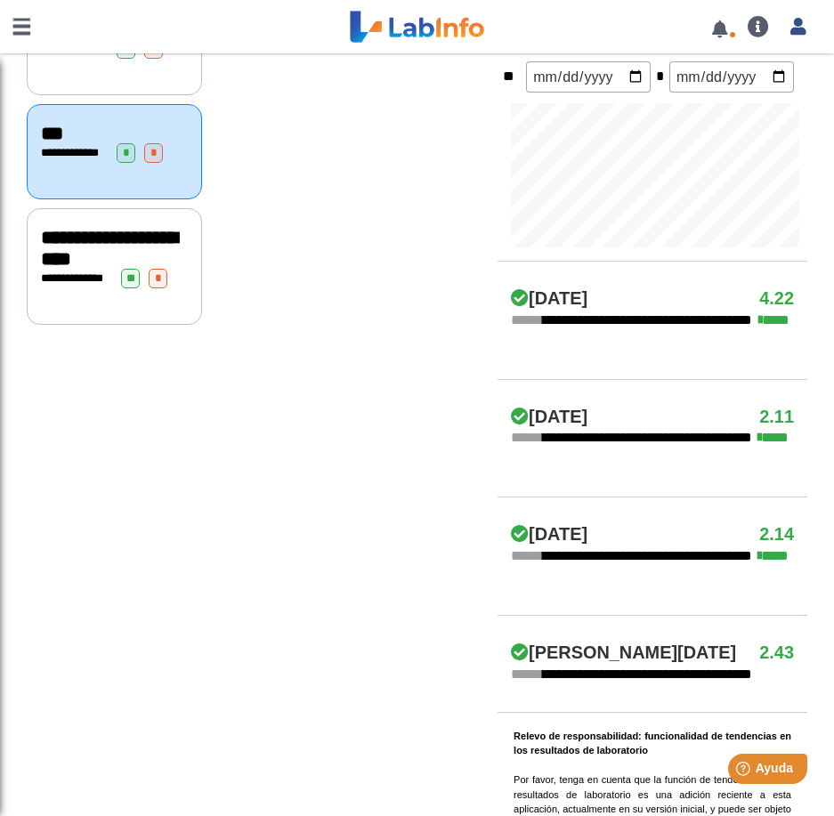
click at [62, 312] on div "**********" at bounding box center [114, 266] width 175 height 117
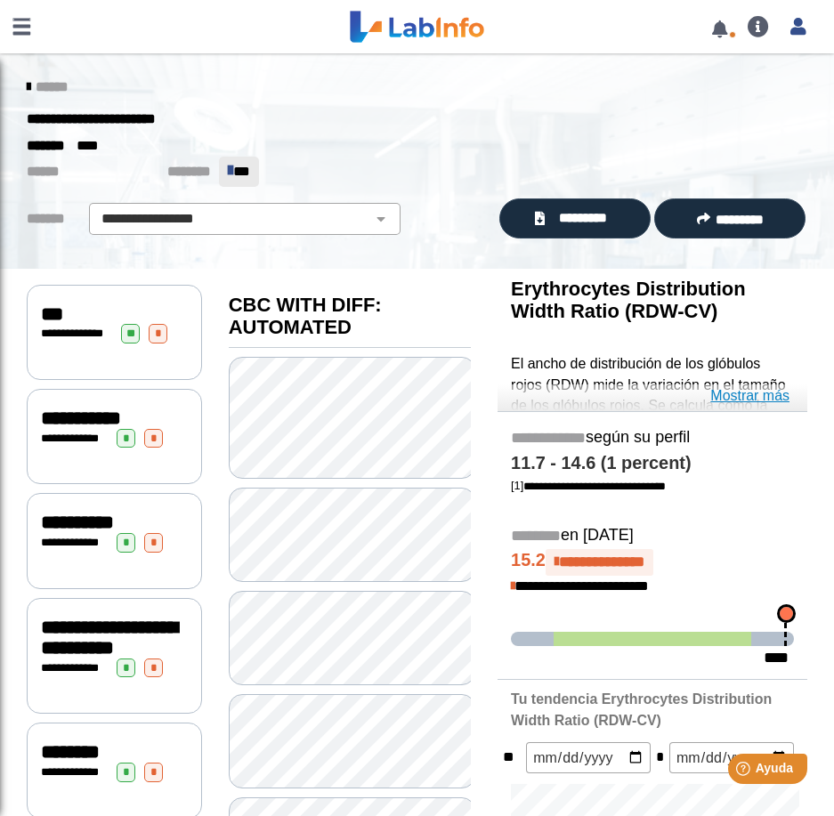
click at [749, 393] on link "Mostrar más" at bounding box center [749, 395] width 79 height 21
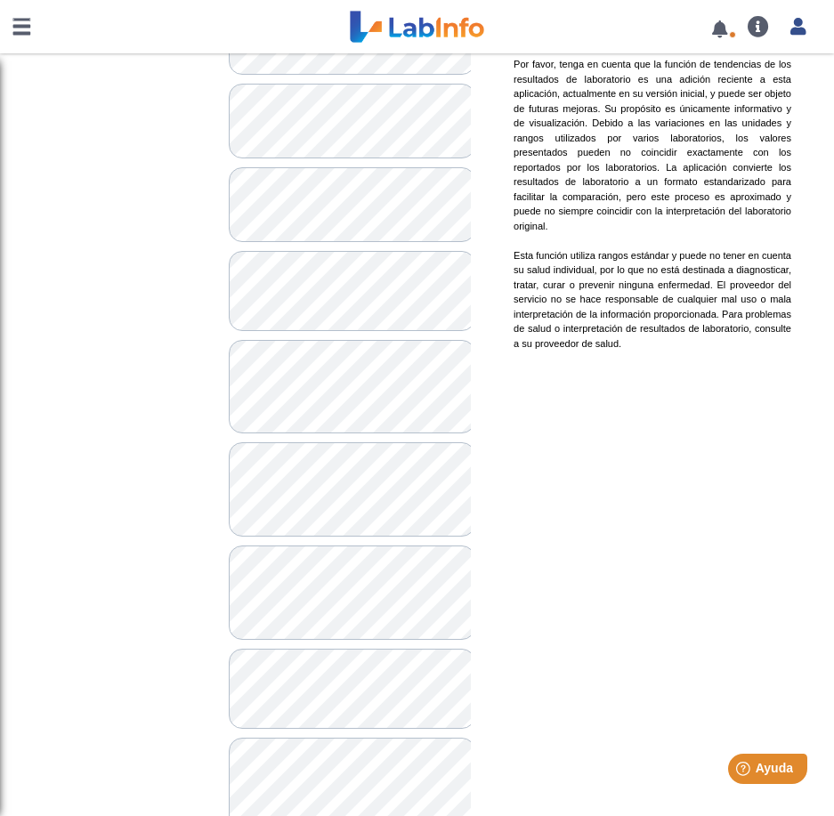
scroll to position [1767, 0]
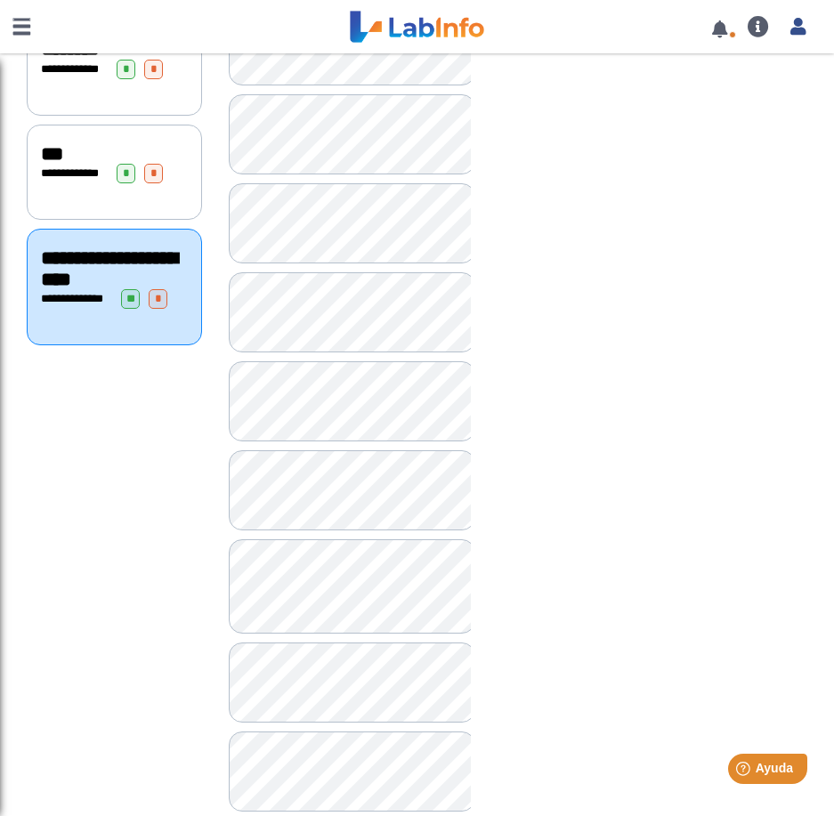
scroll to position [712, 0]
